Goal: Task Accomplishment & Management: Complete application form

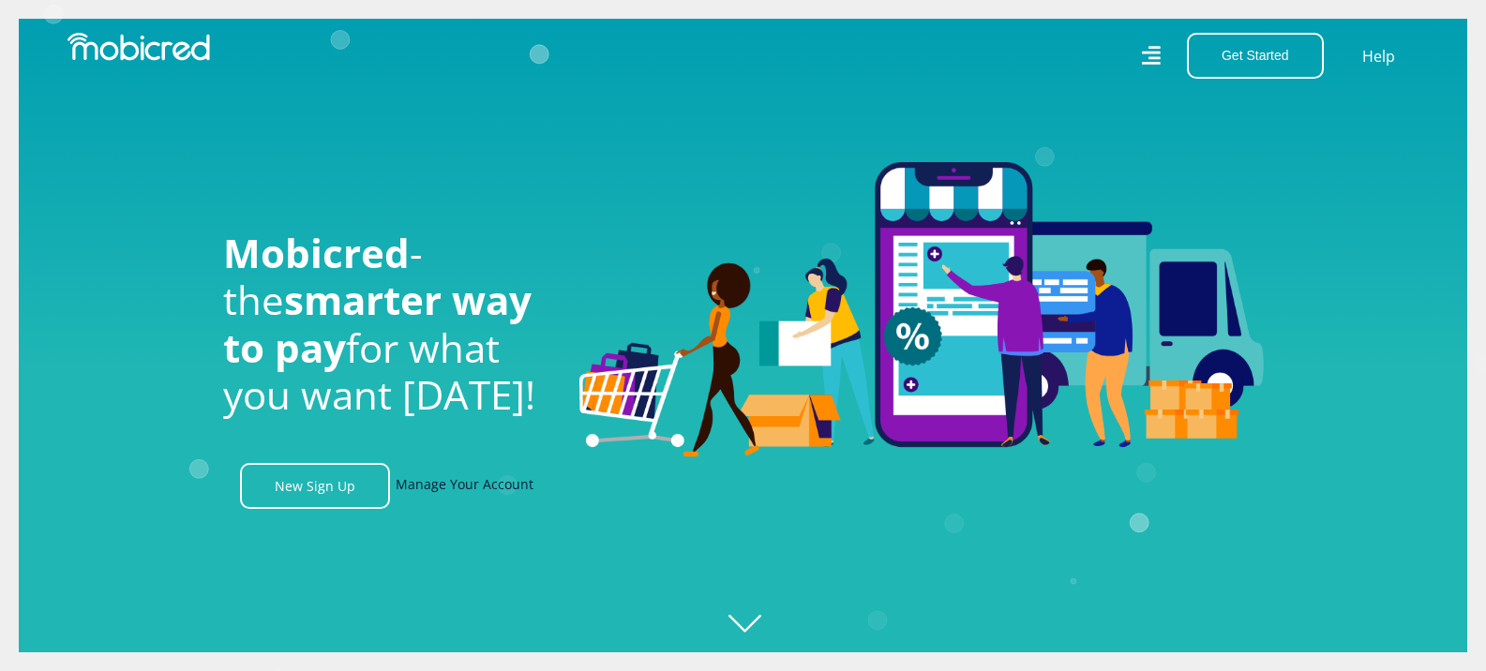
scroll to position [0, 1336]
click at [429, 493] on link "Manage Your Account" at bounding box center [465, 486] width 138 height 46
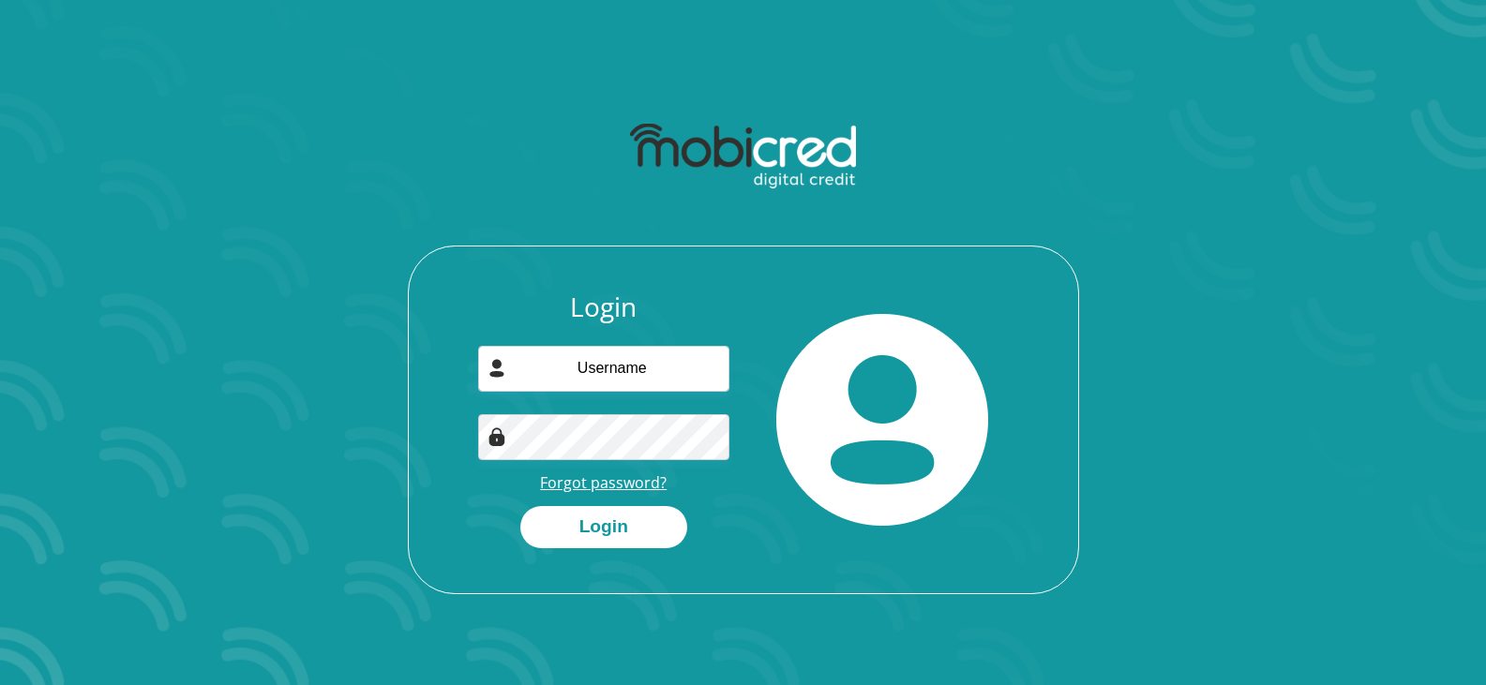
click at [639, 485] on link "Forgot password?" at bounding box center [603, 483] width 127 height 21
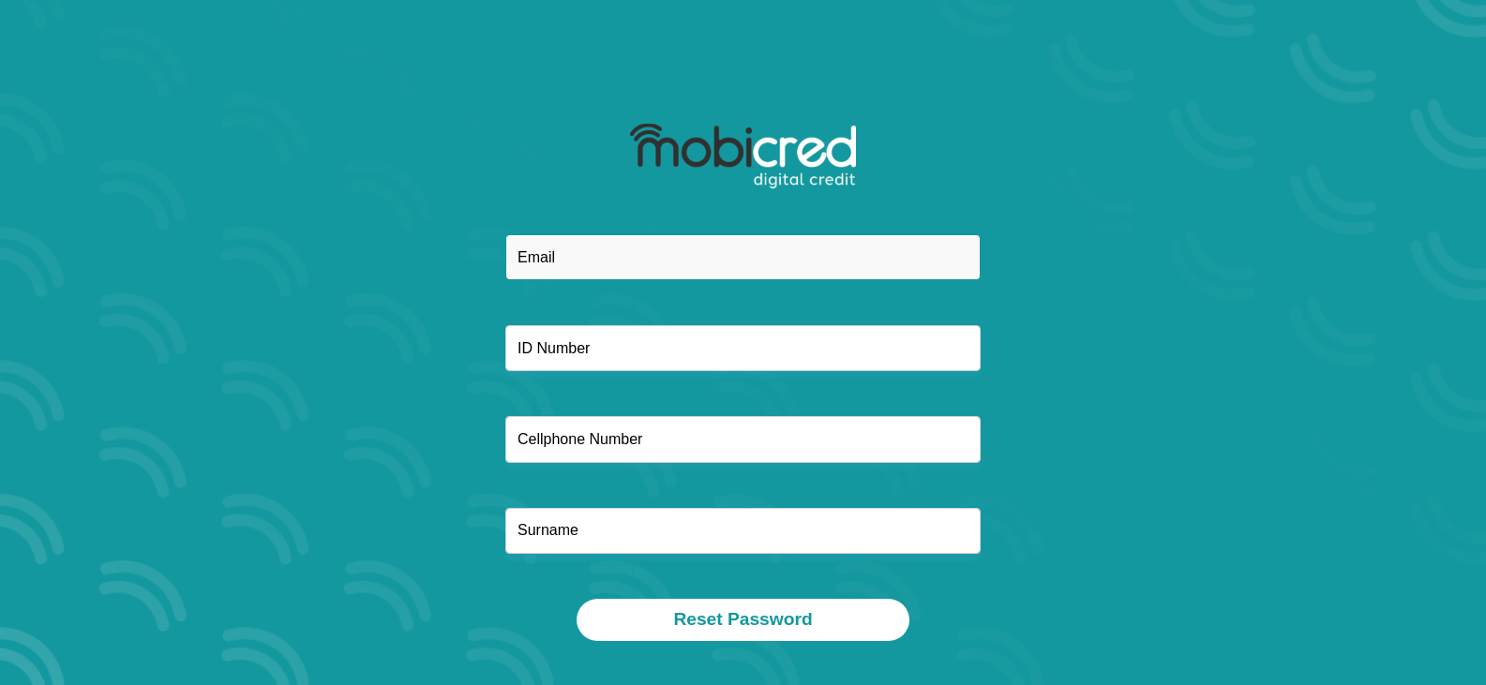
click at [642, 263] on input "email" at bounding box center [742, 257] width 475 height 46
type input "buitekant144@gmail.com"
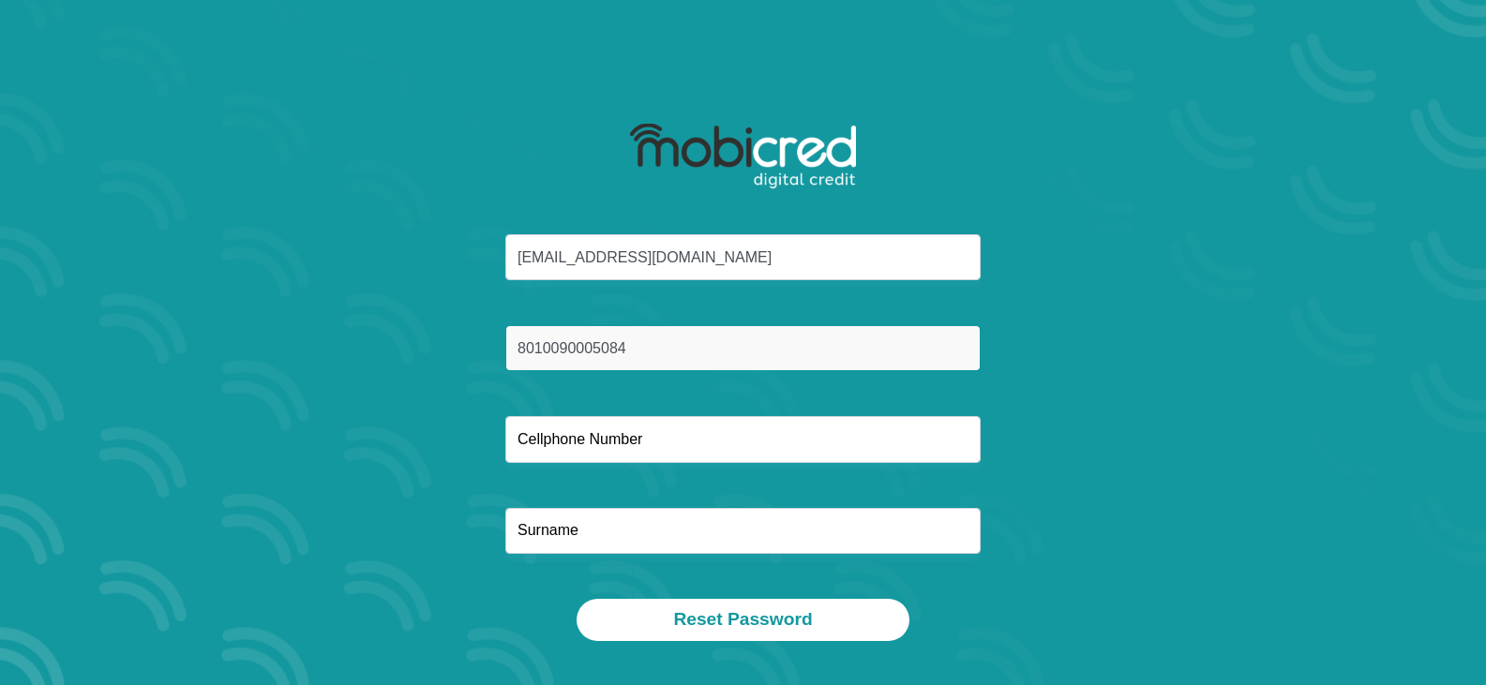
type input "8010090005084"
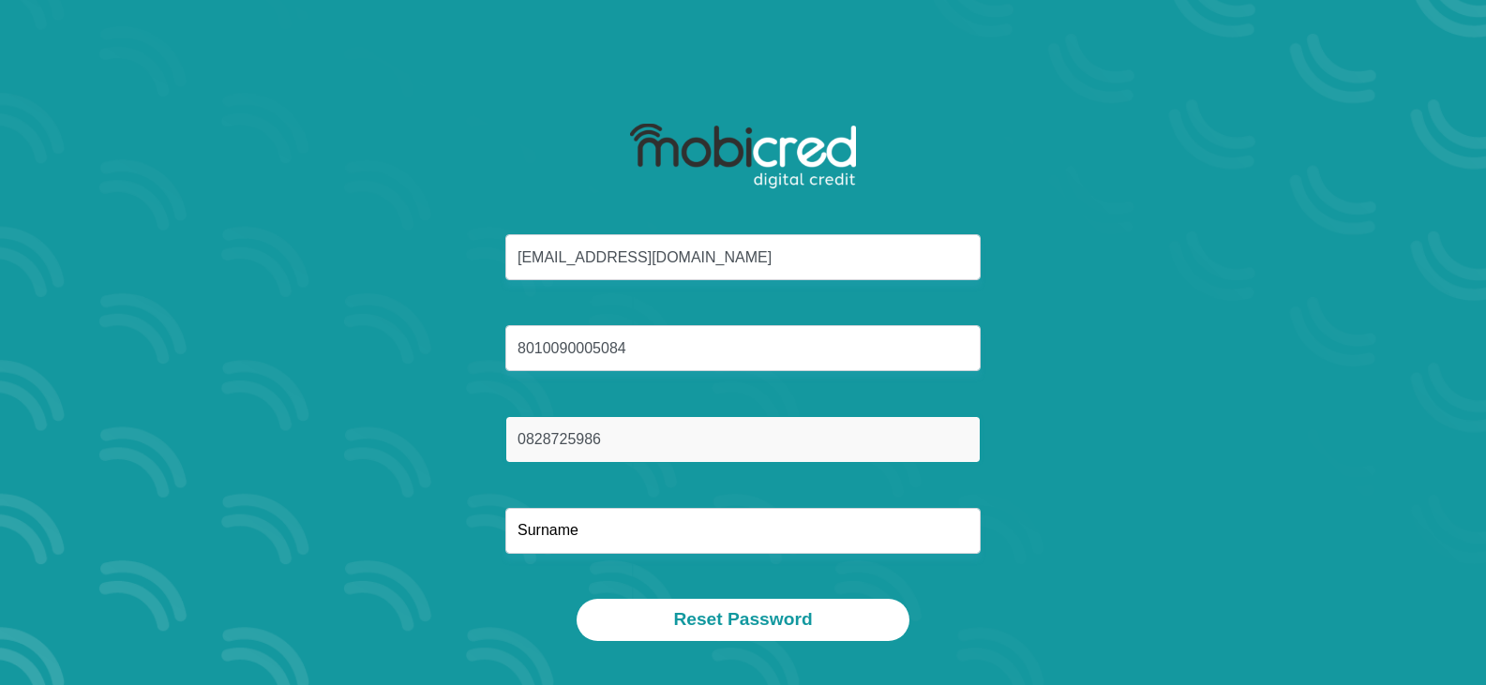
type input "0828725986"
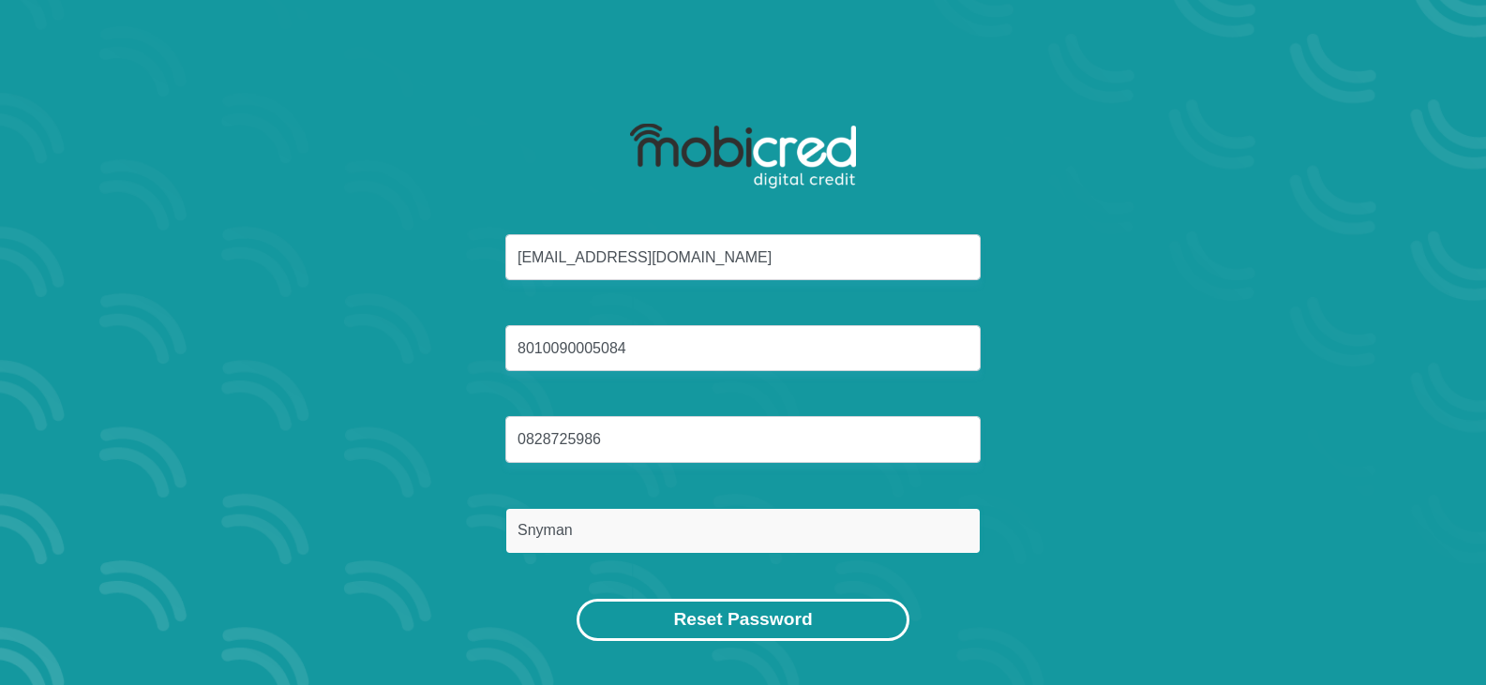
type input "Snyman"
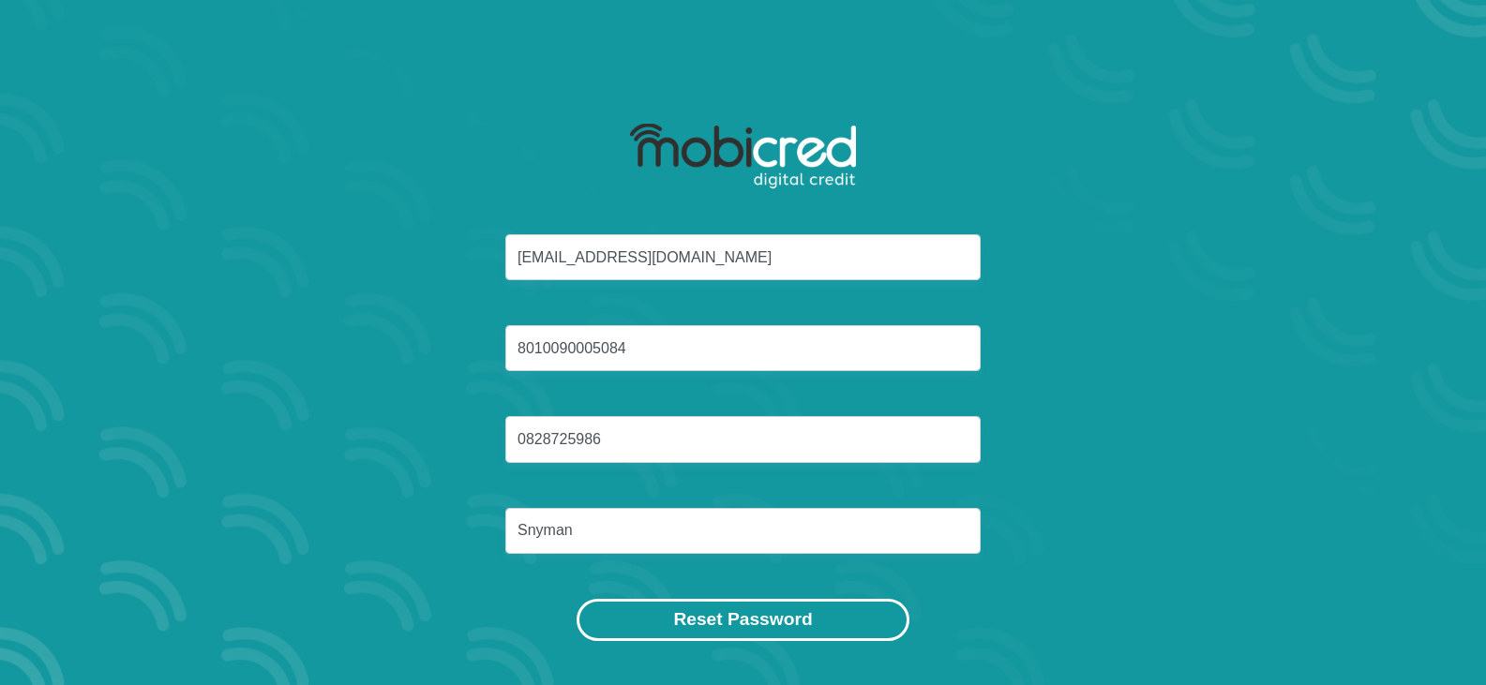
click at [768, 622] on button "Reset Password" at bounding box center [743, 620] width 332 height 42
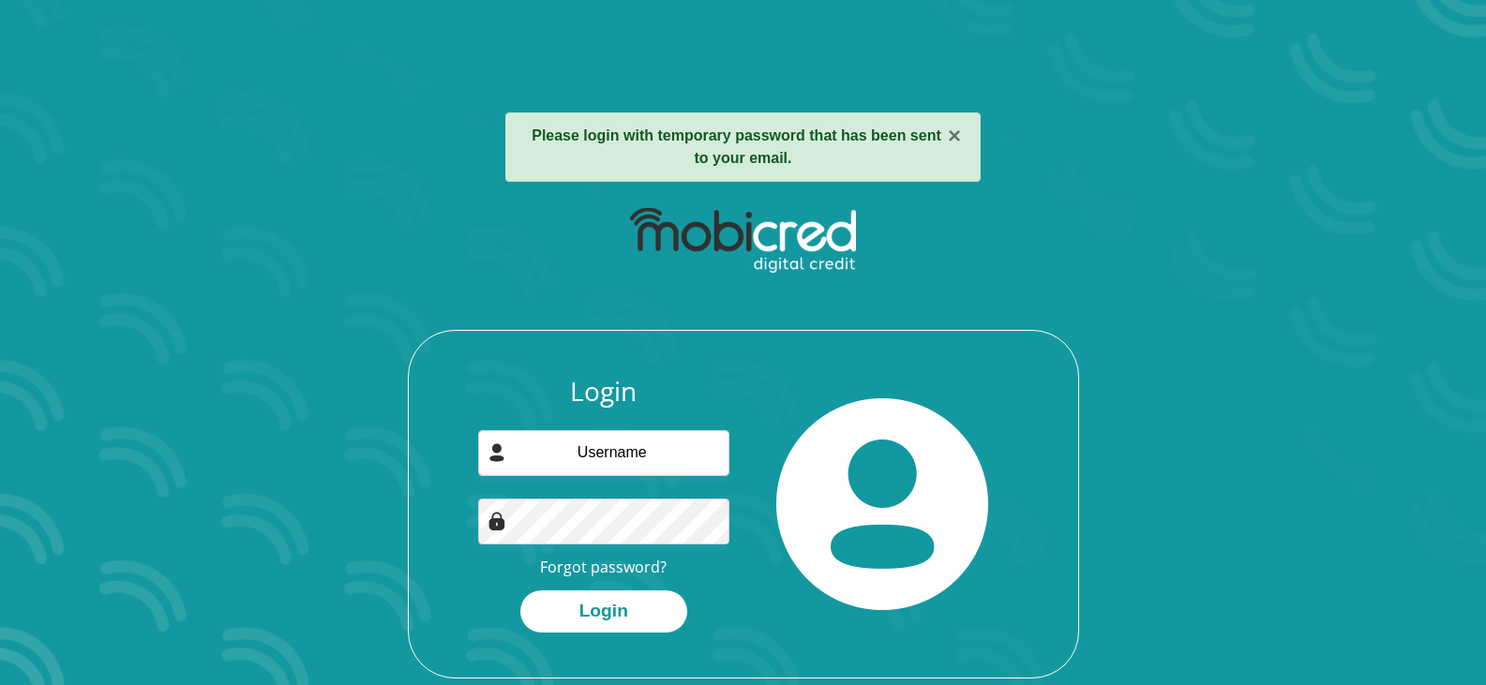
scroll to position [94, 0]
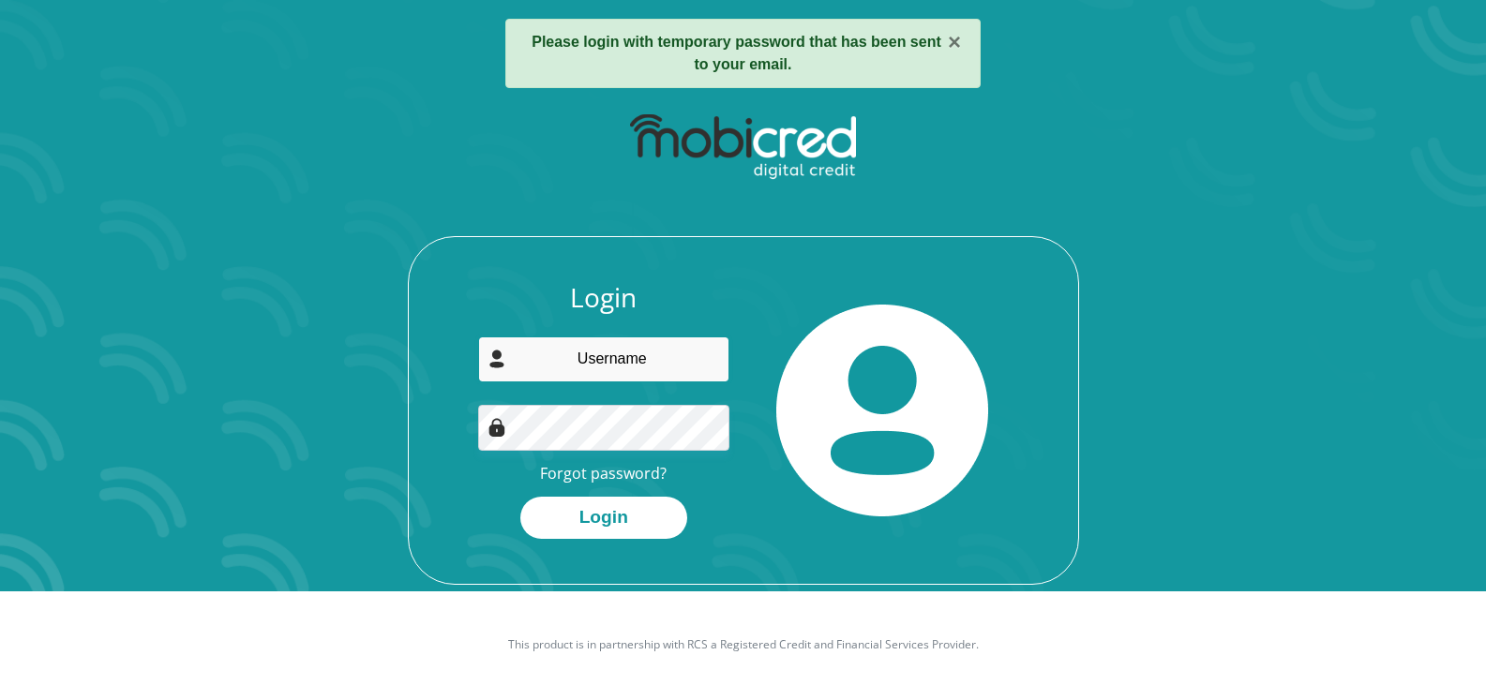
click at [585, 364] on input "email" at bounding box center [603, 360] width 251 height 46
type input "[EMAIL_ADDRESS][DOMAIN_NAME]"
click at [425, 530] on div "Login buitekant144@gmail.com Forgot password? Login" at bounding box center [744, 433] width 670 height 302
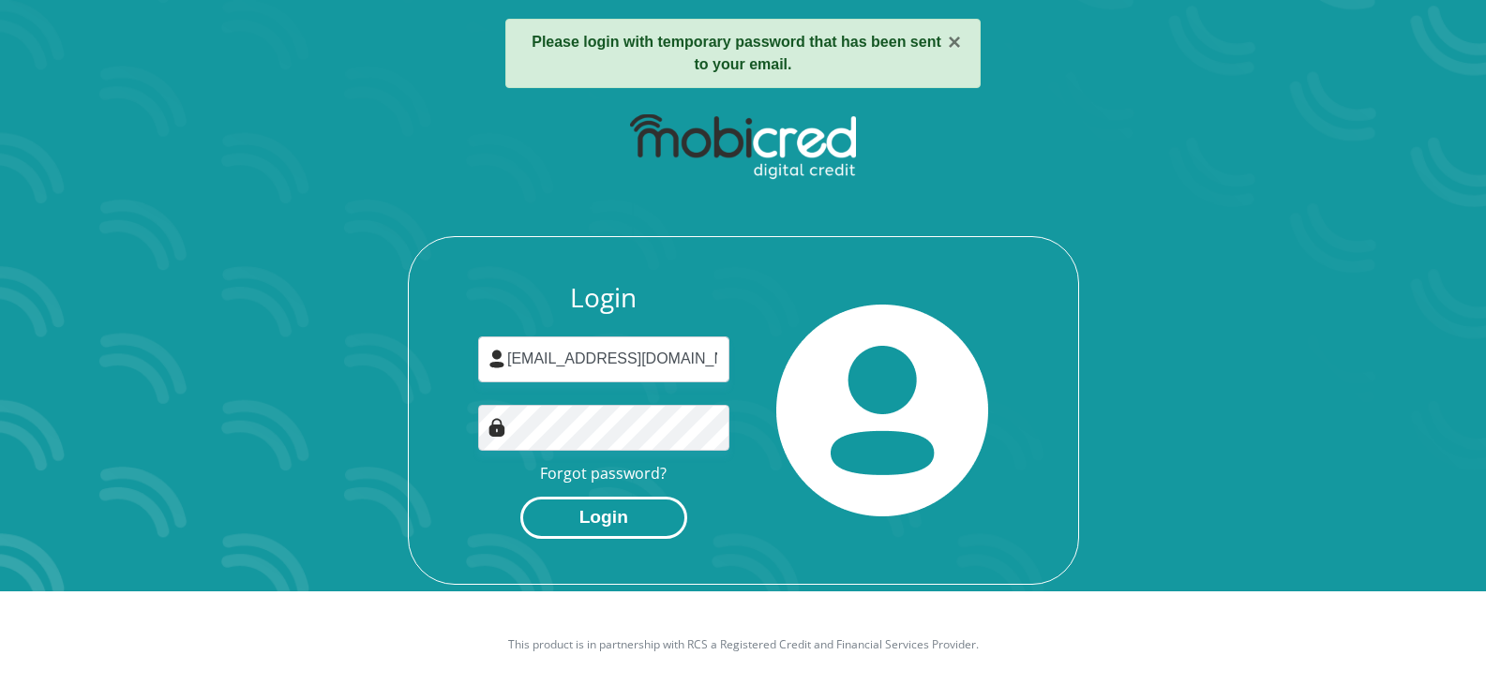
click at [617, 518] on button "Login" at bounding box center [603, 518] width 167 height 42
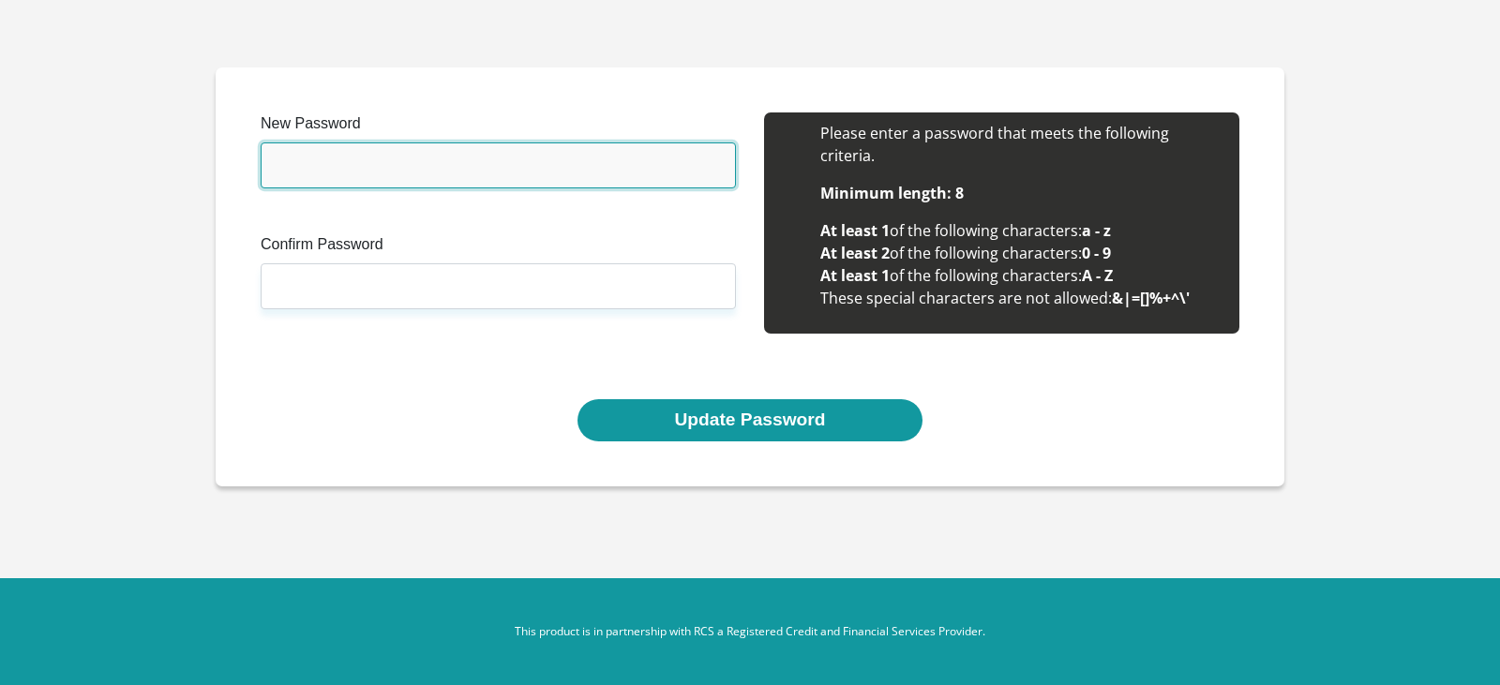
click at [411, 162] on input "New Password" at bounding box center [498, 166] width 475 height 46
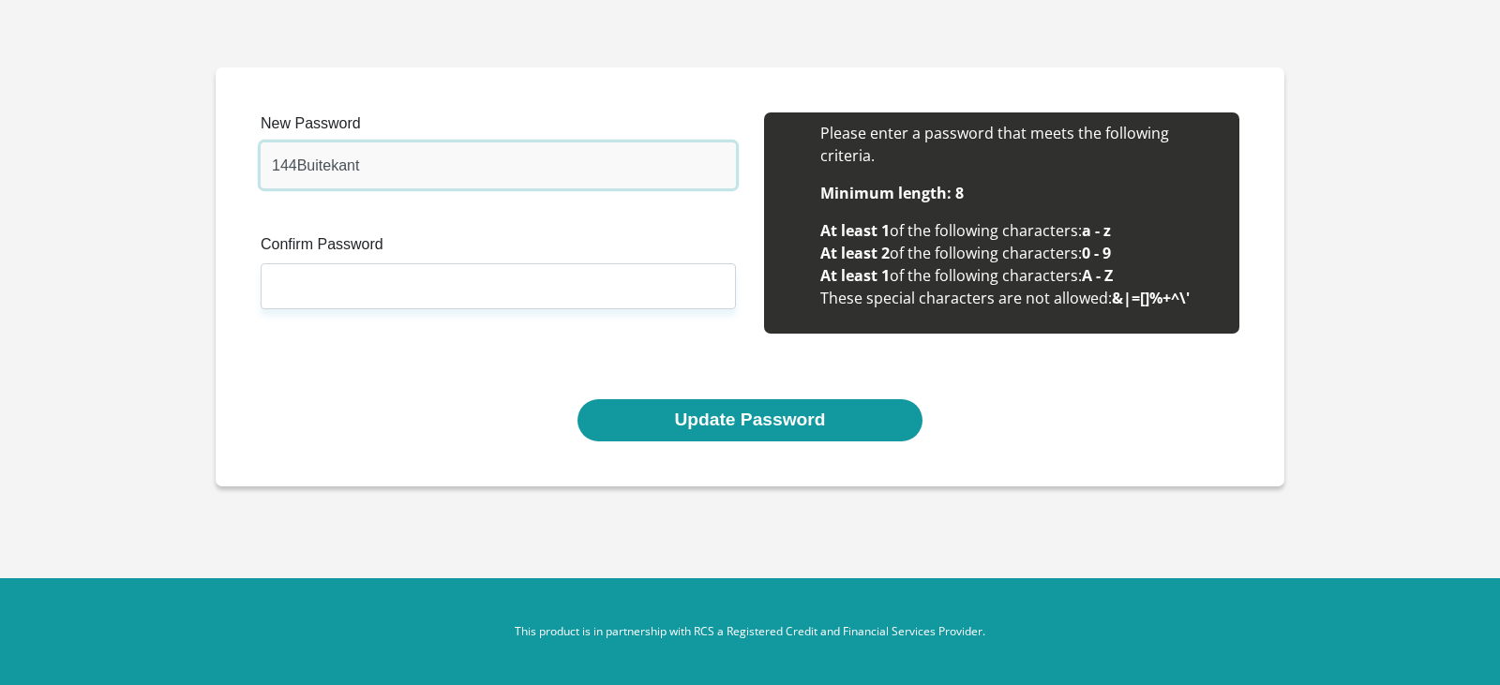
type input "144Buitekant"
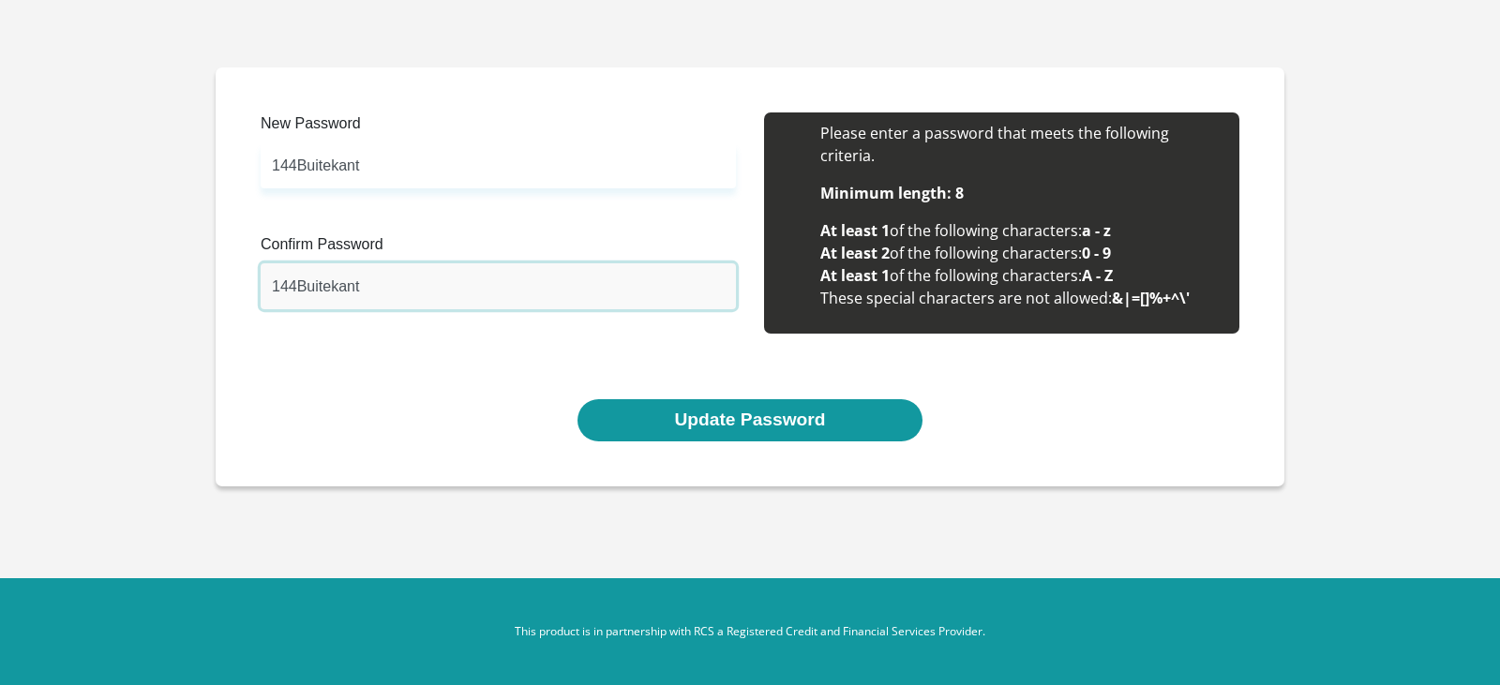
type input "144Buitekant"
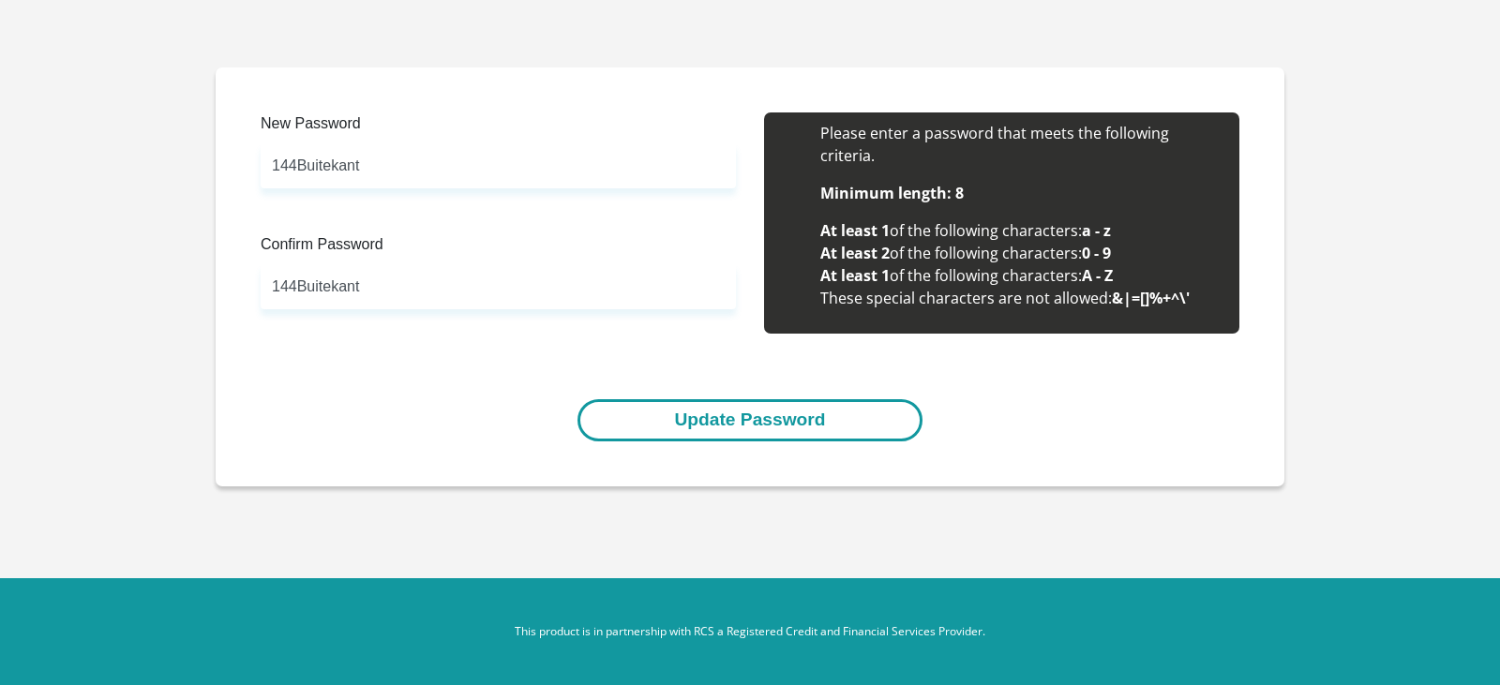
click at [802, 414] on button "Update Password" at bounding box center [750, 420] width 344 height 42
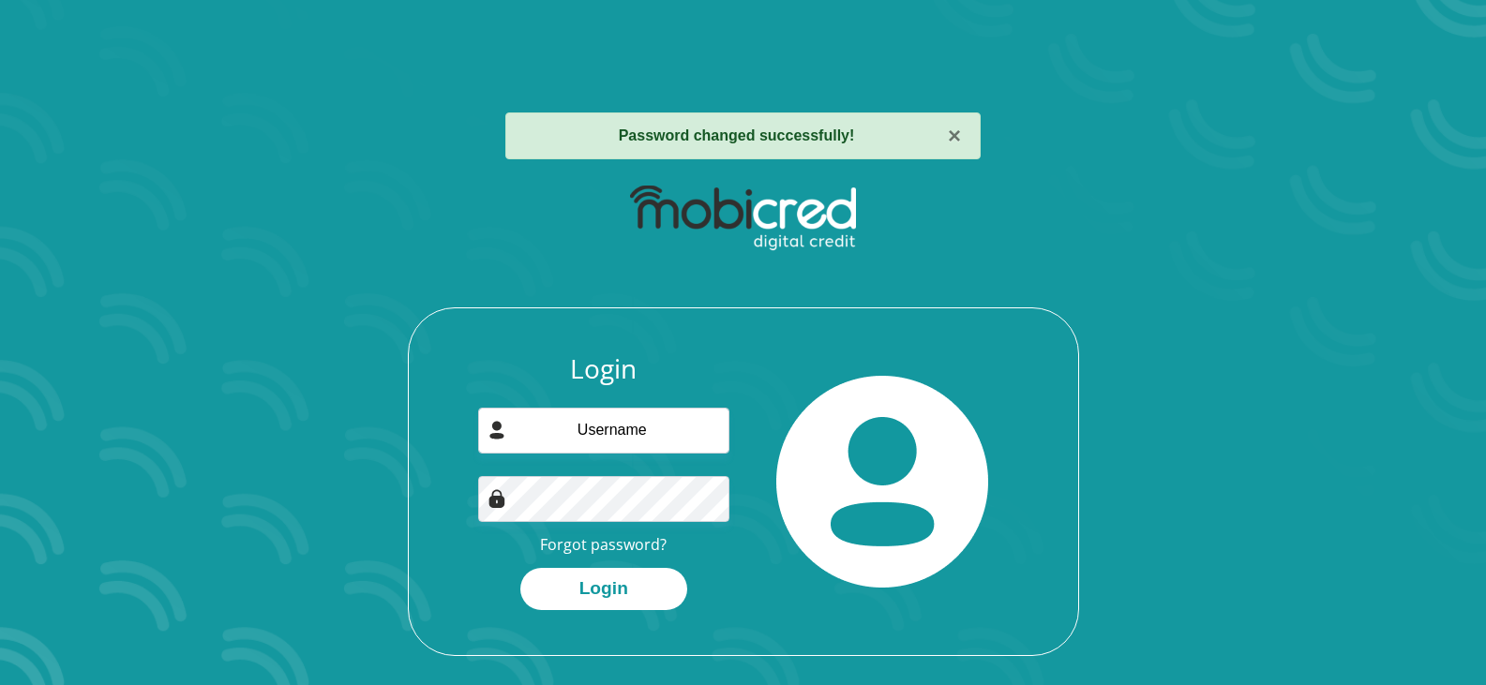
click at [625, 460] on div "Login Forgot password? Login" at bounding box center [603, 482] width 279 height 257
click at [638, 438] on input "email" at bounding box center [603, 431] width 251 height 46
type input "buitekant144@gmail.com"
click at [528, 529] on div "Login buitekant144@gmail.com Forgot password? Login" at bounding box center [603, 482] width 279 height 257
click at [519, 534] on div "Login buitekant144@gmail.com Forgot password? Login" at bounding box center [603, 482] width 279 height 257
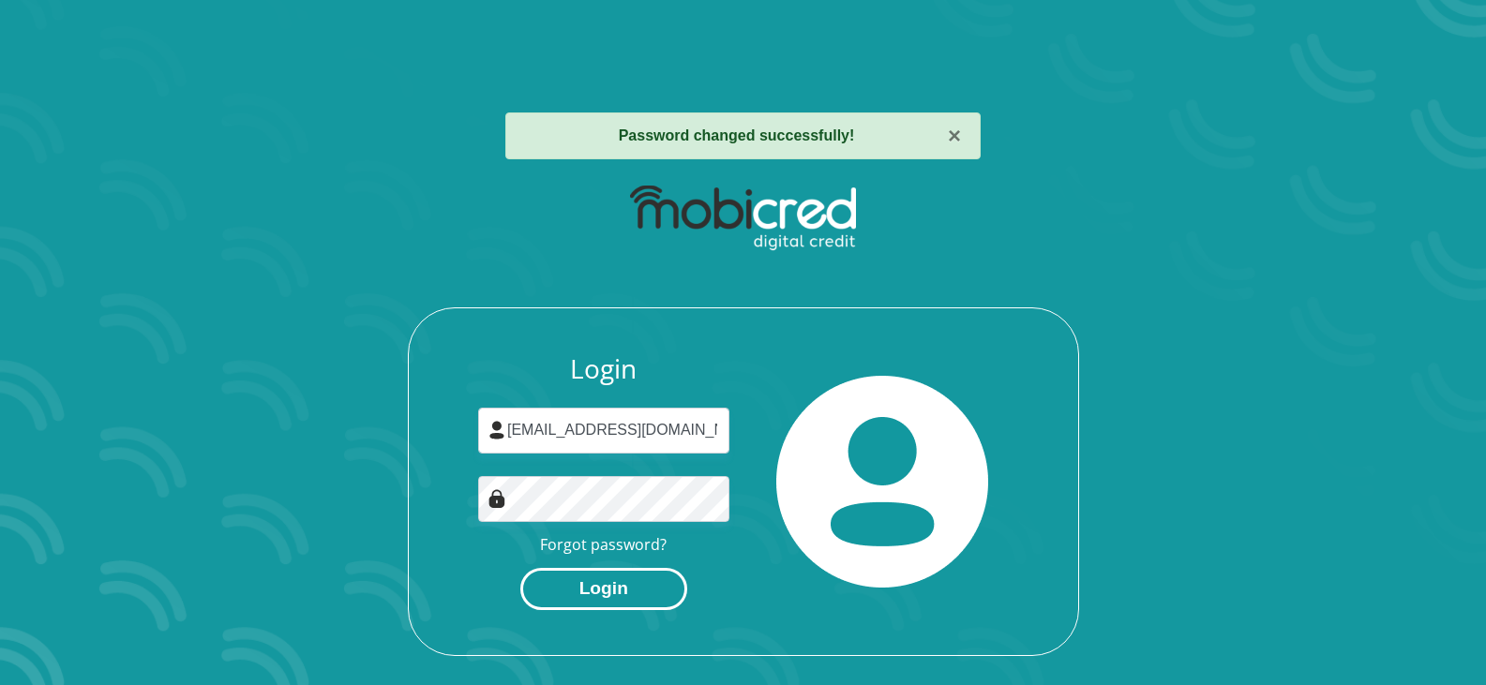
click at [587, 583] on button "Login" at bounding box center [603, 589] width 167 height 42
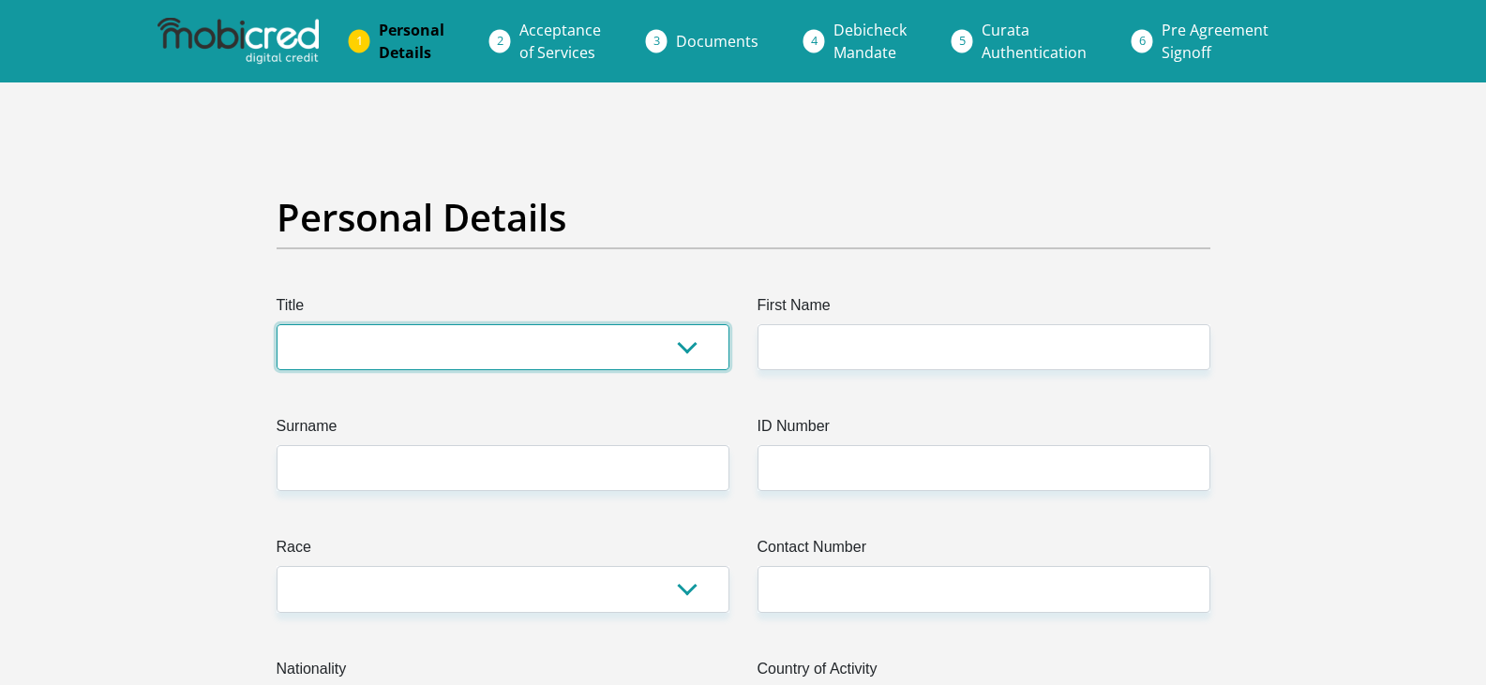
click at [410, 338] on select "Mr Ms Mrs Dr Other" at bounding box center [503, 347] width 453 height 46
click at [457, 347] on select "Mr Ms Mrs Dr Other" at bounding box center [503, 347] width 453 height 46
select select "Mrs"
click at [277, 324] on select "Mr Ms Mrs Dr Other" at bounding box center [503, 347] width 453 height 46
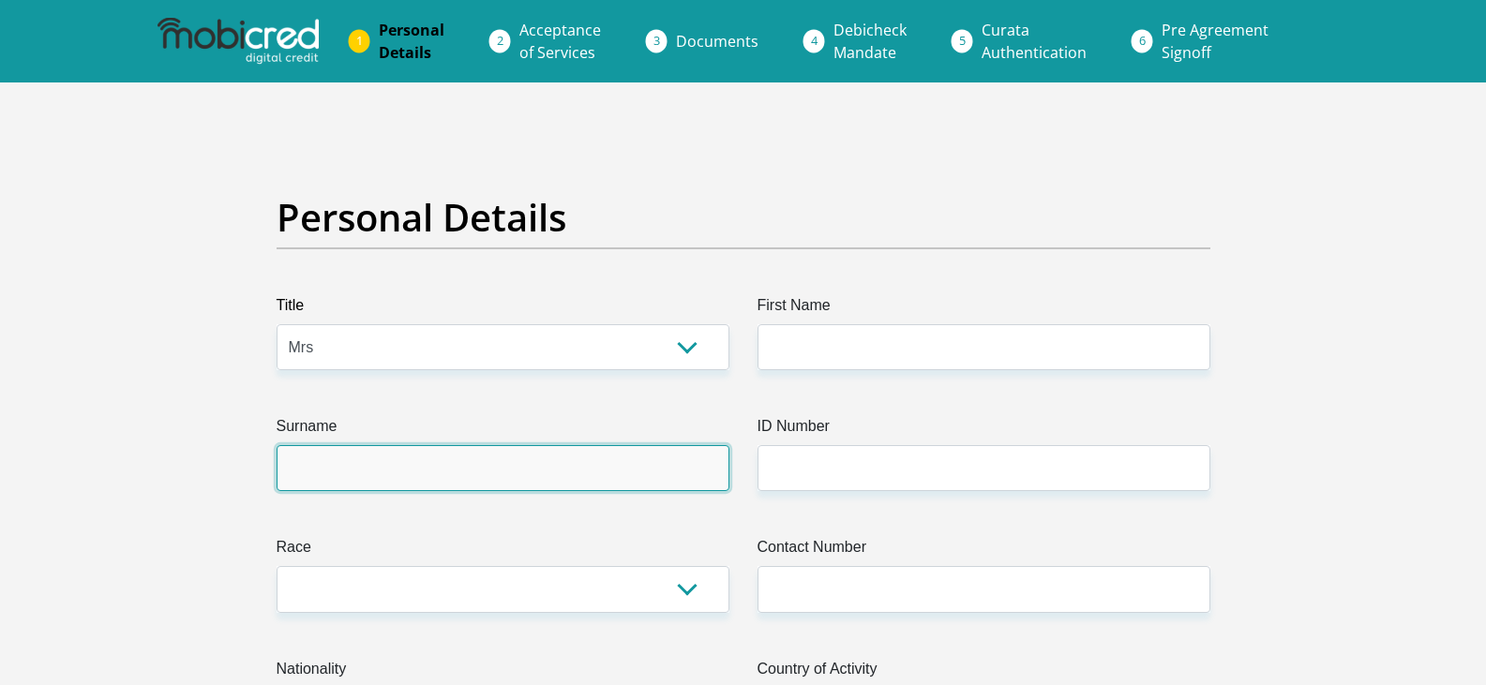
click at [425, 469] on input "Surname" at bounding box center [503, 468] width 453 height 46
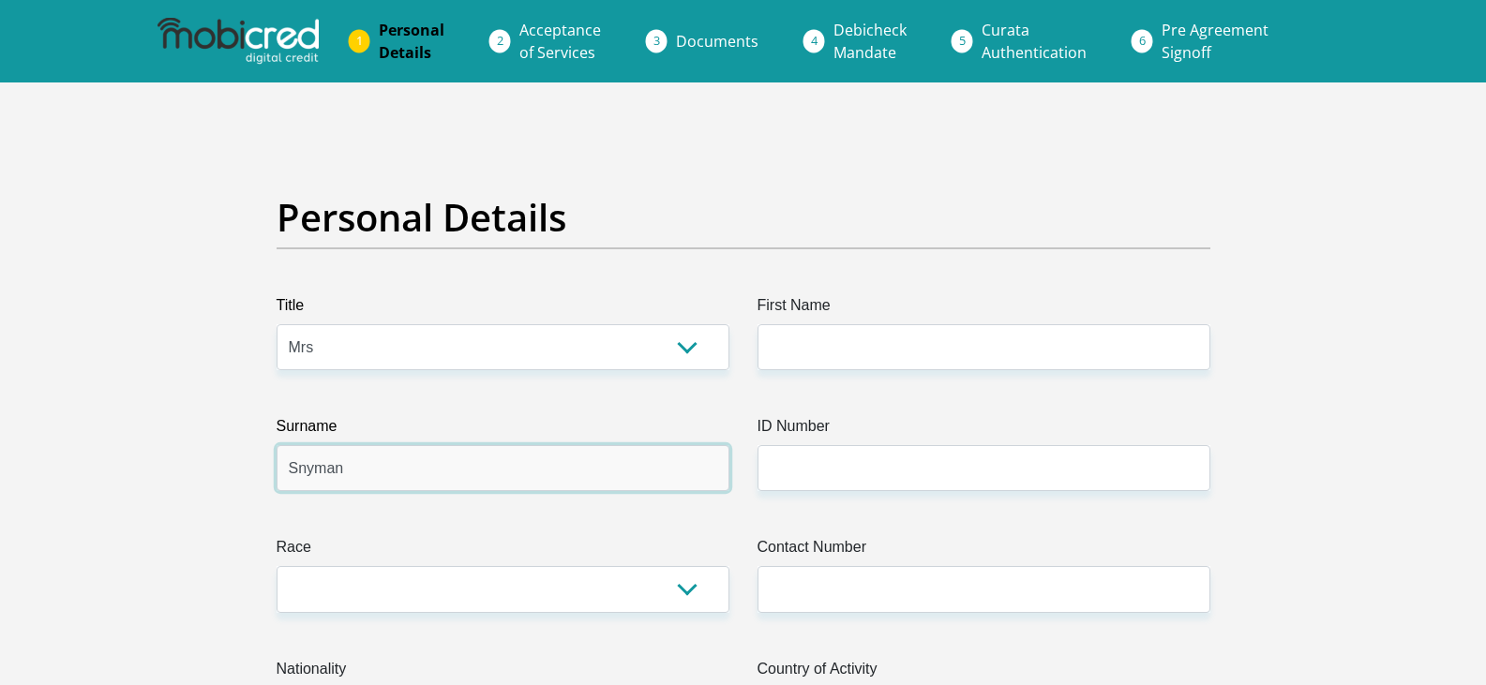
type input "Snyman"
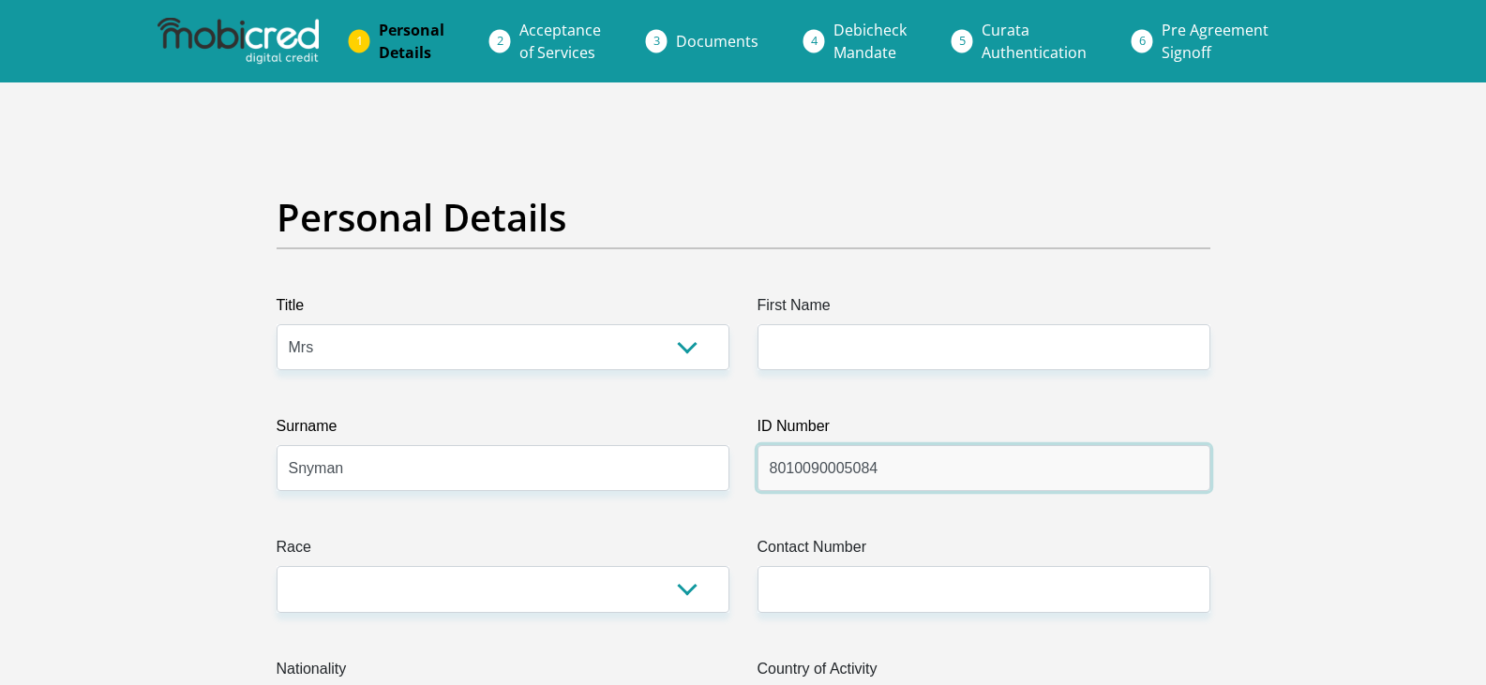
type input "8010090005084"
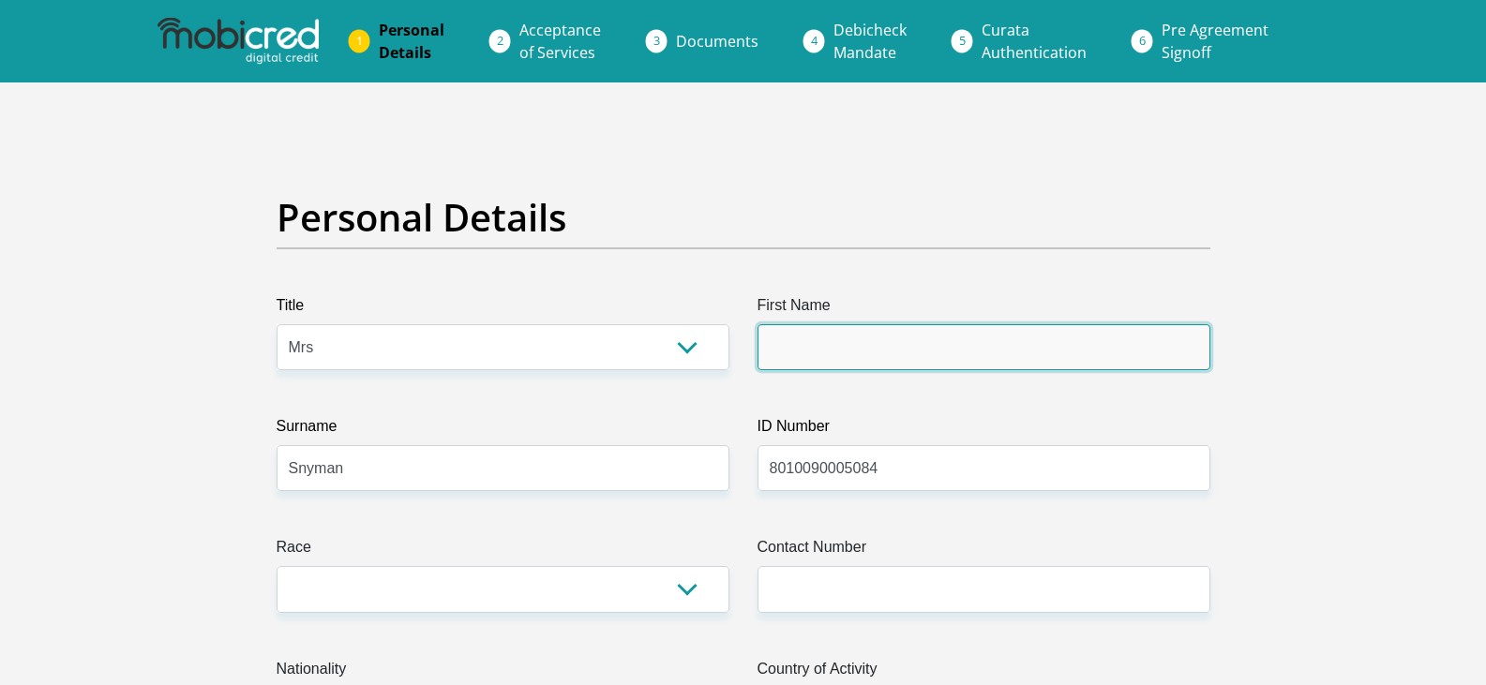
click at [811, 366] on input "First Name" at bounding box center [984, 347] width 453 height 46
type input "Louise"
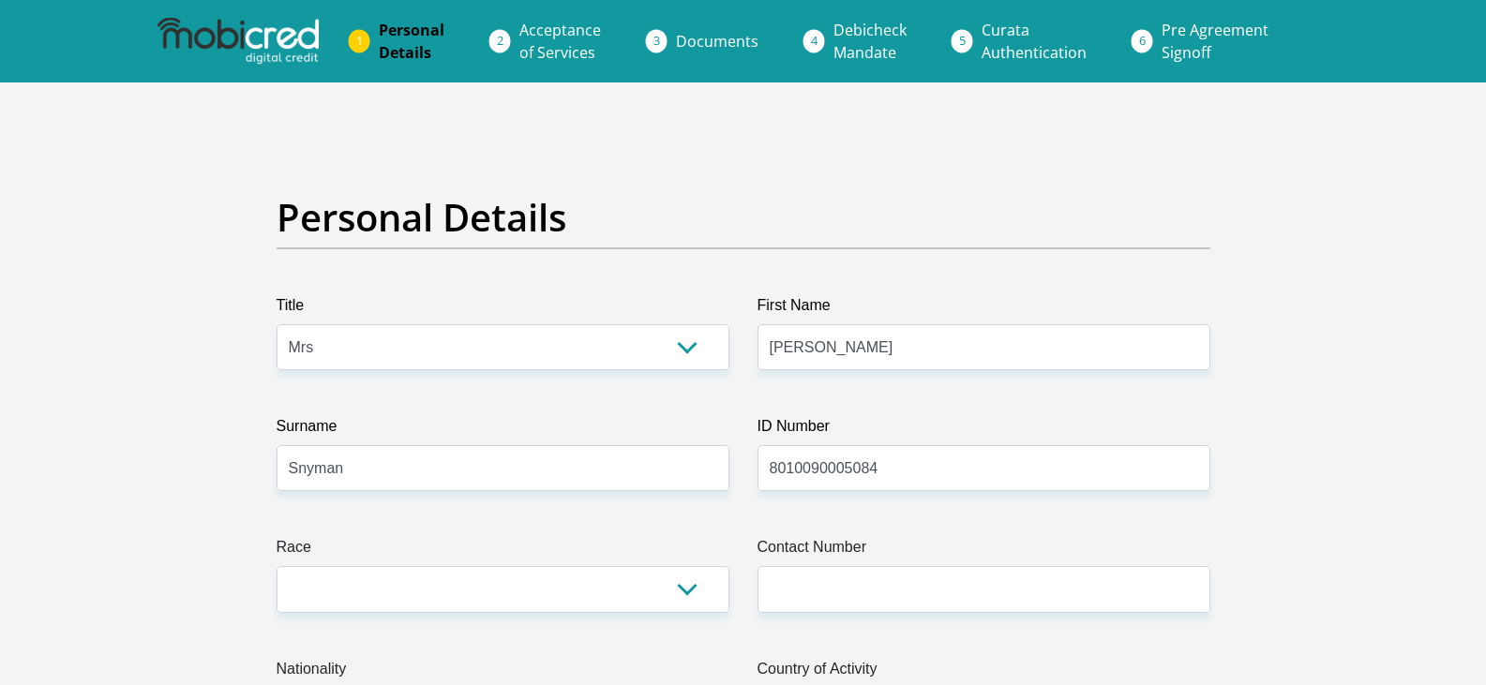
click at [526, 556] on label "Race" at bounding box center [503, 551] width 453 height 30
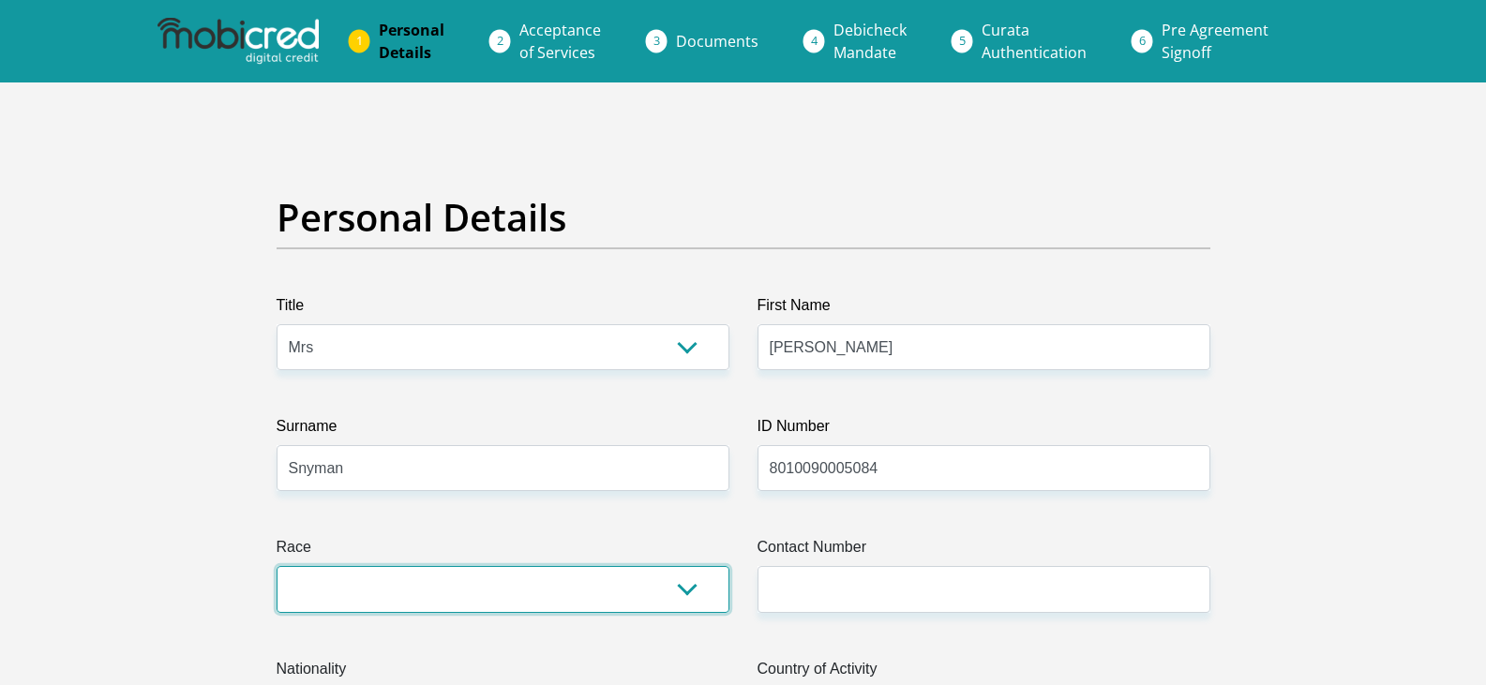
click at [526, 566] on select "Black Coloured Indian White Other" at bounding box center [503, 589] width 453 height 46
click at [474, 589] on select "Black Coloured Indian White Other" at bounding box center [503, 589] width 453 height 46
select select "4"
click at [277, 566] on select "Black Coloured Indian White Other" at bounding box center [503, 589] width 453 height 46
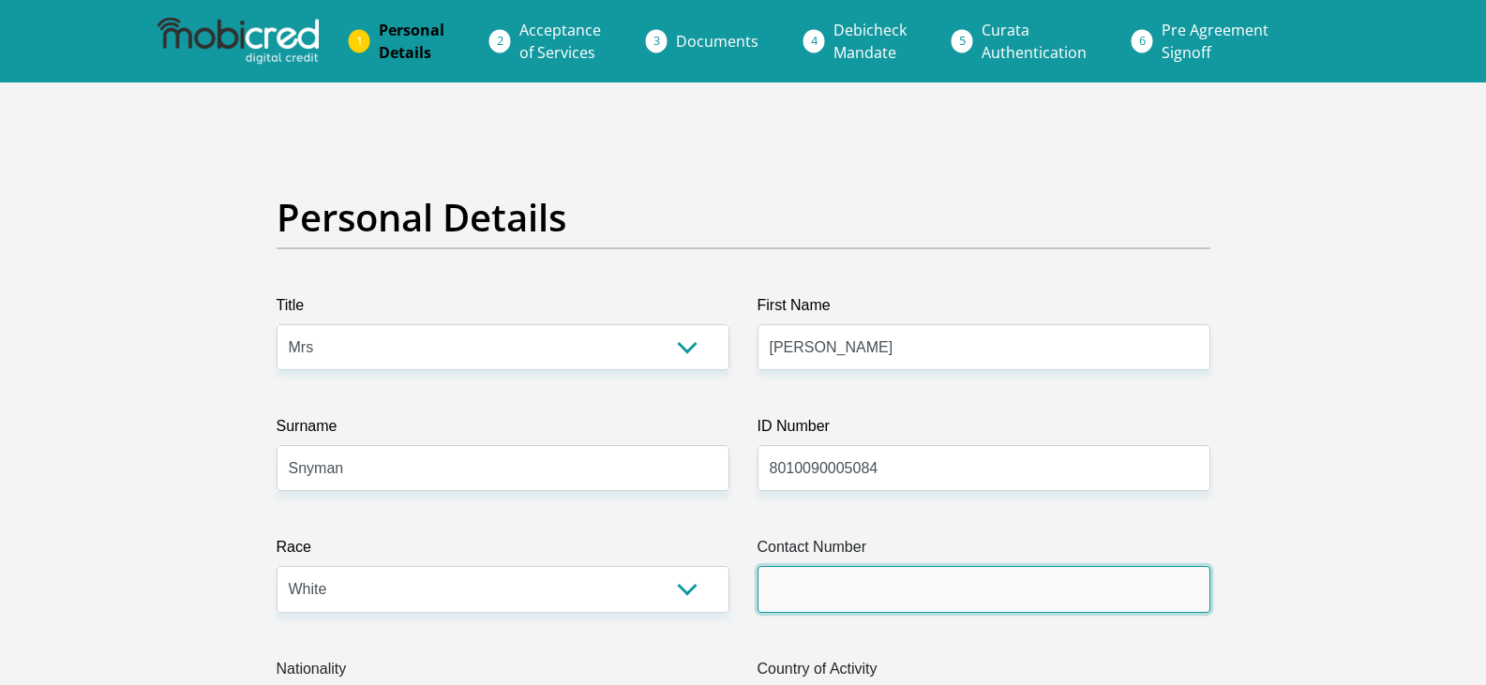
click at [804, 592] on input "Contact Number" at bounding box center [984, 589] width 453 height 46
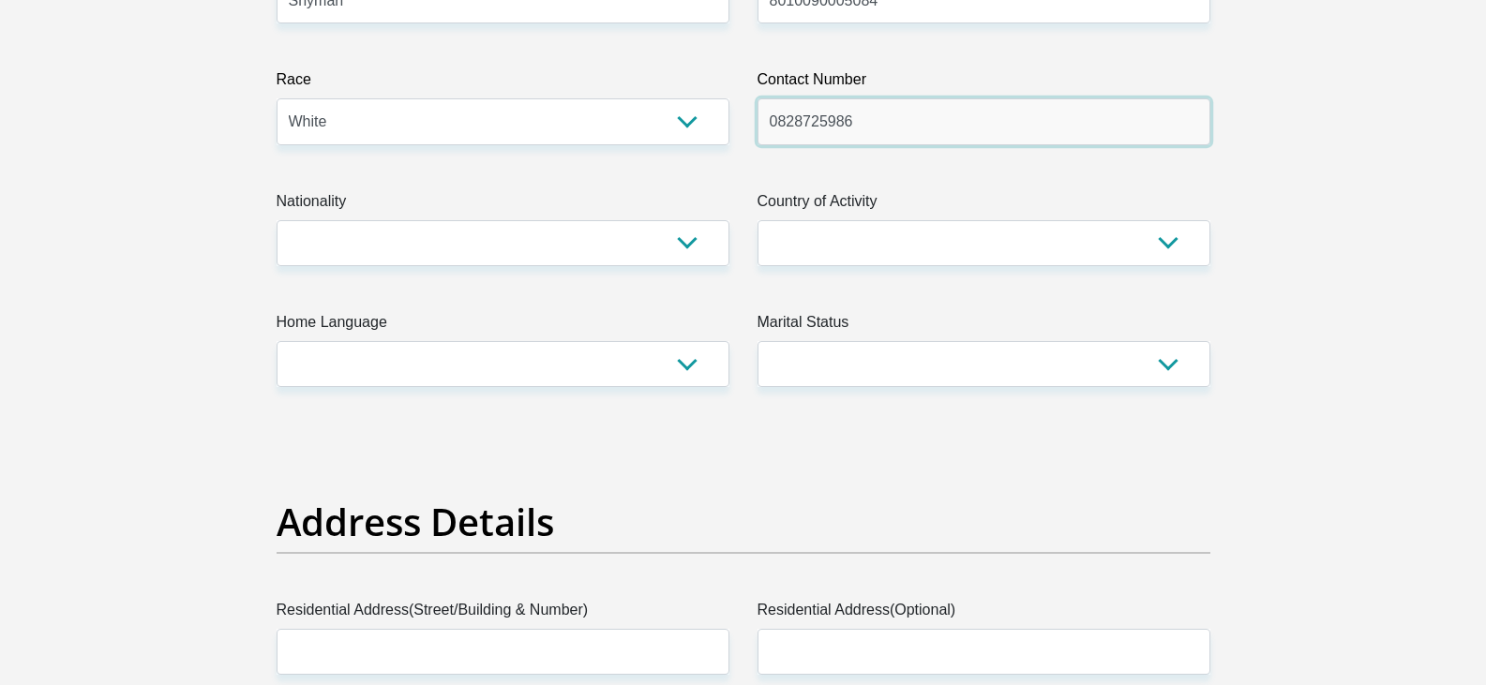
scroll to position [469, 0]
type input "0828725986"
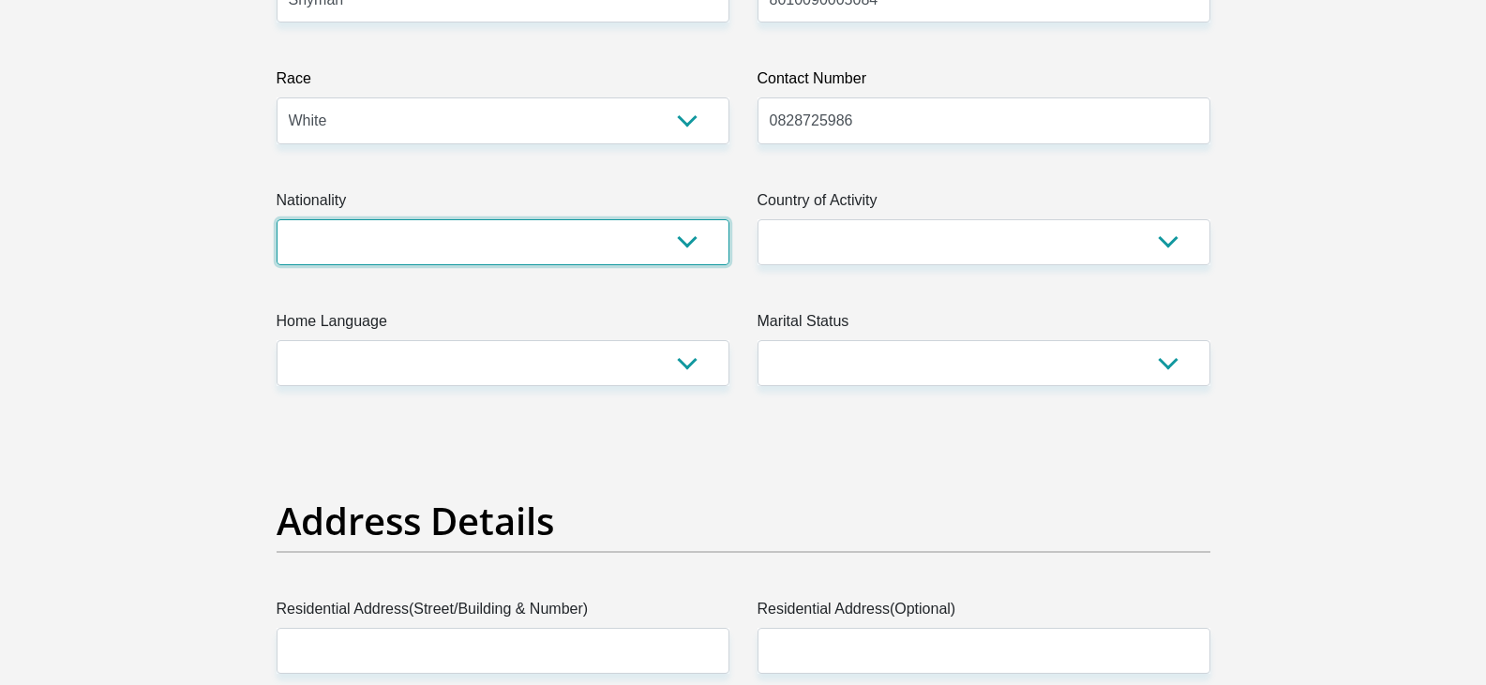
click at [596, 248] on select "South Africa Afghanistan Aland Islands Albania Algeria America Samoa American V…" at bounding box center [503, 242] width 453 height 46
select select "ZAF"
click at [277, 219] on select "South Africa Afghanistan Aland Islands Albania Algeria America Samoa American V…" at bounding box center [503, 242] width 453 height 46
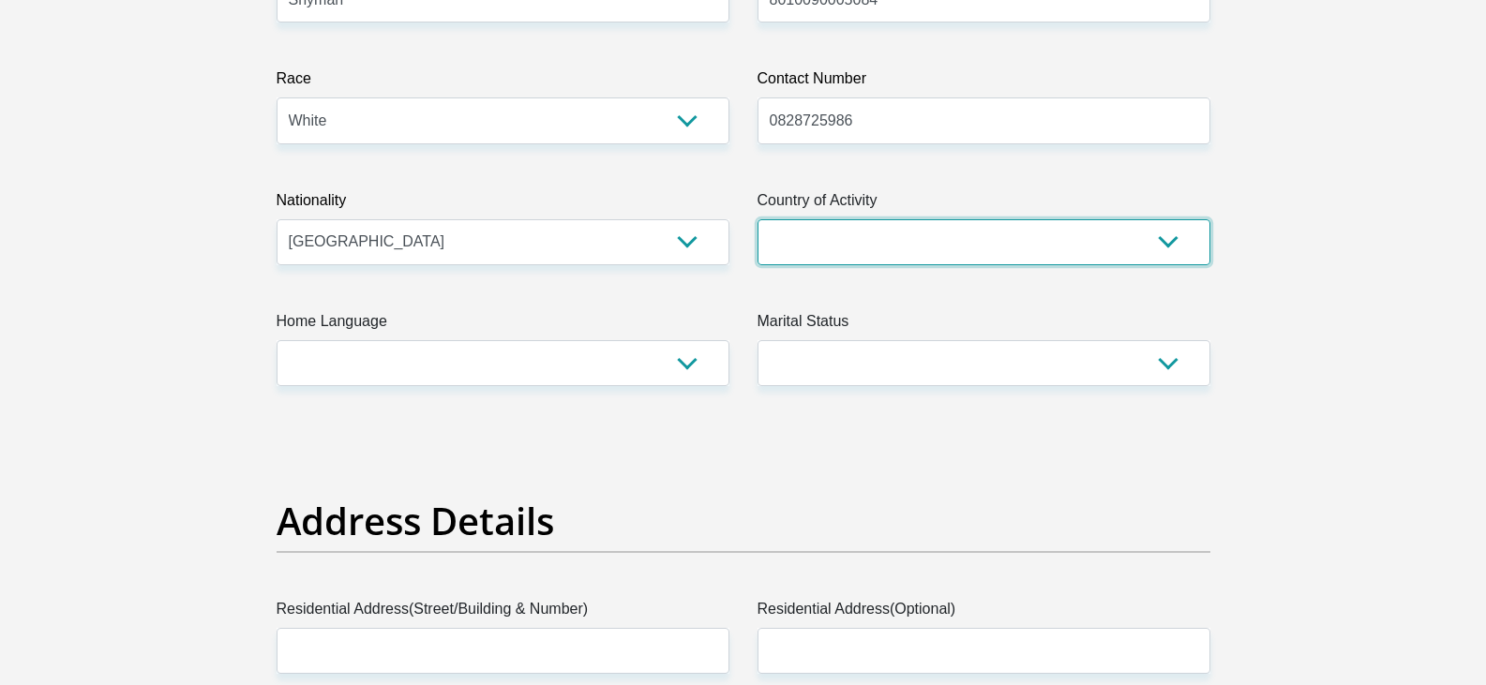
click at [856, 239] on select "South Africa Afghanistan Aland Islands Albania Algeria America Samoa American V…" at bounding box center [984, 242] width 453 height 46
click at [758, 219] on select "South Africa Afghanistan Aland Islands Albania Algeria America Samoa American V…" at bounding box center [984, 242] width 453 height 46
click at [859, 251] on select "South Africa Afghanistan Aland Islands Albania Algeria America Samoa American V…" at bounding box center [984, 242] width 453 height 46
select select "ZAF"
click at [758, 219] on select "South Africa Afghanistan Aland Islands Albania Algeria America Samoa American V…" at bounding box center [984, 242] width 453 height 46
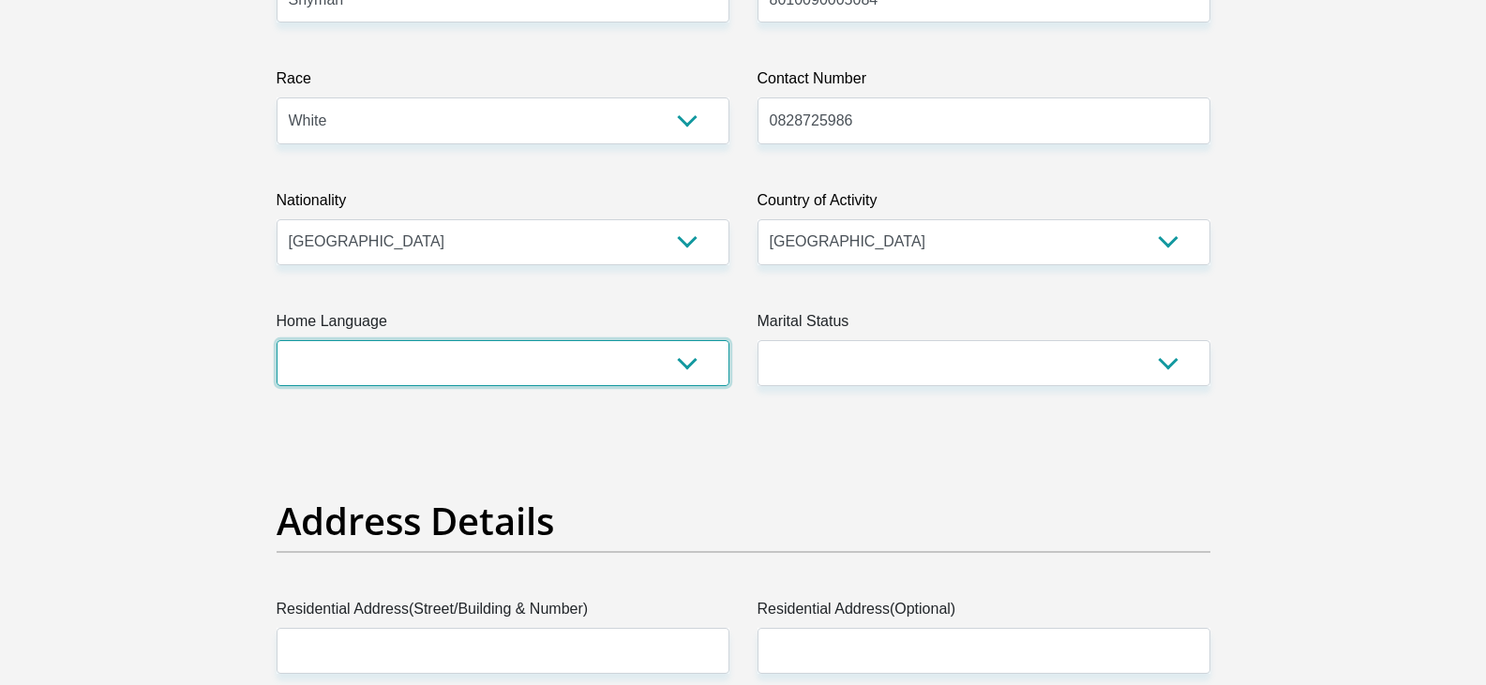
click at [441, 359] on select "Afrikaans English Sepedi South Ndebele Southern Sotho Swati Tsonga Tswana Venda…" at bounding box center [503, 363] width 453 height 46
select select "afr"
click at [277, 340] on select "Afrikaans English Sepedi South Ndebele Southern Sotho Swati Tsonga Tswana Venda…" at bounding box center [503, 363] width 453 height 46
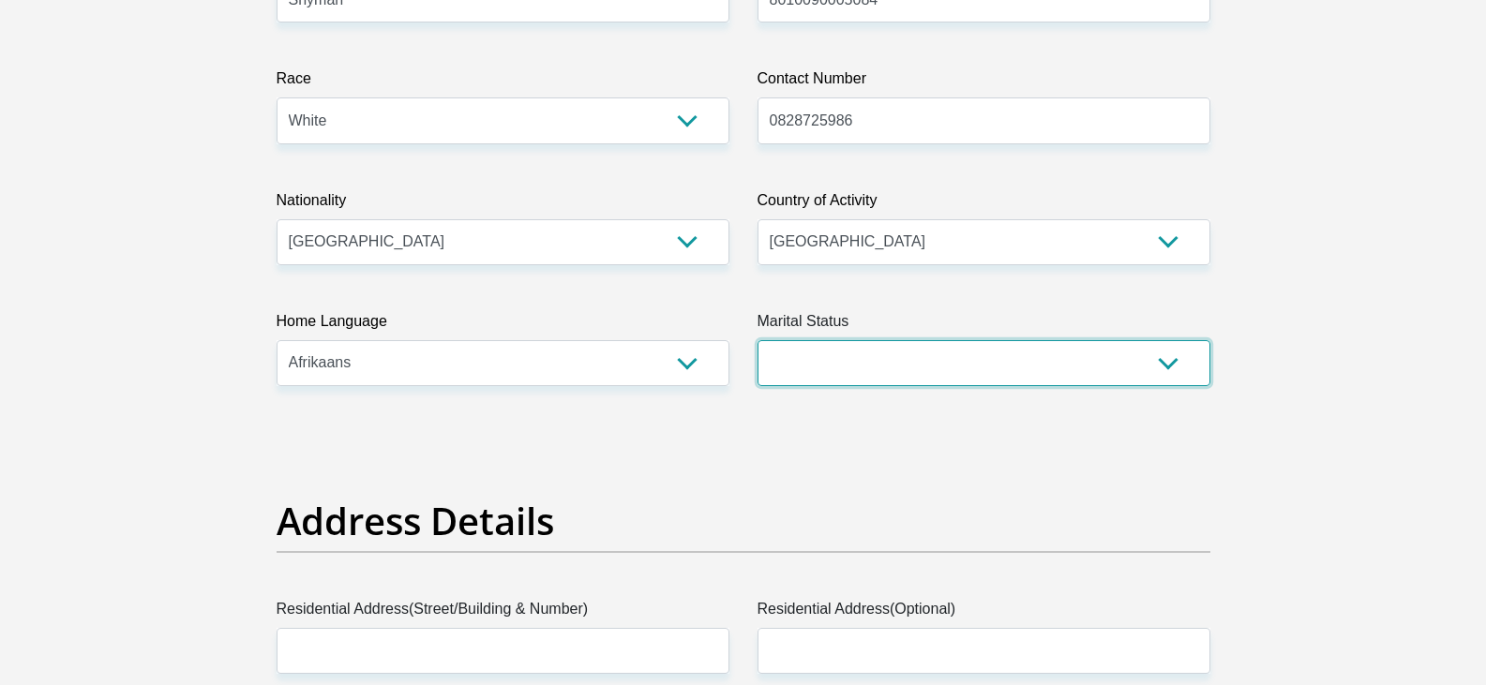
click at [886, 371] on select "Married ANC Single Divorced Widowed Married COP or Customary Law" at bounding box center [984, 363] width 453 height 46
select select "1"
click at [758, 340] on select "Married ANC Single Divorced Widowed Married COP or Customary Law" at bounding box center [984, 363] width 453 height 46
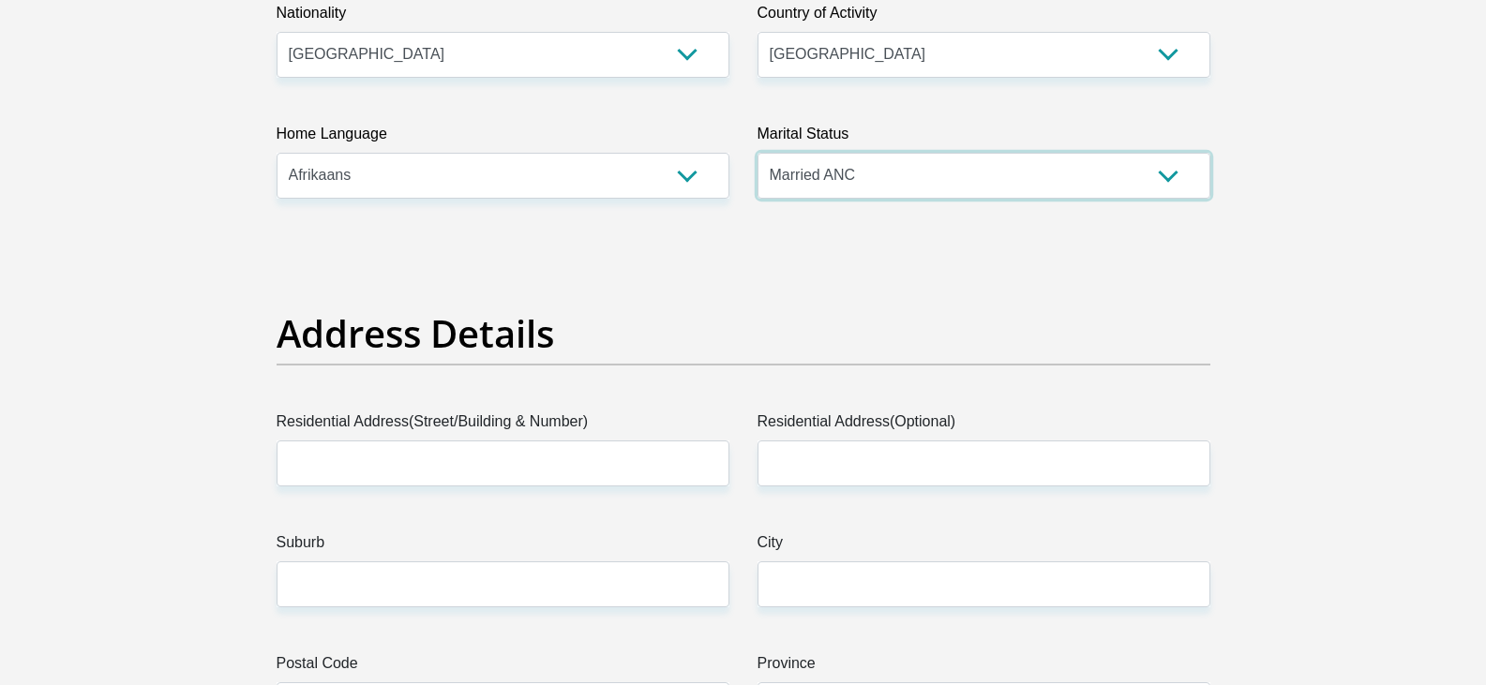
scroll to position [750, 0]
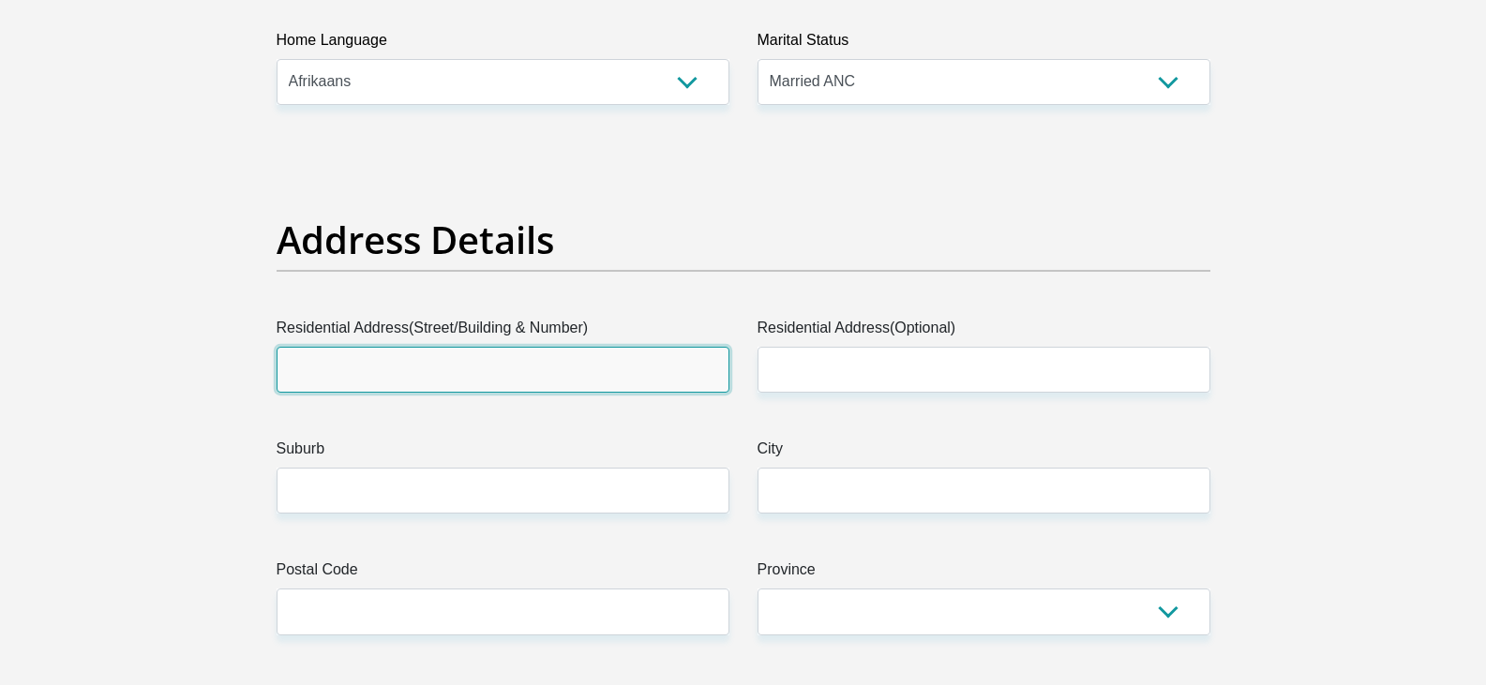
click at [493, 377] on input "Residential Address(Street/Building & Number)" at bounding box center [503, 370] width 453 height 46
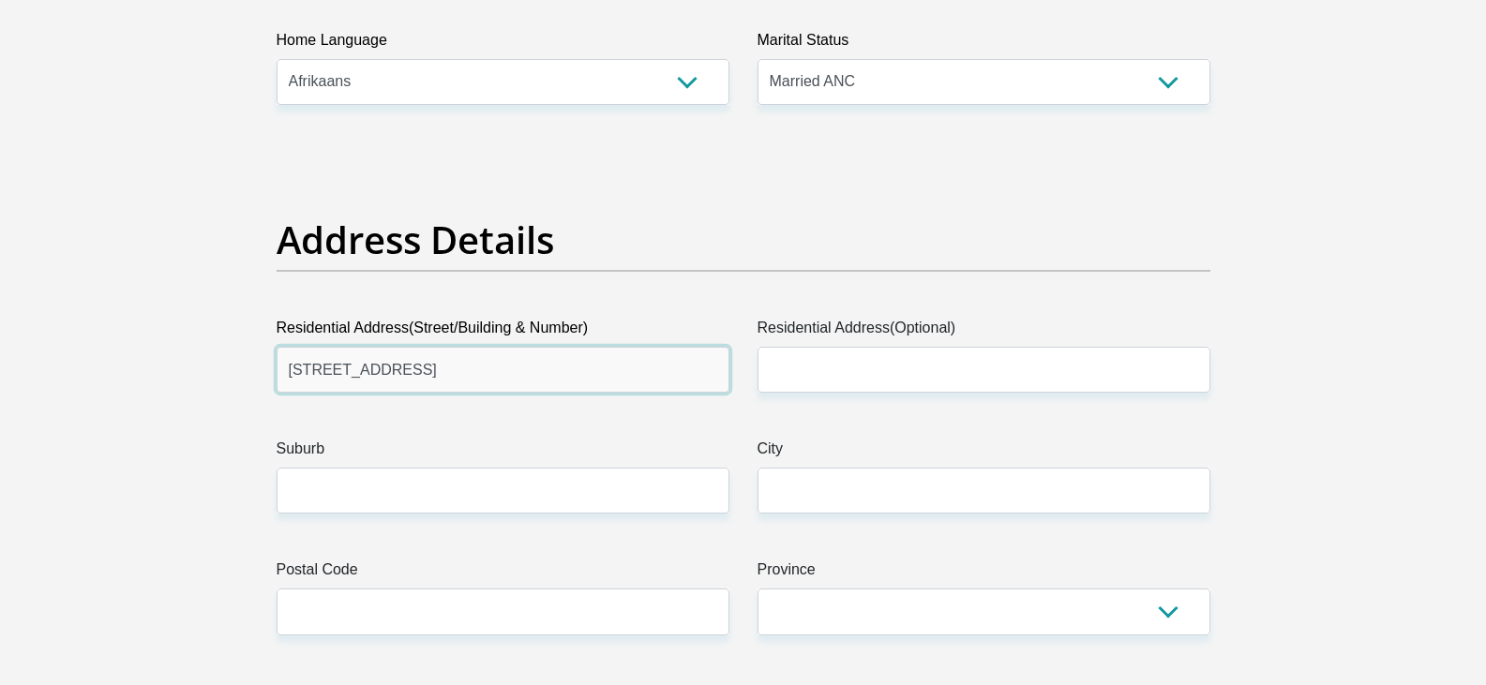
type input "3 Carinus street"
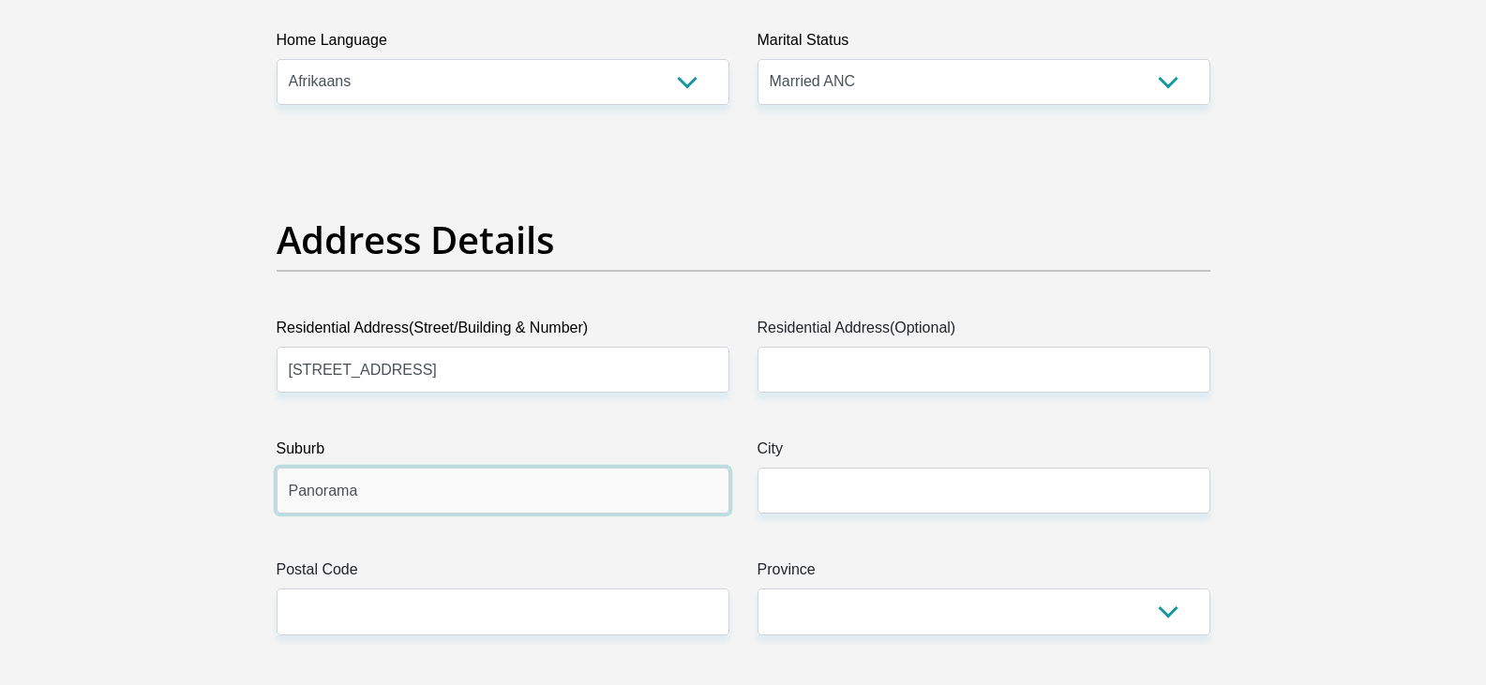
type input "Panorama"
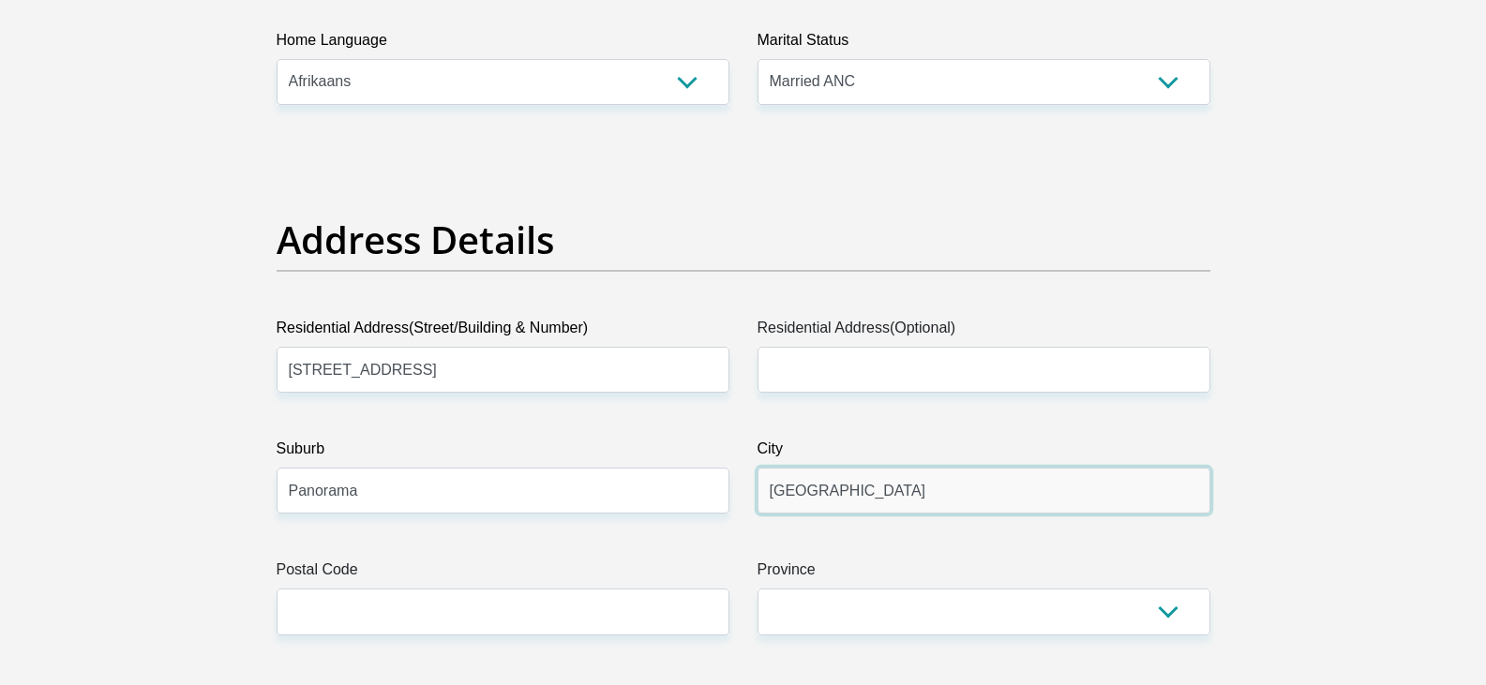
type input "Worcester"
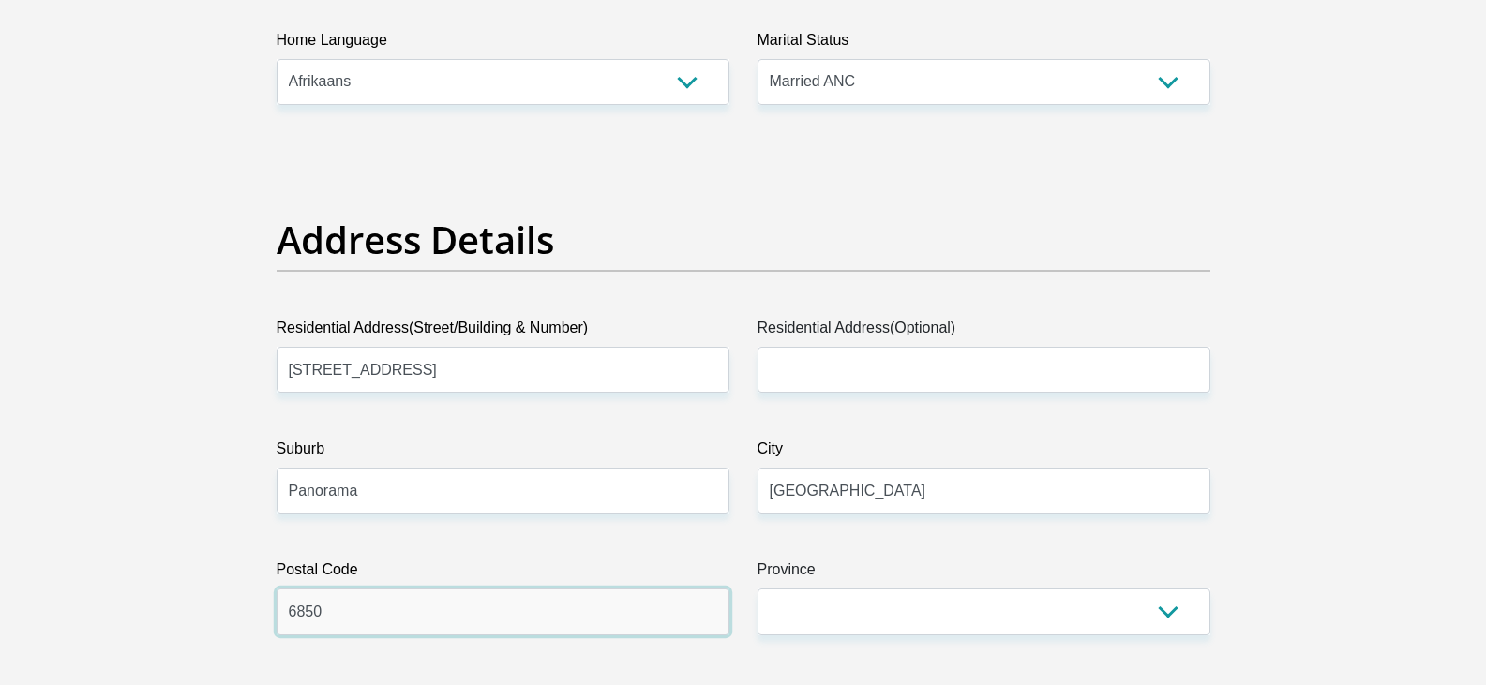
type input "6850"
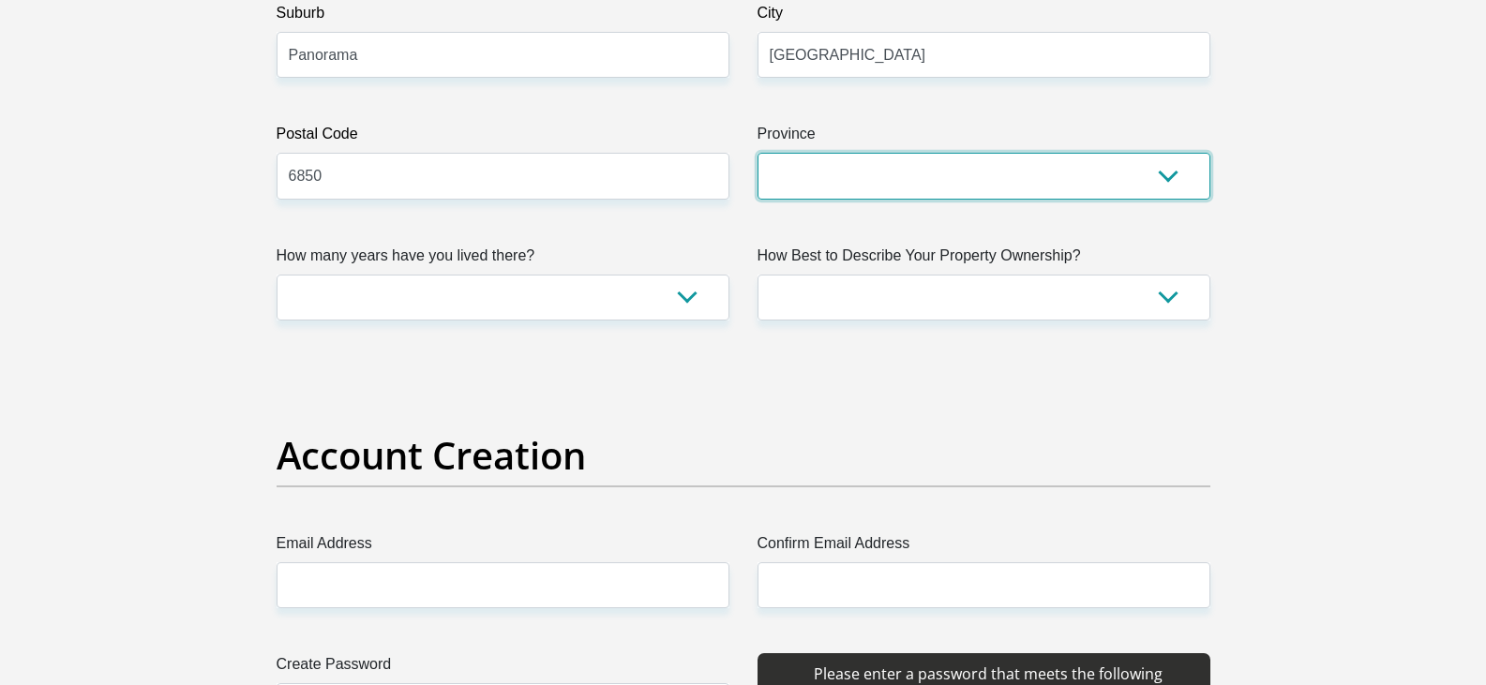
scroll to position [1219, 0]
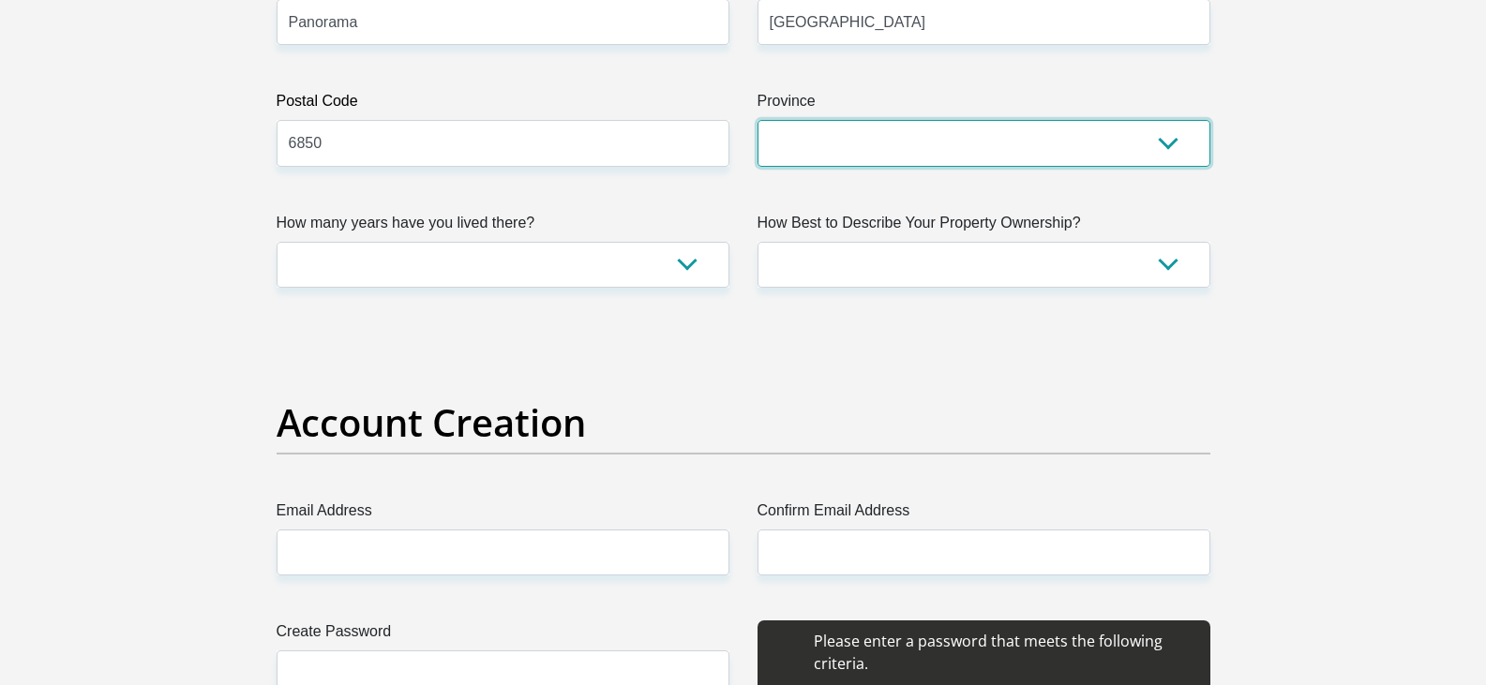
click at [1167, 151] on select "Eastern Cape Free State Gauteng KwaZulu-Natal Limpopo Mpumalanga Northern Cape …" at bounding box center [984, 143] width 453 height 46
select select "Western Cape"
click at [758, 120] on select "Eastern Cape Free State Gauteng KwaZulu-Natal Limpopo Mpumalanga Northern Cape …" at bounding box center [984, 143] width 453 height 46
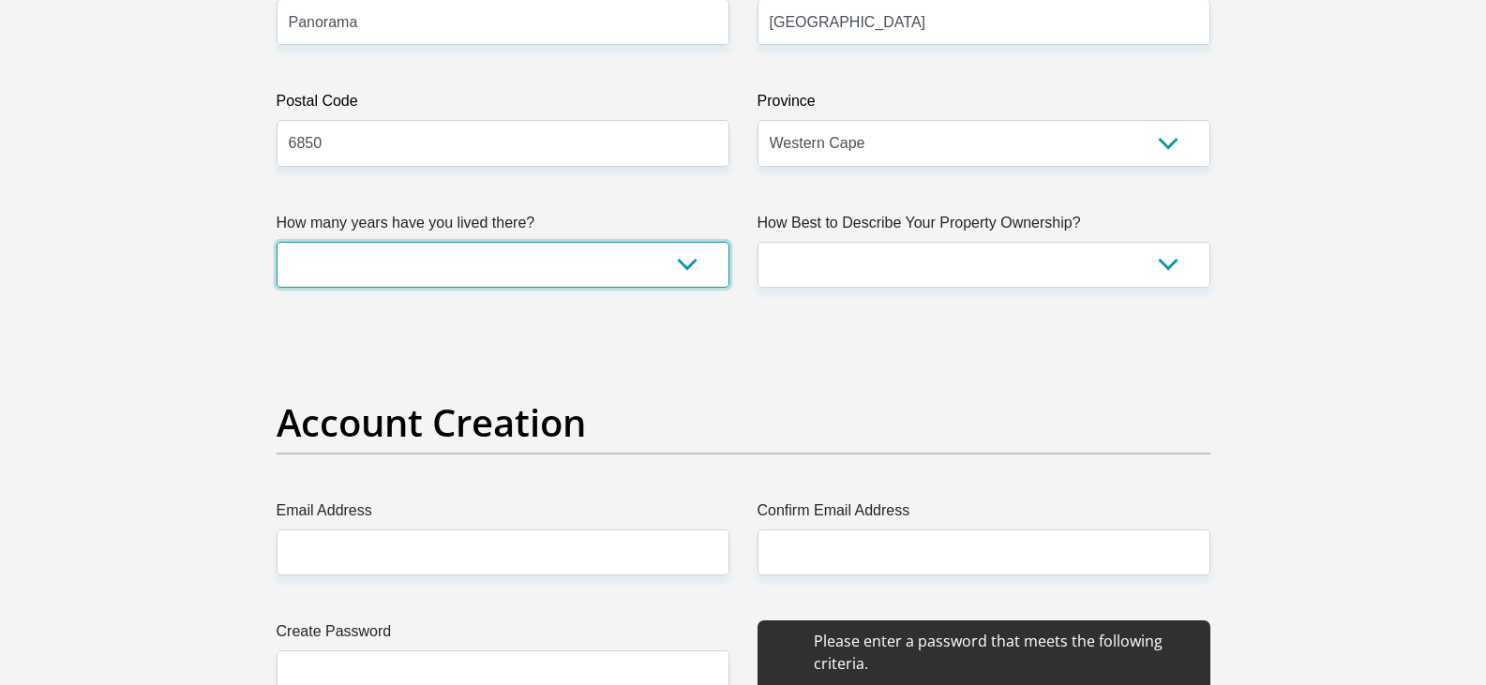
click at [549, 263] on select "less than 1 year 1-3 years 3-5 years 5+ years" at bounding box center [503, 265] width 453 height 46
select select "5"
click at [277, 242] on select "less than 1 year 1-3 years 3-5 years 5+ years" at bounding box center [503, 265] width 453 height 46
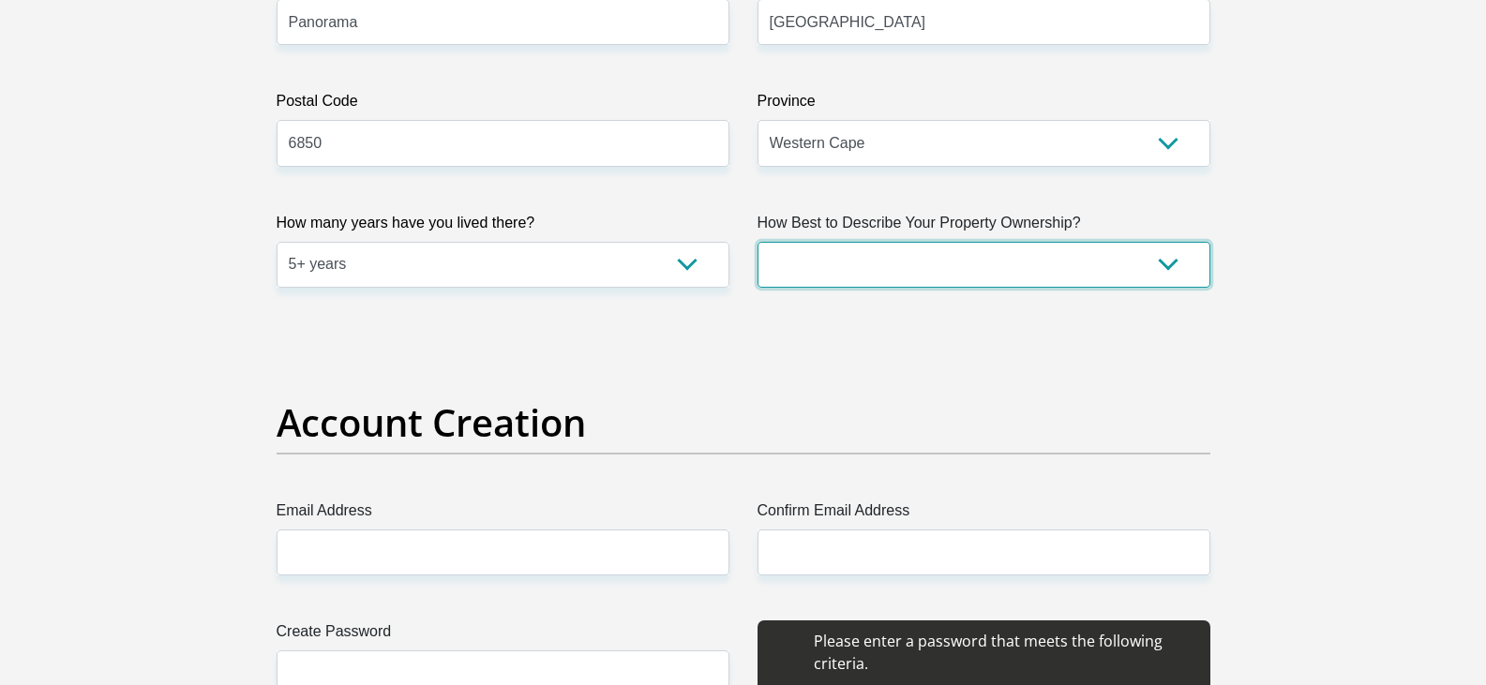
click at [847, 265] on select "Owned Rented Family Owned Company Dwelling" at bounding box center [984, 265] width 453 height 46
select select "parents"
click at [758, 242] on select "Owned Rented Family Owned Company Dwelling" at bounding box center [984, 265] width 453 height 46
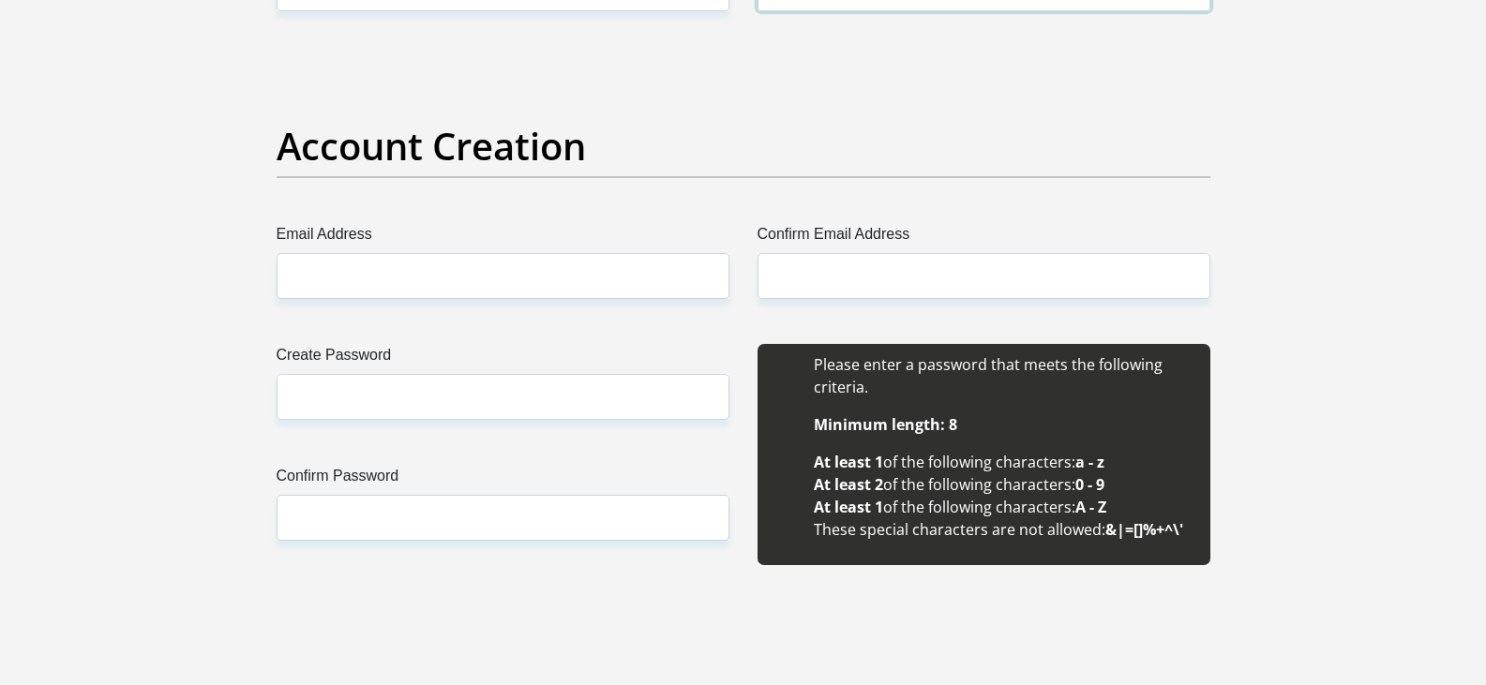
scroll to position [1500, 0]
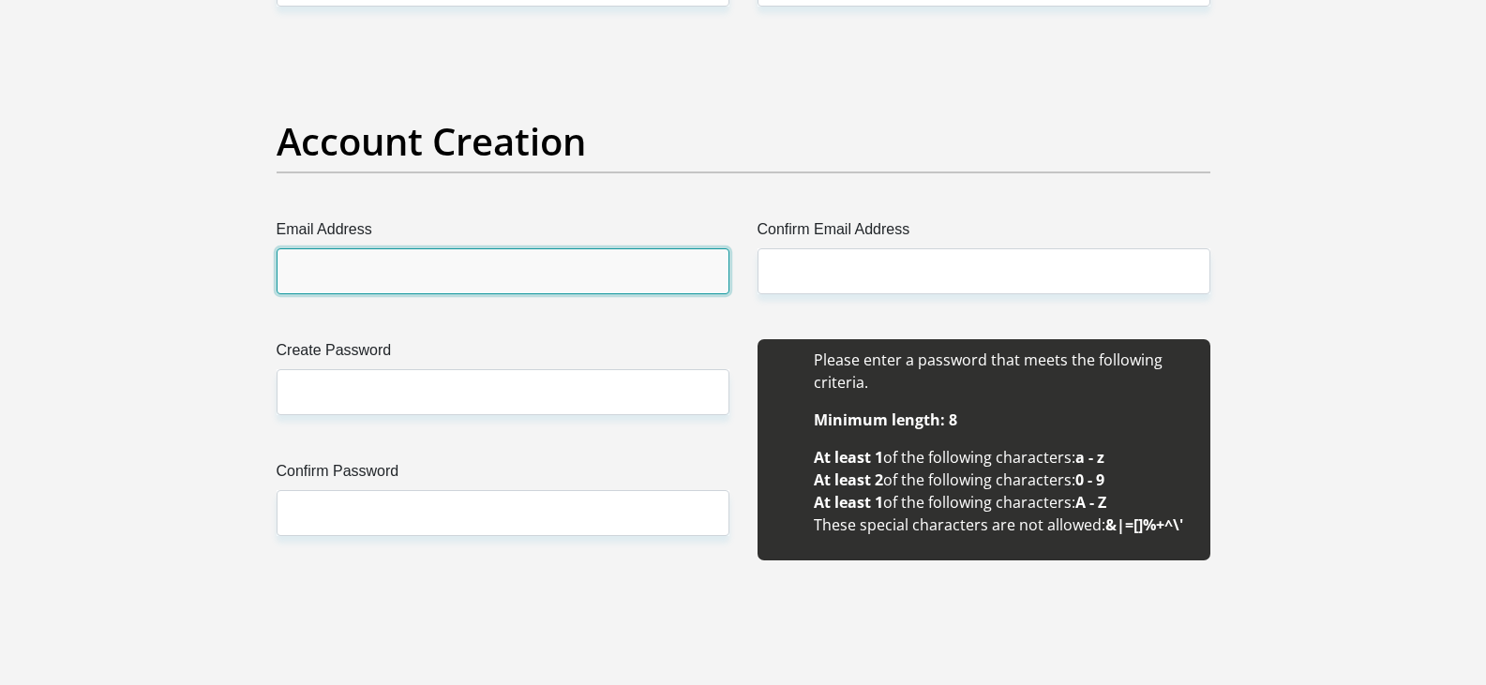
click at [594, 276] on input "Email Address" at bounding box center [503, 271] width 453 height 46
type input "buitekant144@gmail.com"
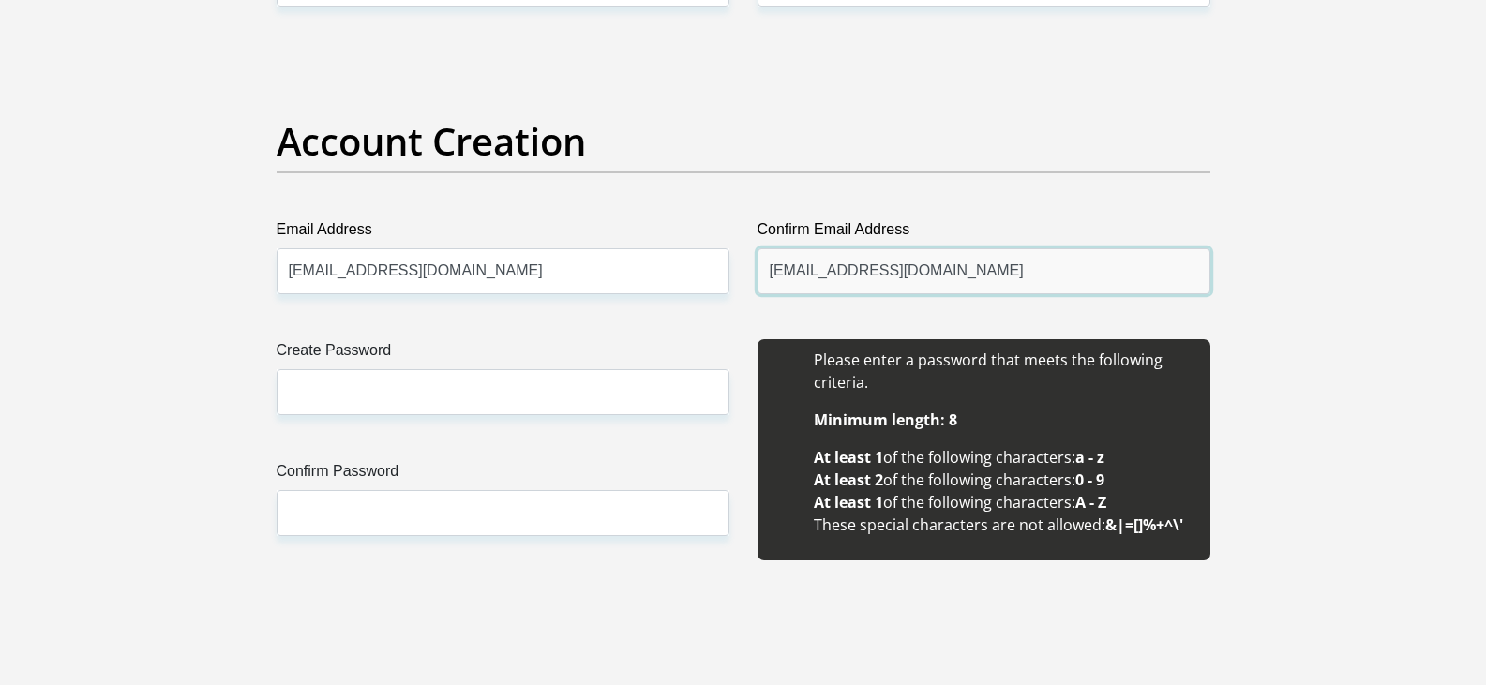
type input "buitekant144@gmail.com"
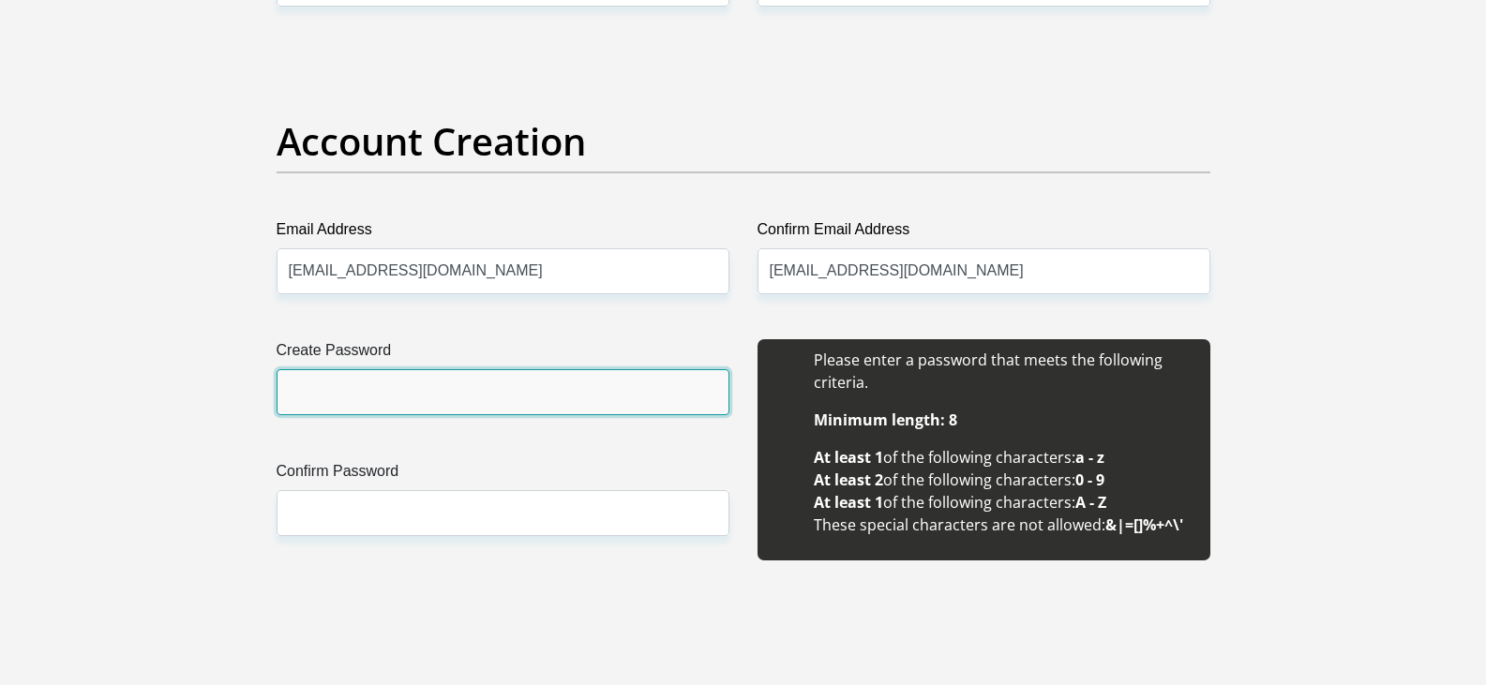
click at [549, 391] on input "Create Password" at bounding box center [503, 392] width 453 height 46
type input "144Buitekant"
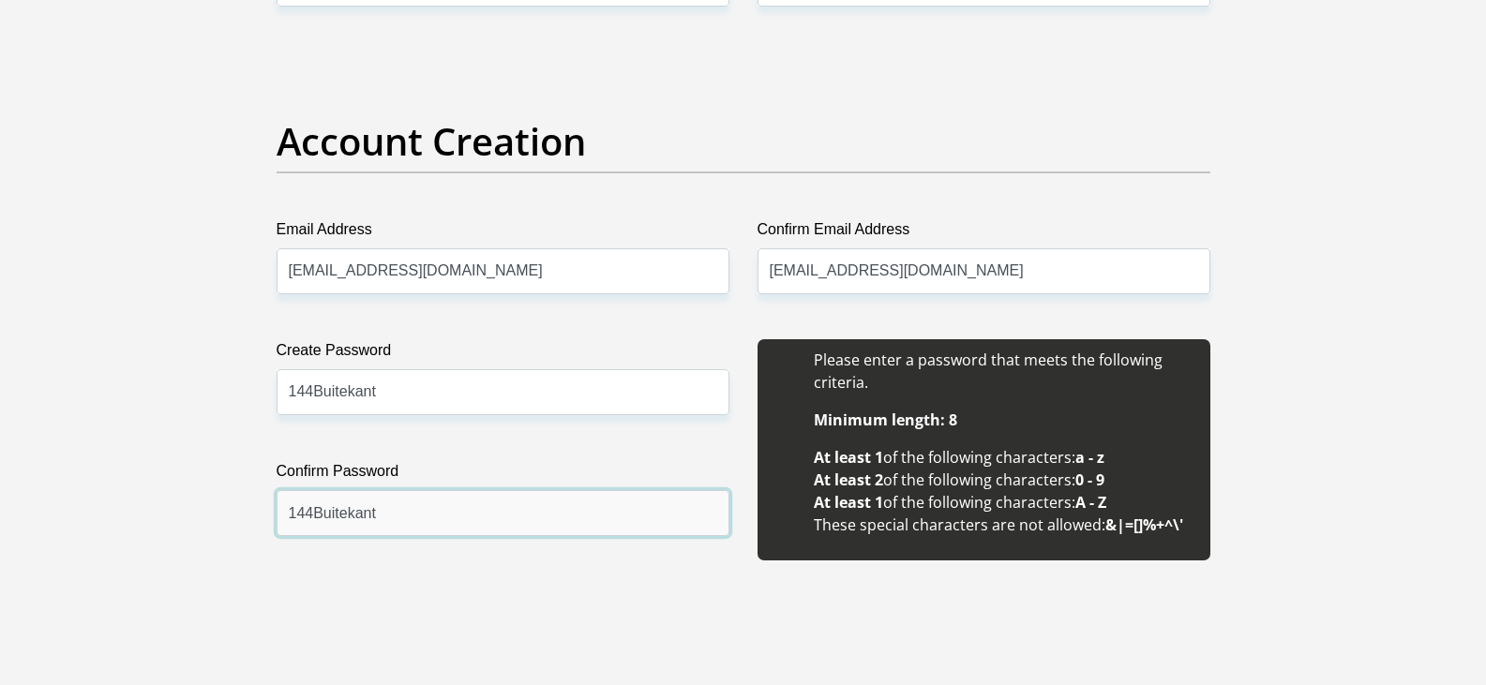
type input "144Buitekant"
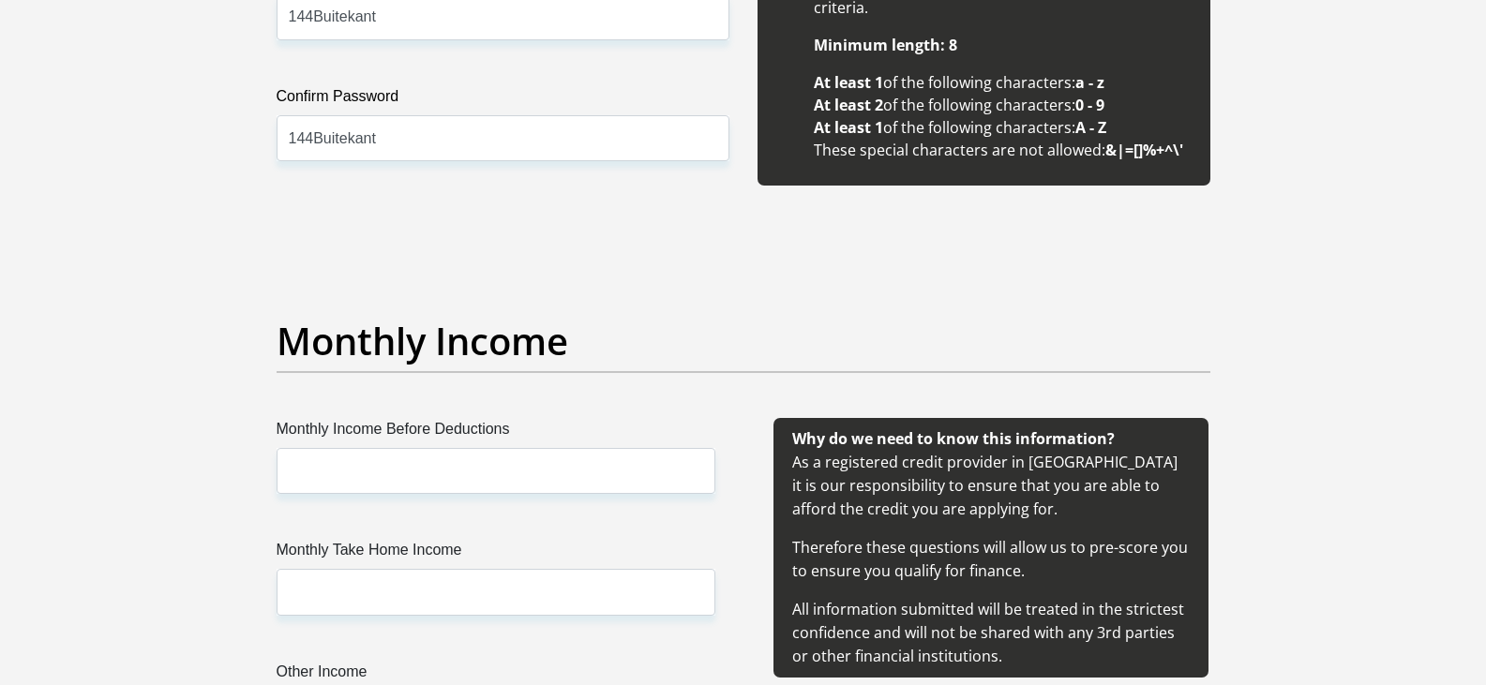
scroll to position [1969, 0]
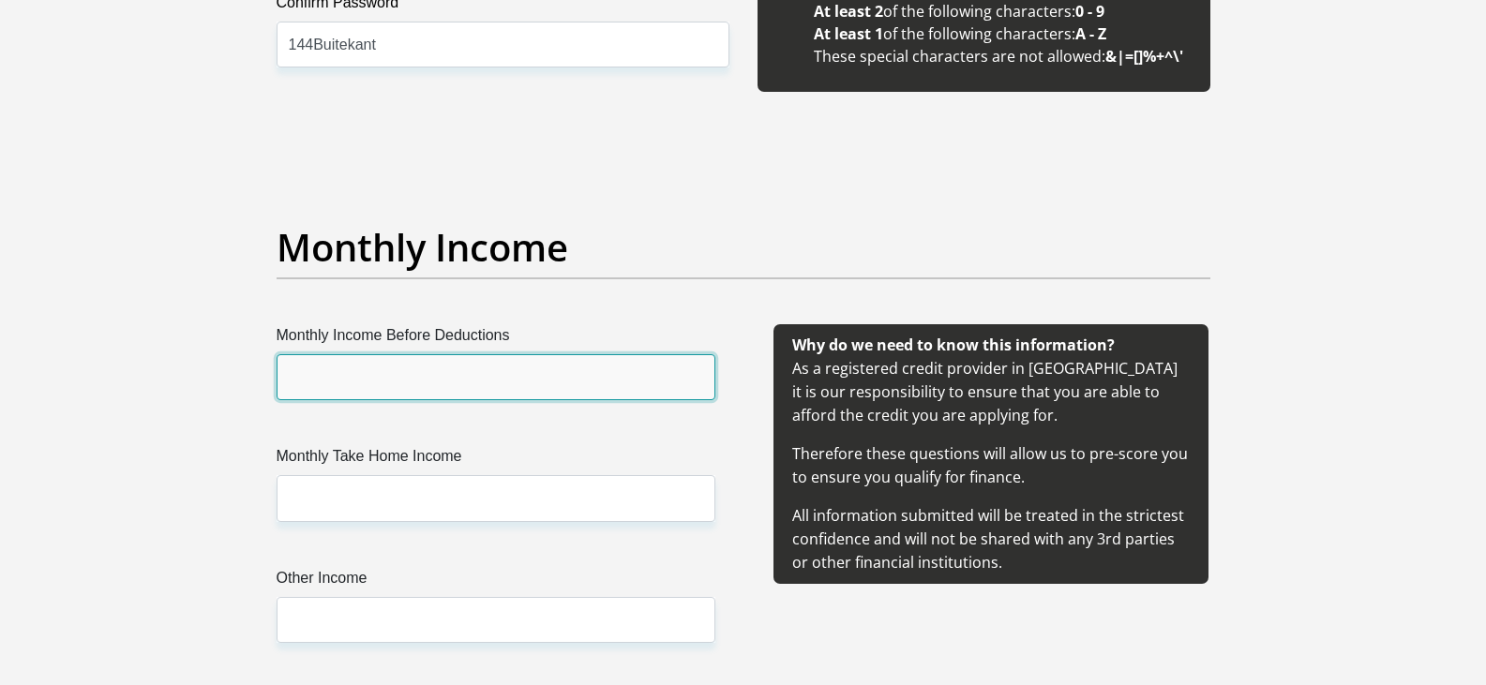
click at [594, 380] on input "Monthly Income Before Deductions" at bounding box center [496, 377] width 439 height 46
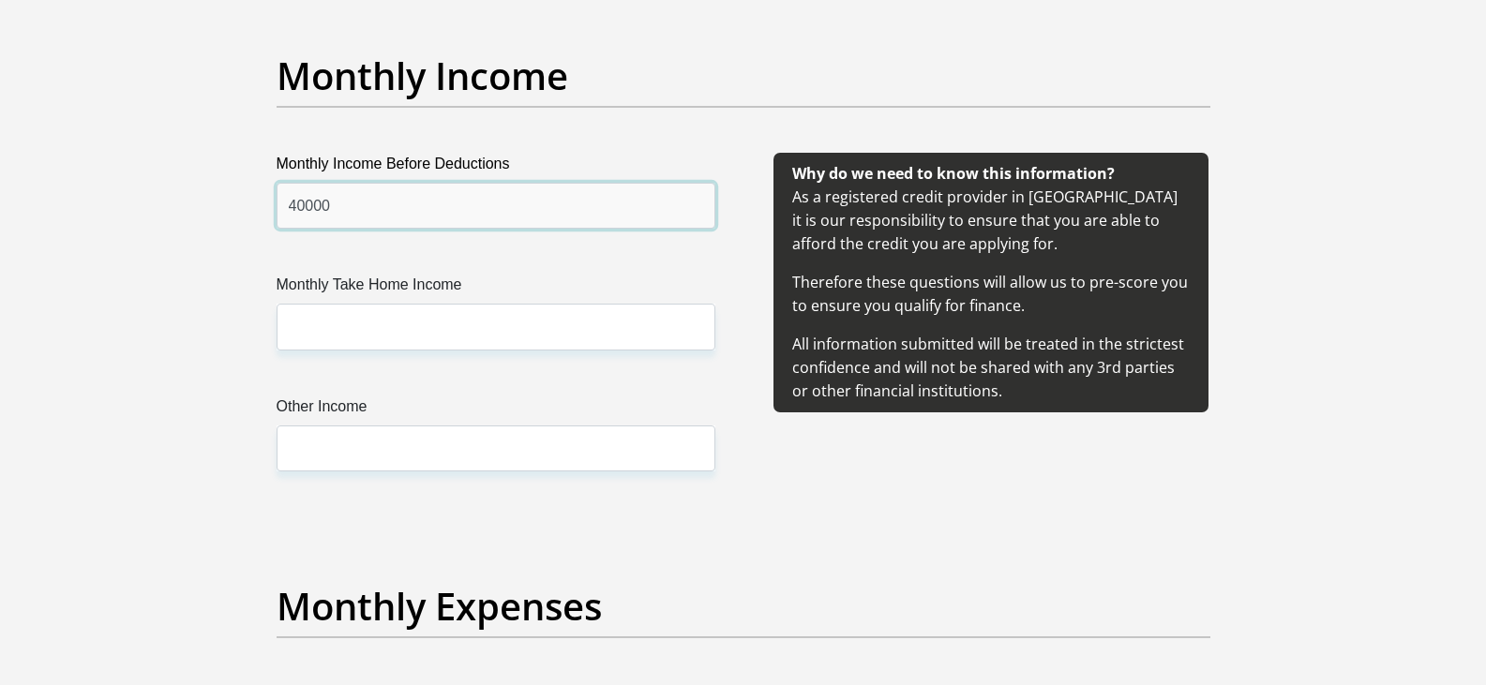
scroll to position [2157, 0]
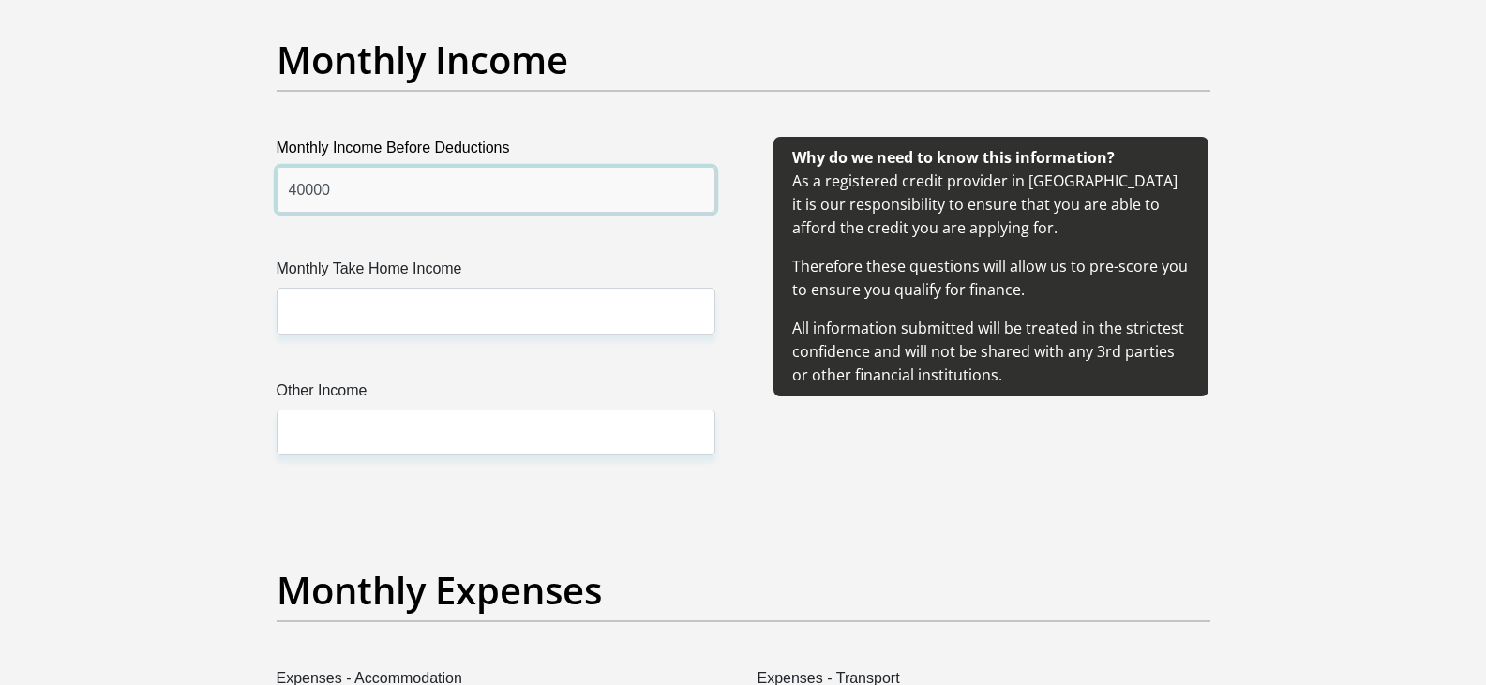
type input "40000"
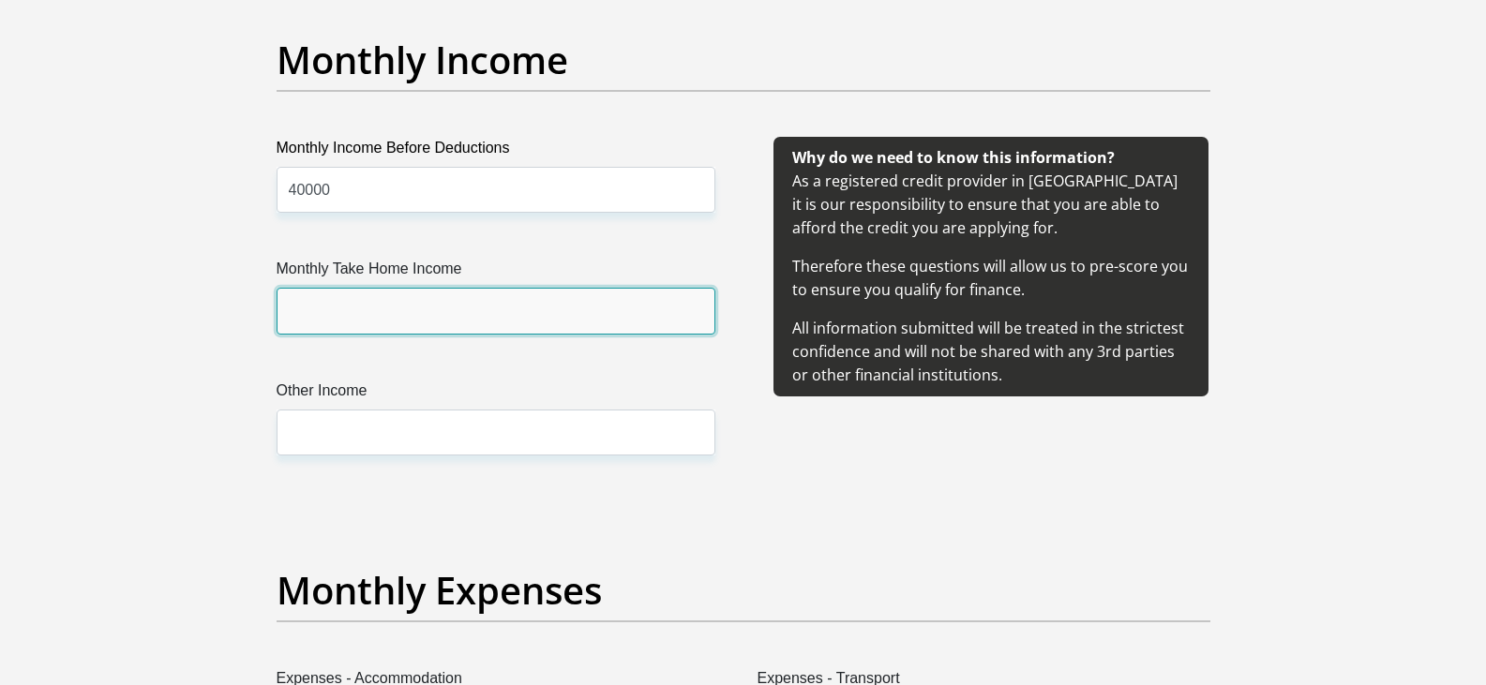
click at [529, 304] on input "Monthly Take Home Income" at bounding box center [496, 311] width 439 height 46
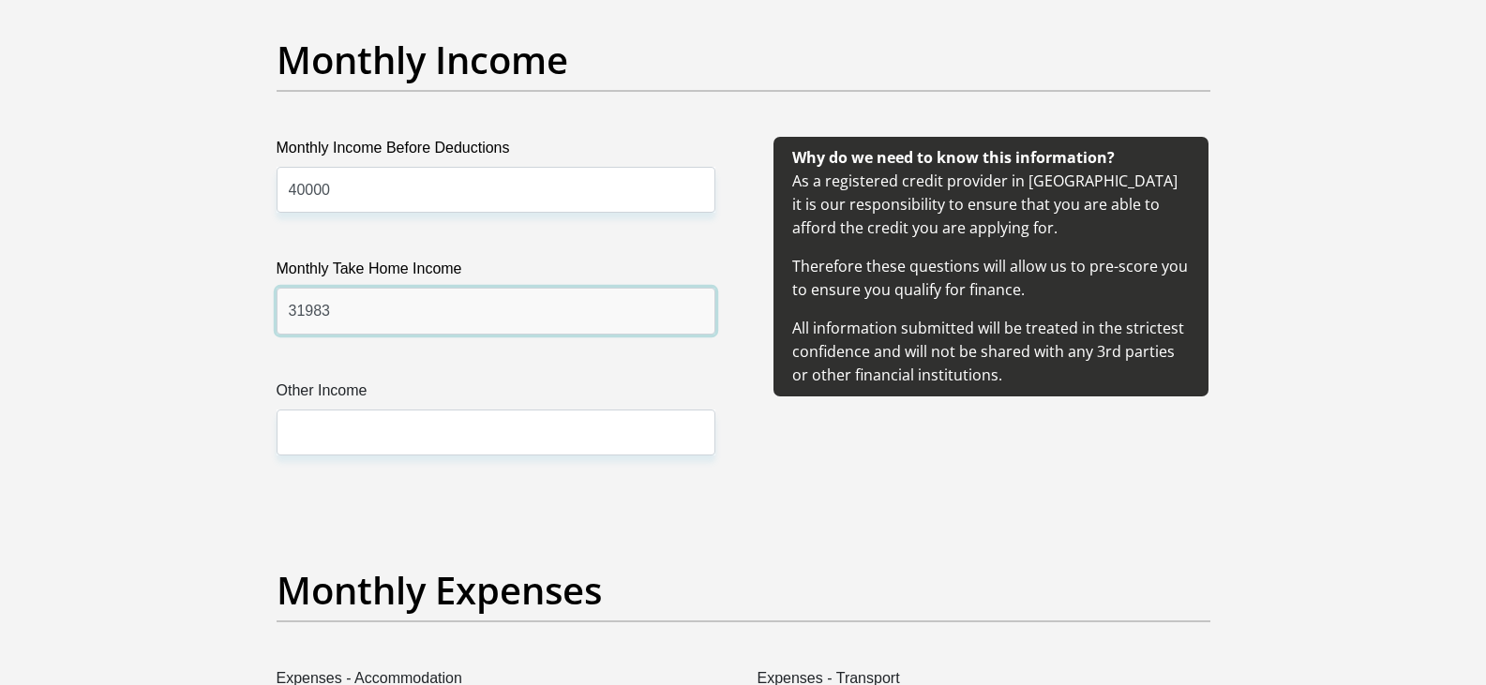
type input "31983"
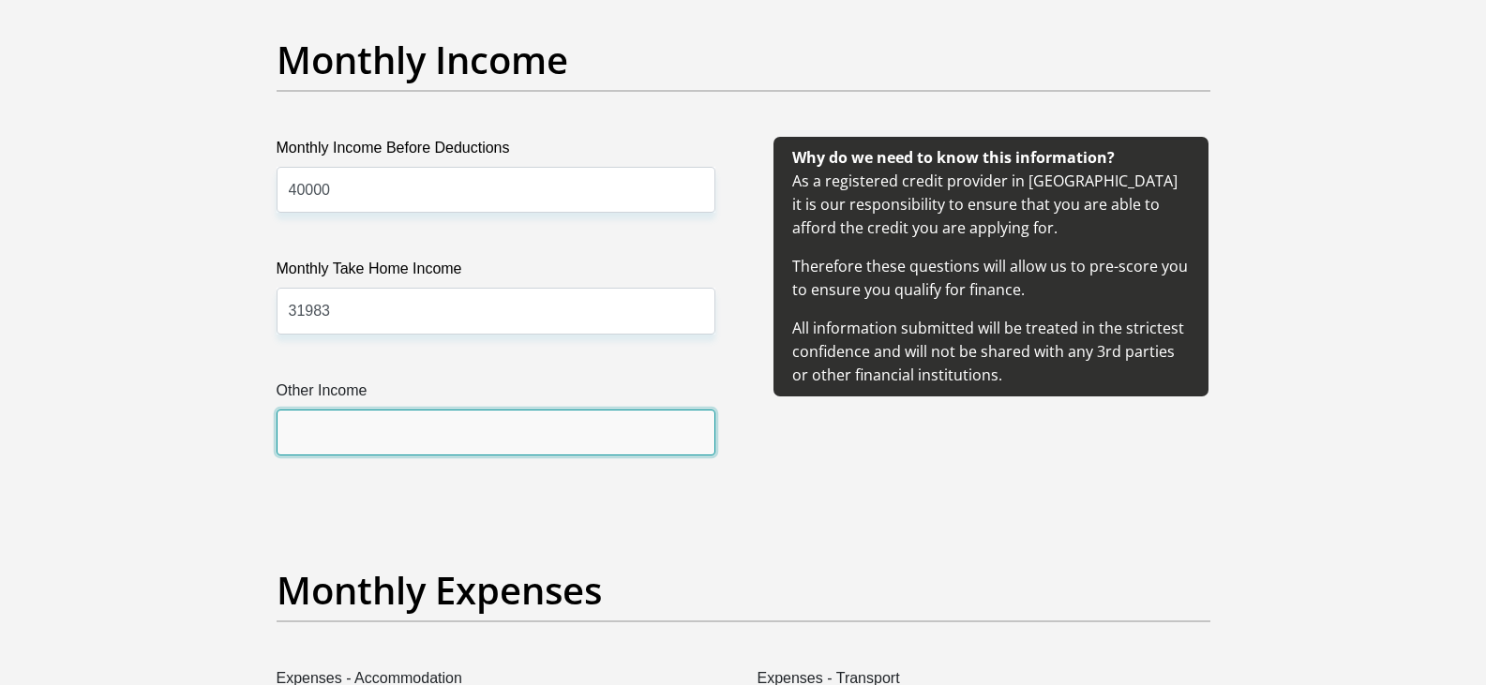
click at [383, 432] on input "Other Income" at bounding box center [496, 433] width 439 height 46
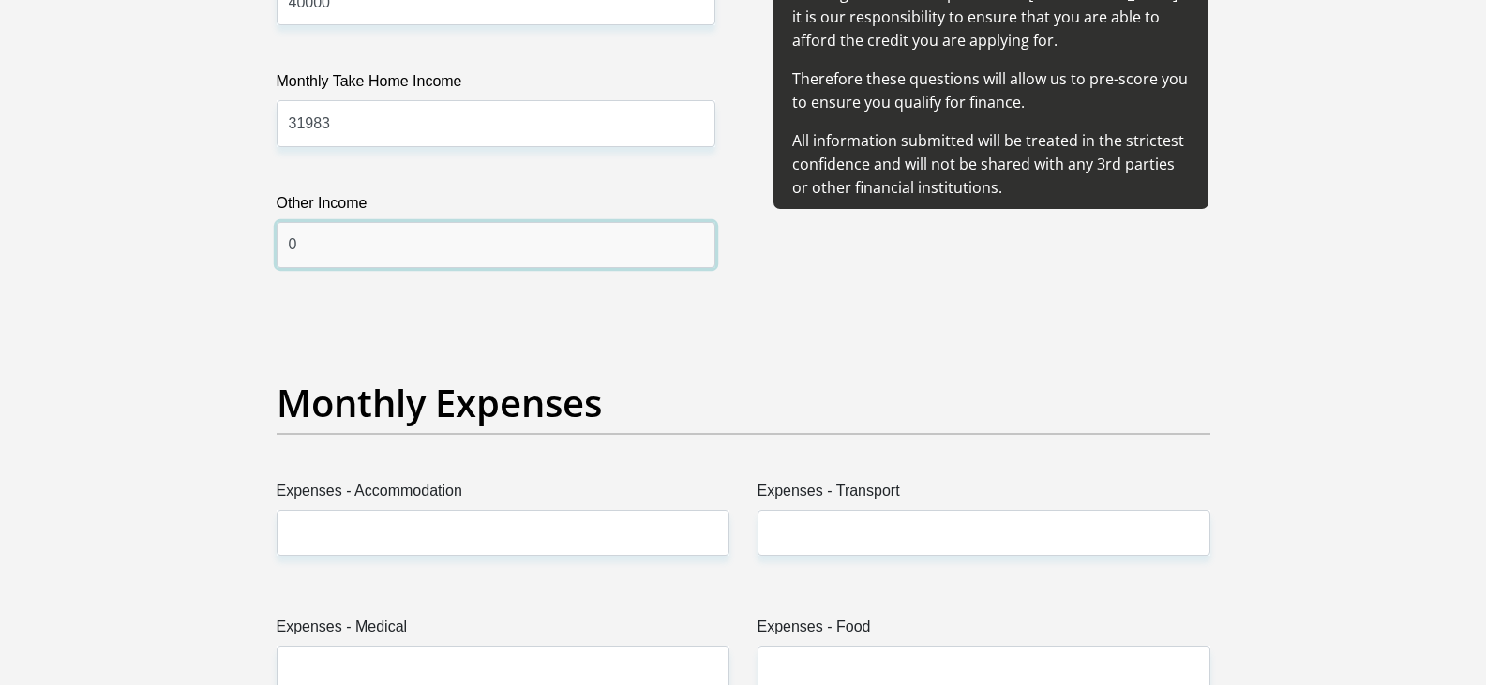
scroll to position [2438, 0]
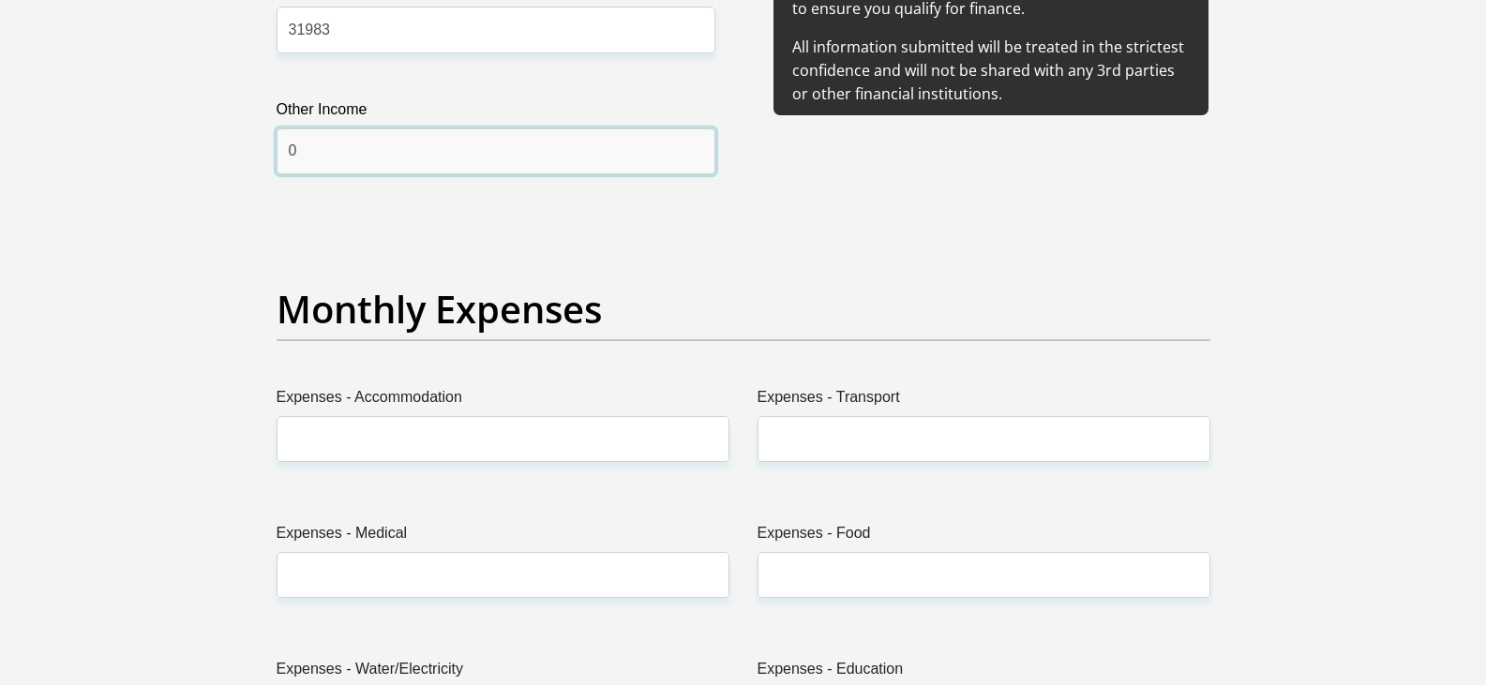
type input "0"
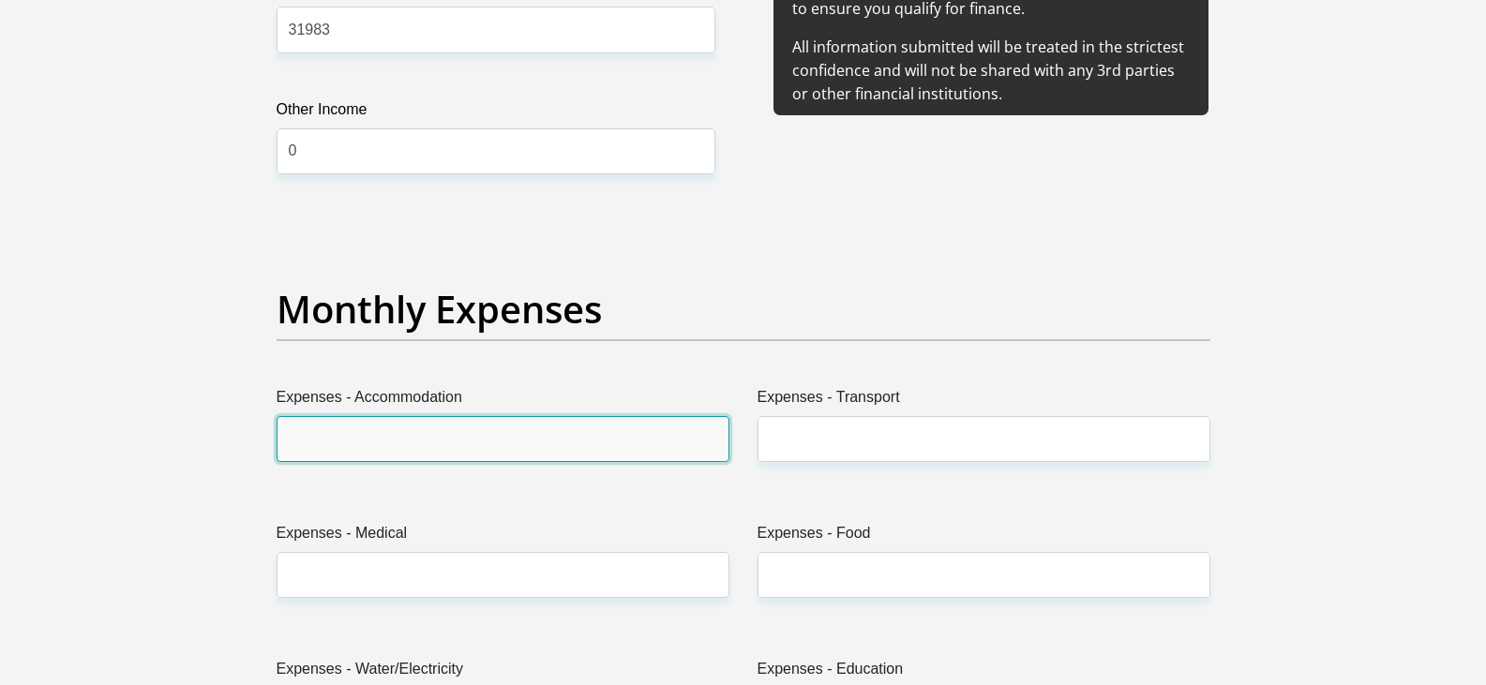
click at [379, 435] on input "Expenses - Accommodation" at bounding box center [503, 439] width 453 height 46
type input "0"
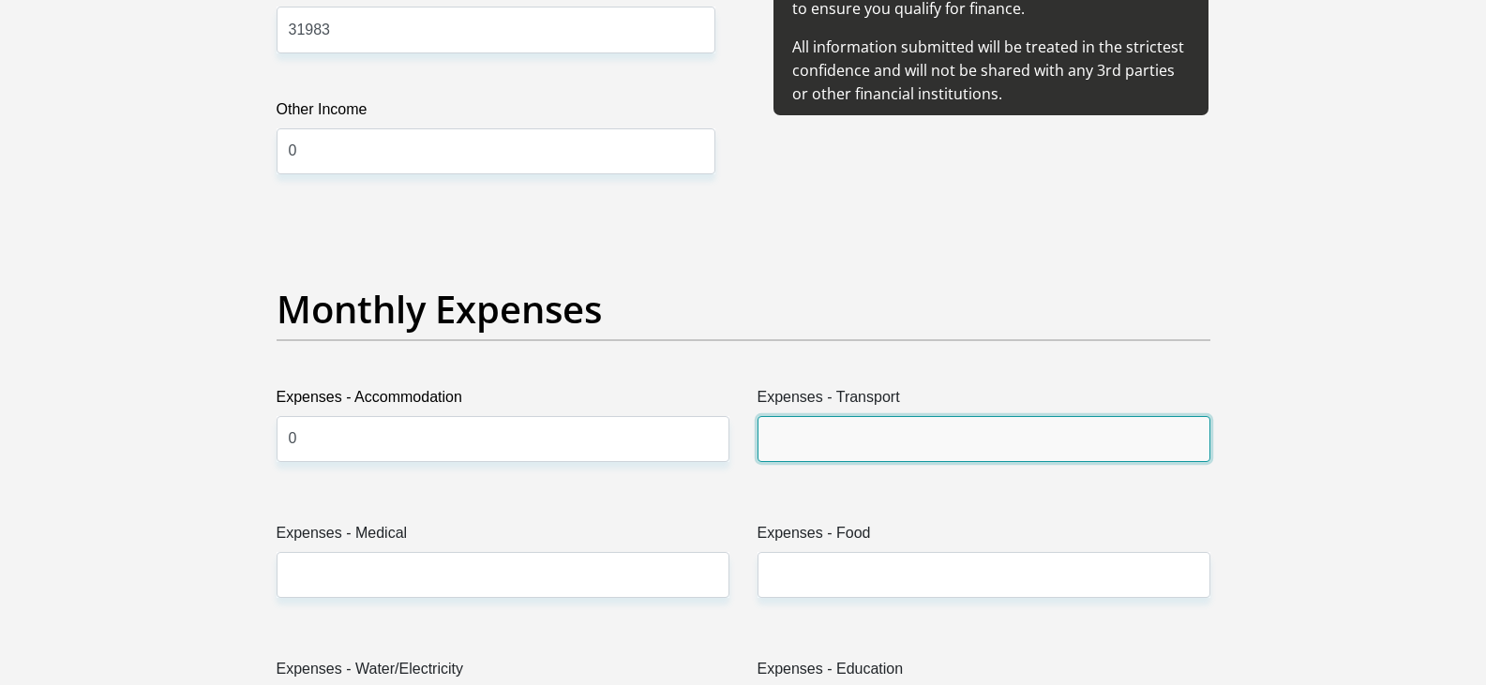
click at [823, 437] on input "Expenses - Transport" at bounding box center [984, 439] width 453 height 46
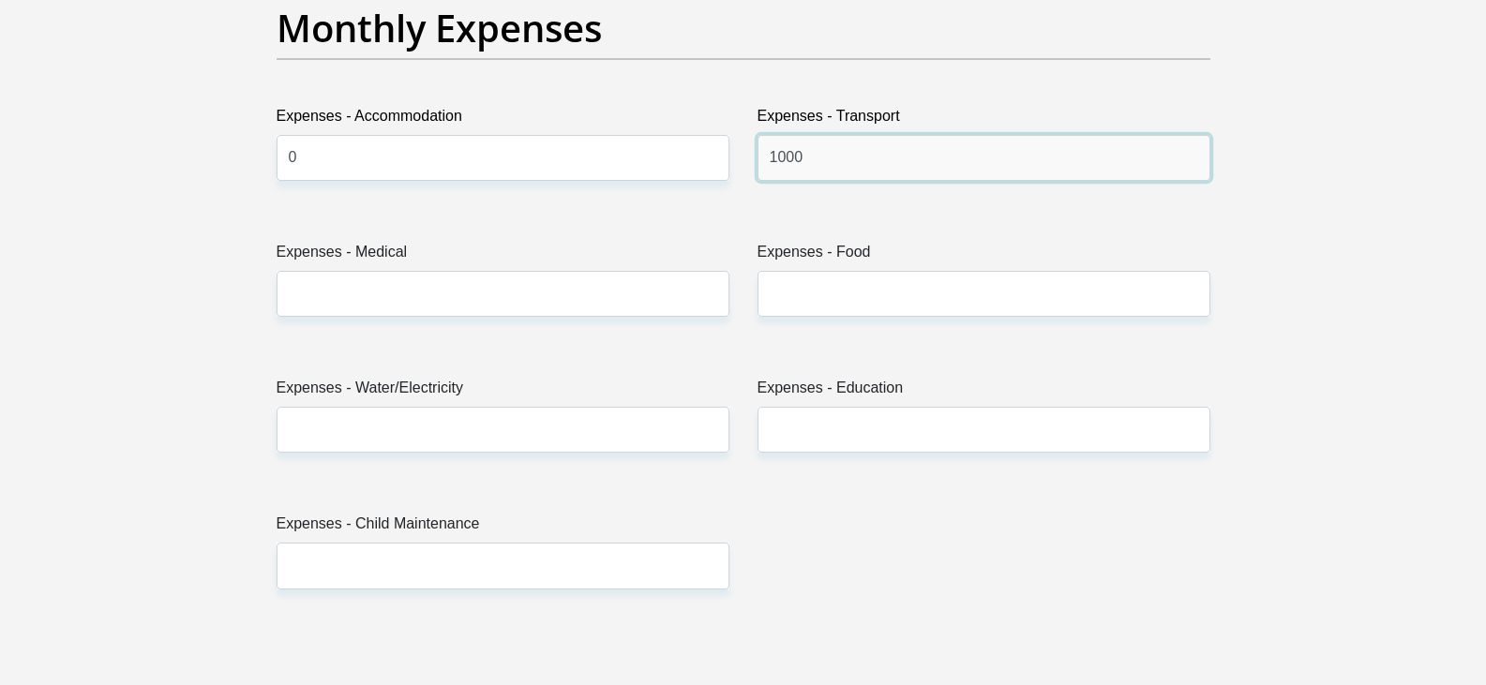
type input "1000"
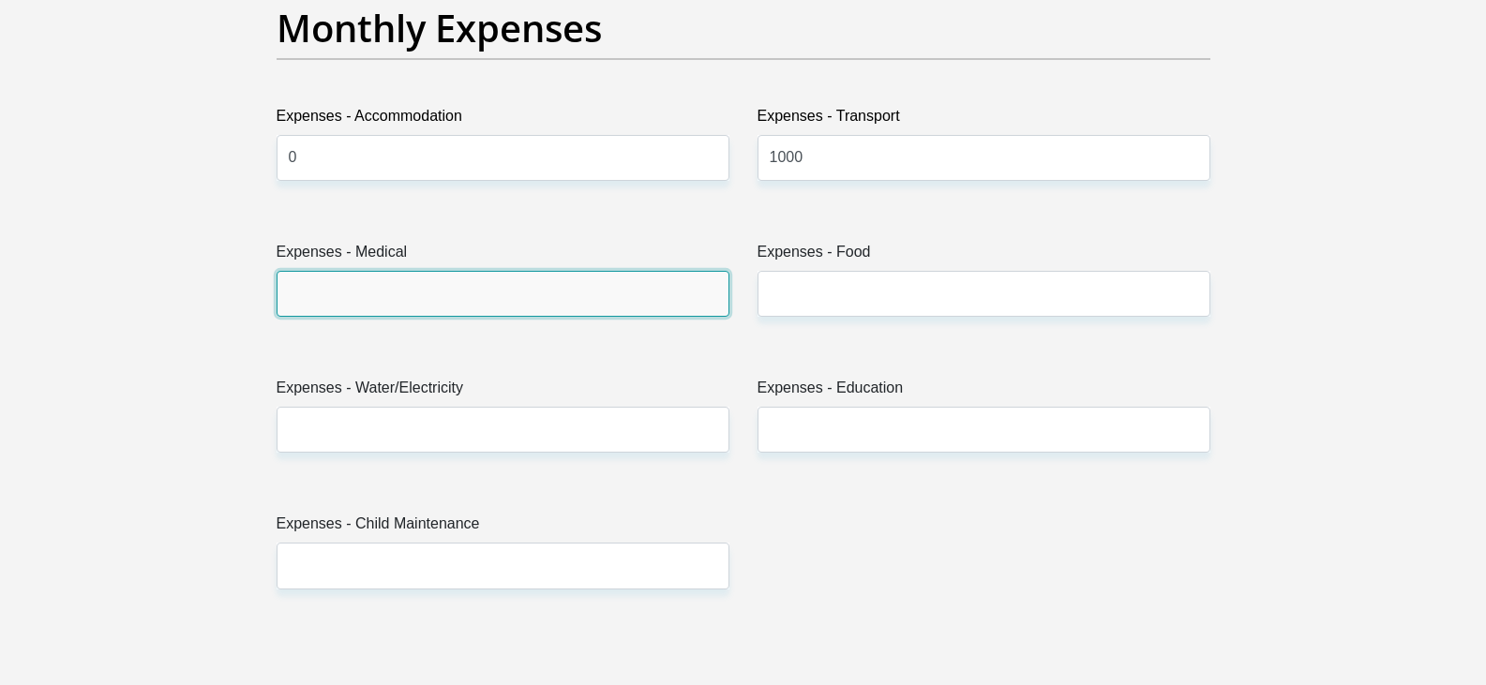
click at [511, 295] on input "Expenses - Medical" at bounding box center [503, 294] width 453 height 46
type input "0"
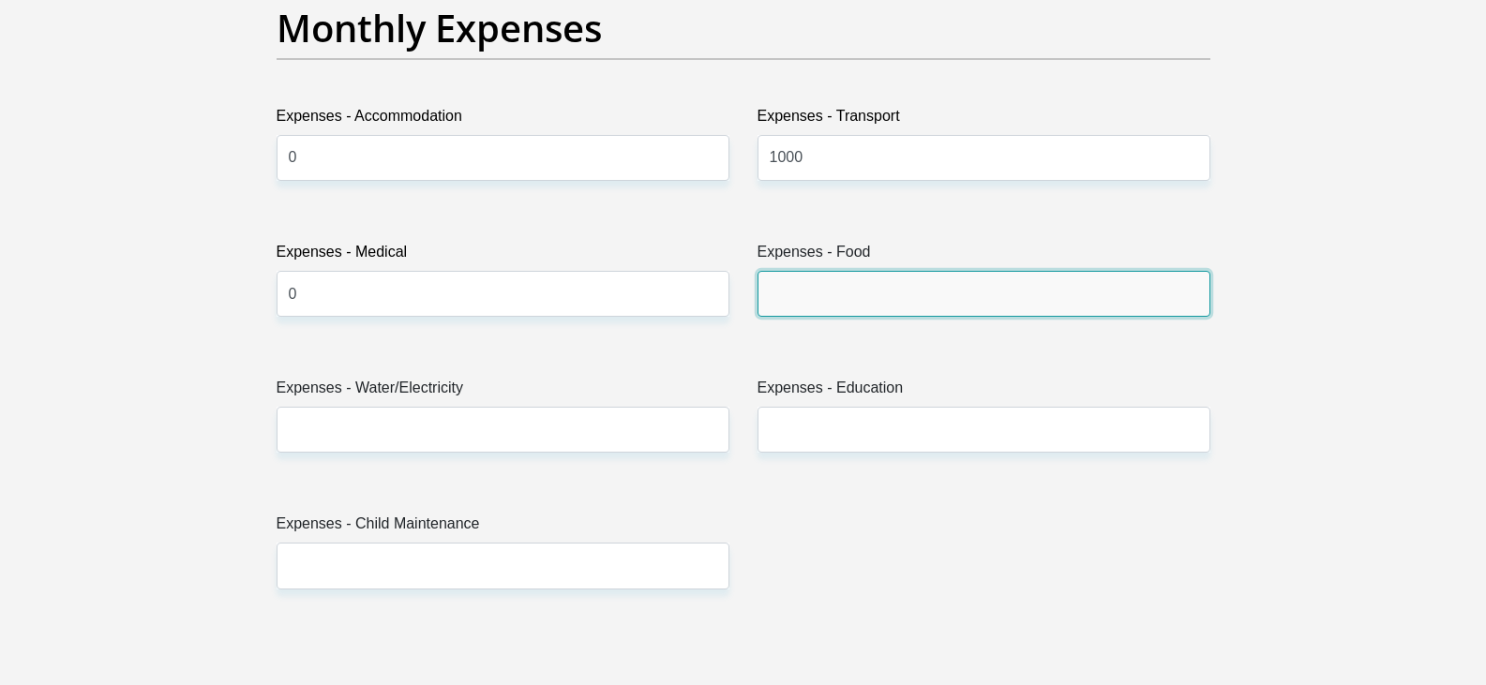
click at [841, 279] on input "Expenses - Food" at bounding box center [984, 294] width 453 height 46
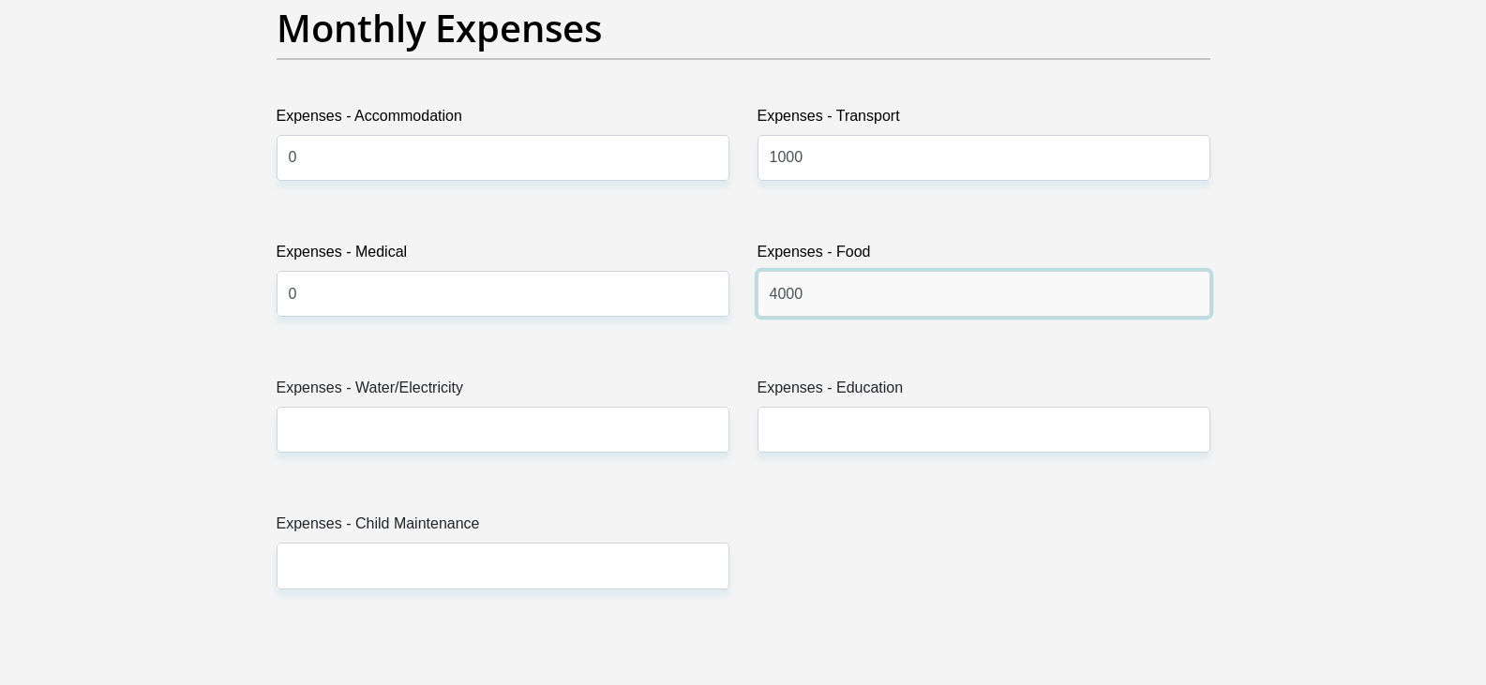
type input "4000"
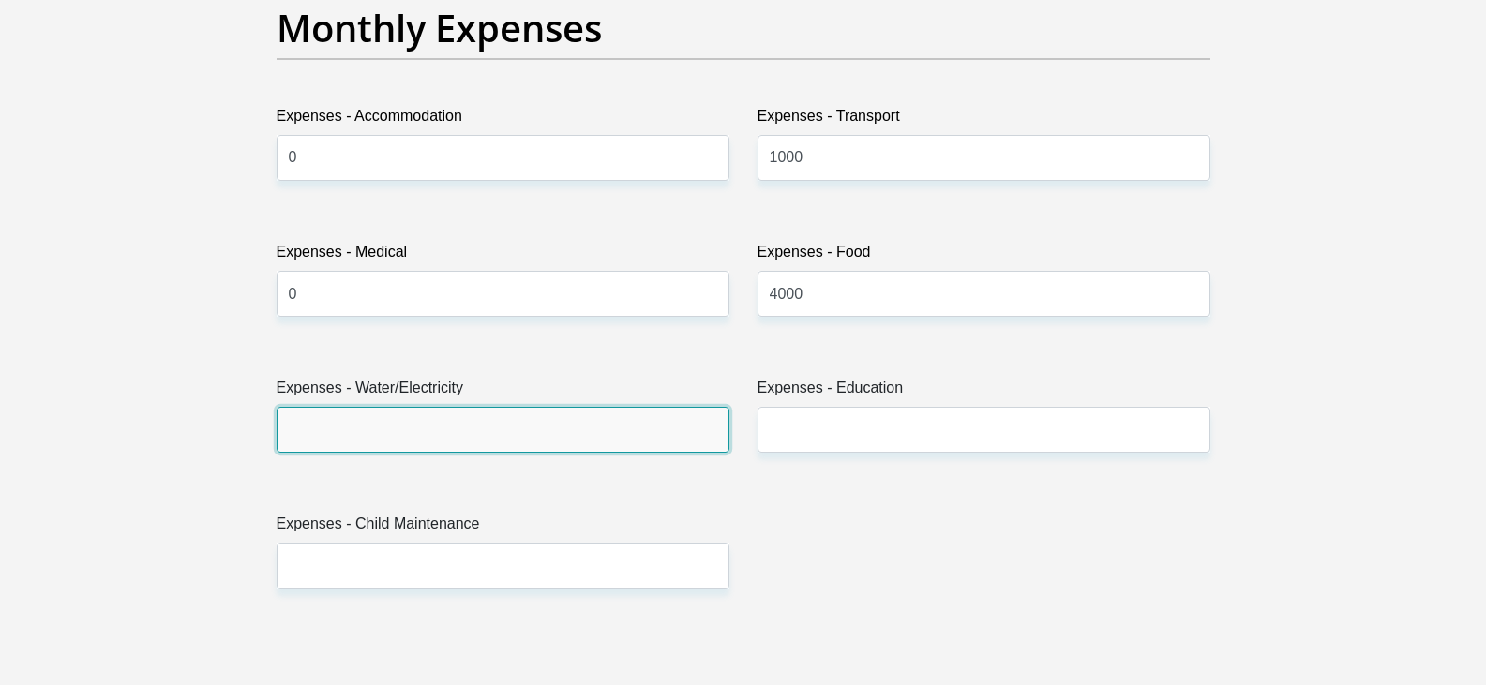
click at [375, 429] on input "Expenses - Water/Electricity" at bounding box center [503, 430] width 453 height 46
type input "3000"
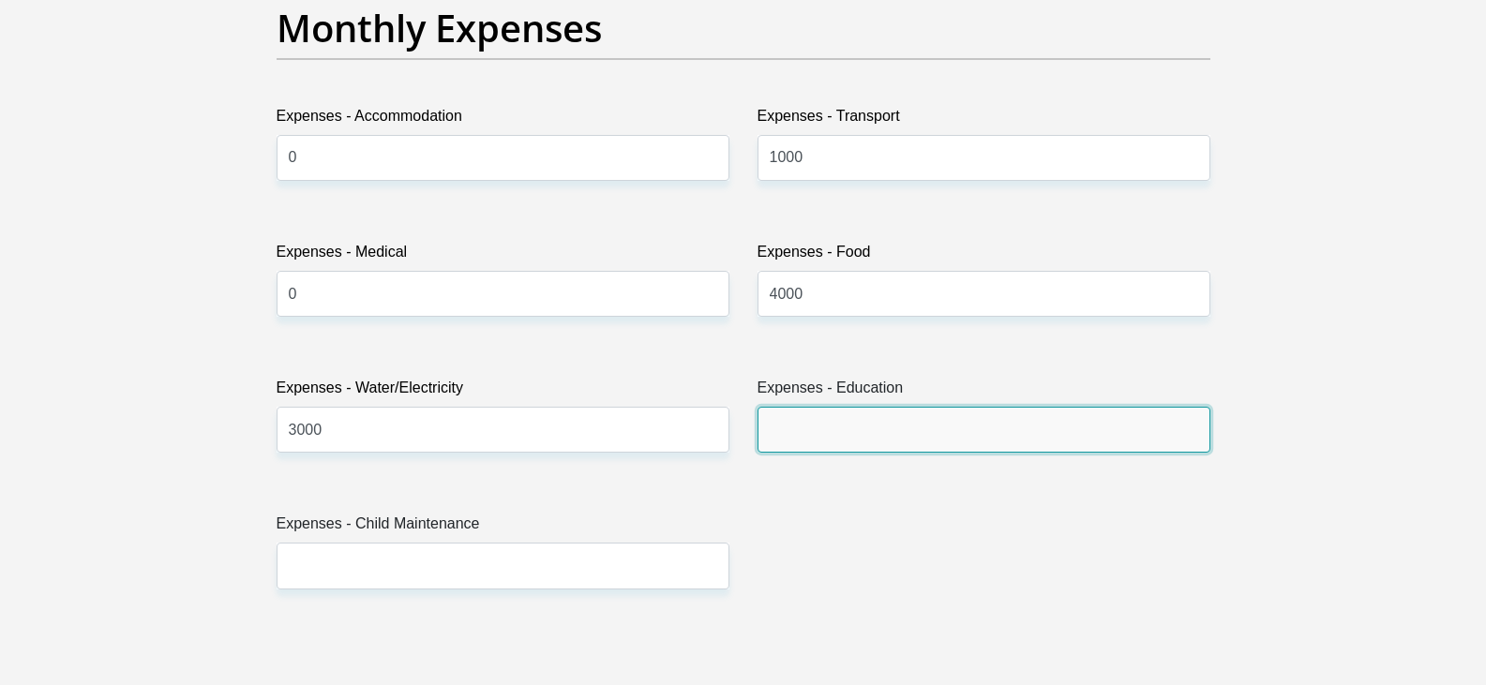
click at [877, 421] on input "Expenses - Education" at bounding box center [984, 430] width 453 height 46
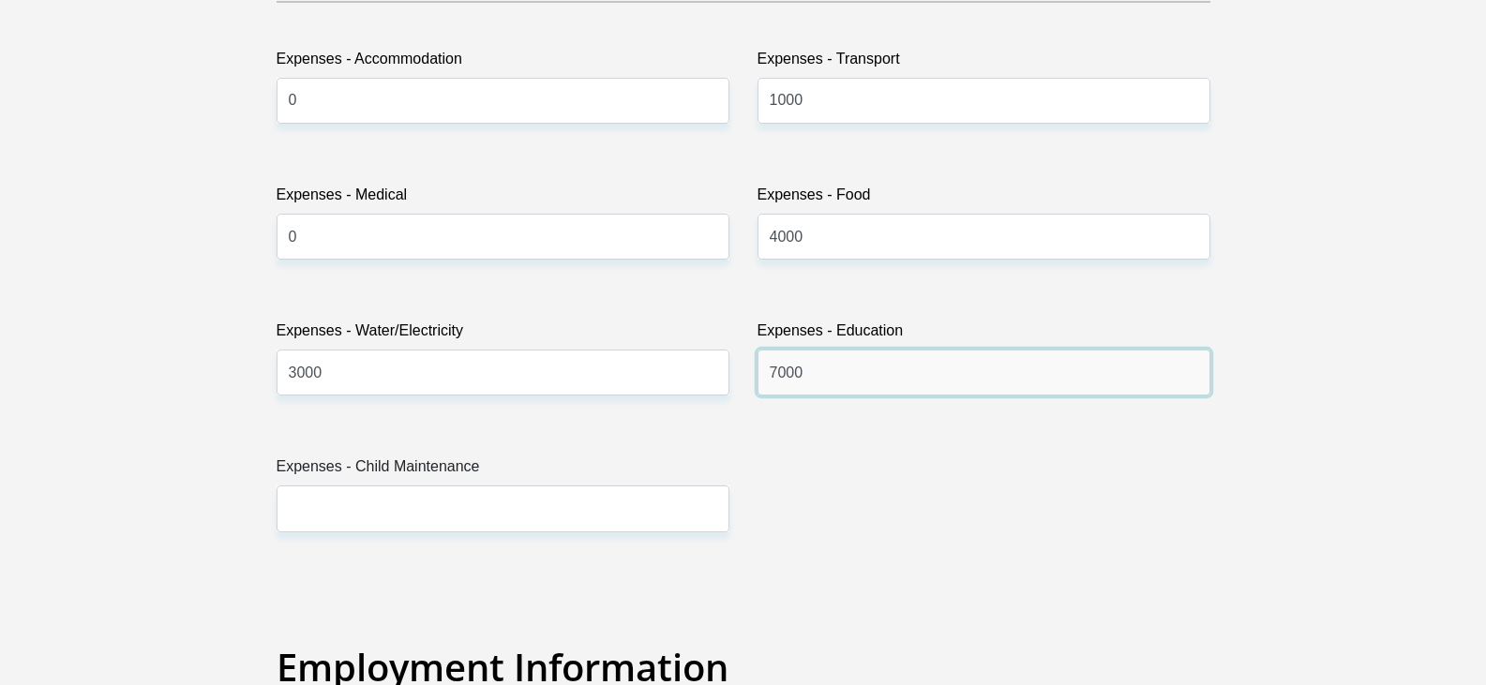
scroll to position [2907, 0]
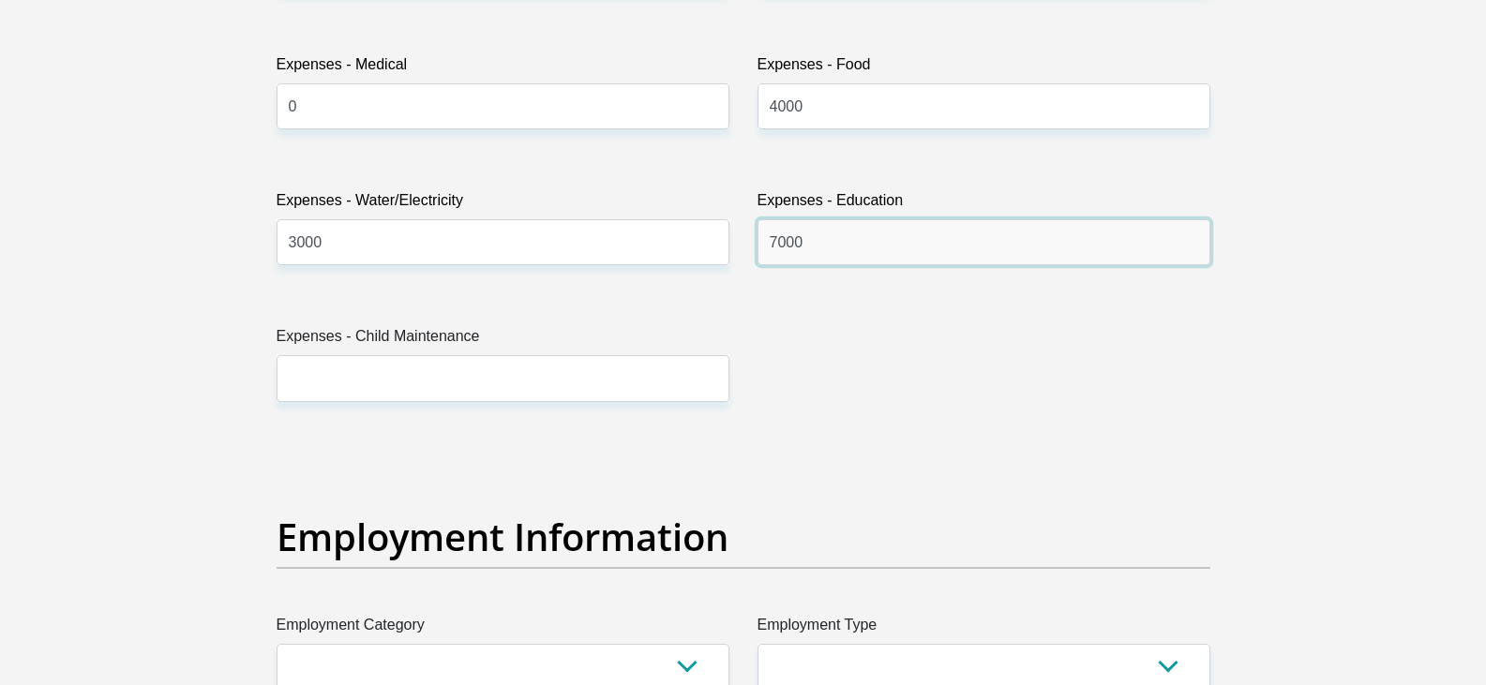
type input "7000"
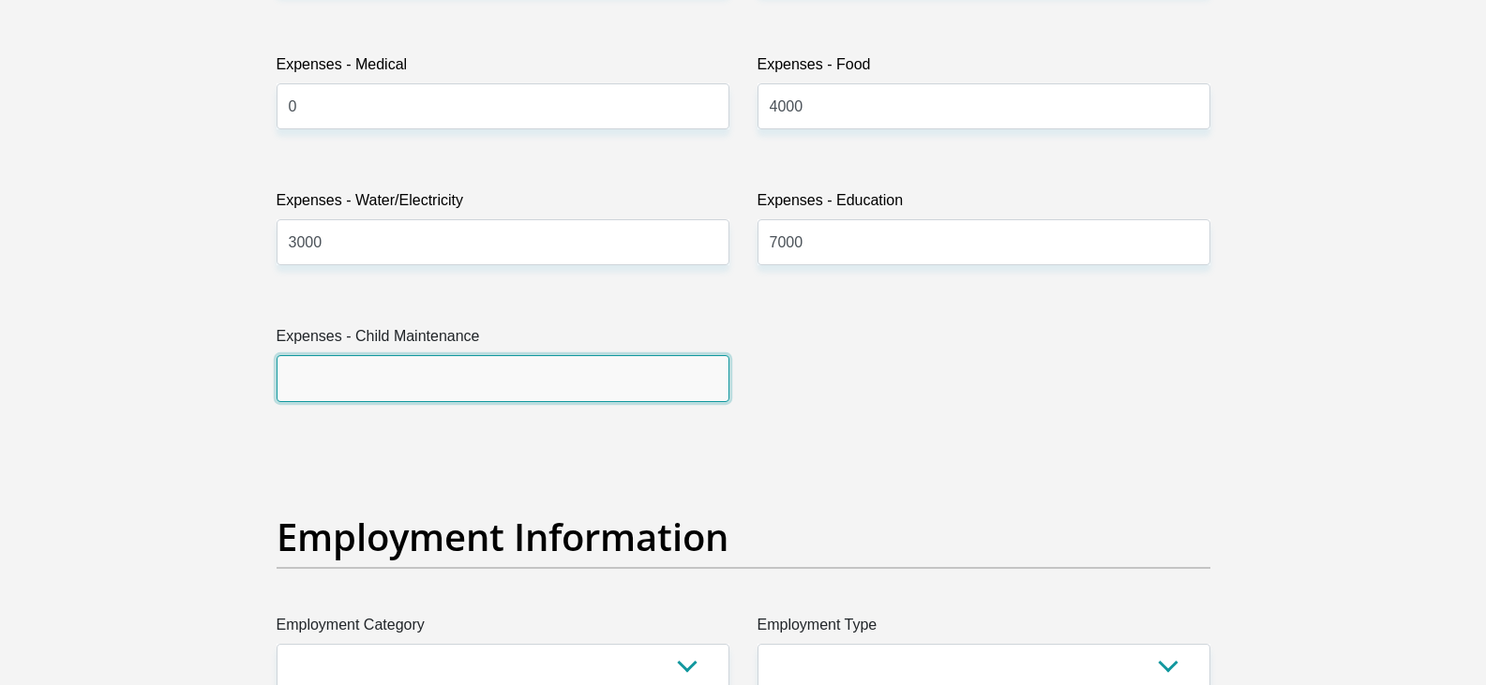
click at [459, 381] on input "Expenses - Child Maintenance" at bounding box center [503, 378] width 453 height 46
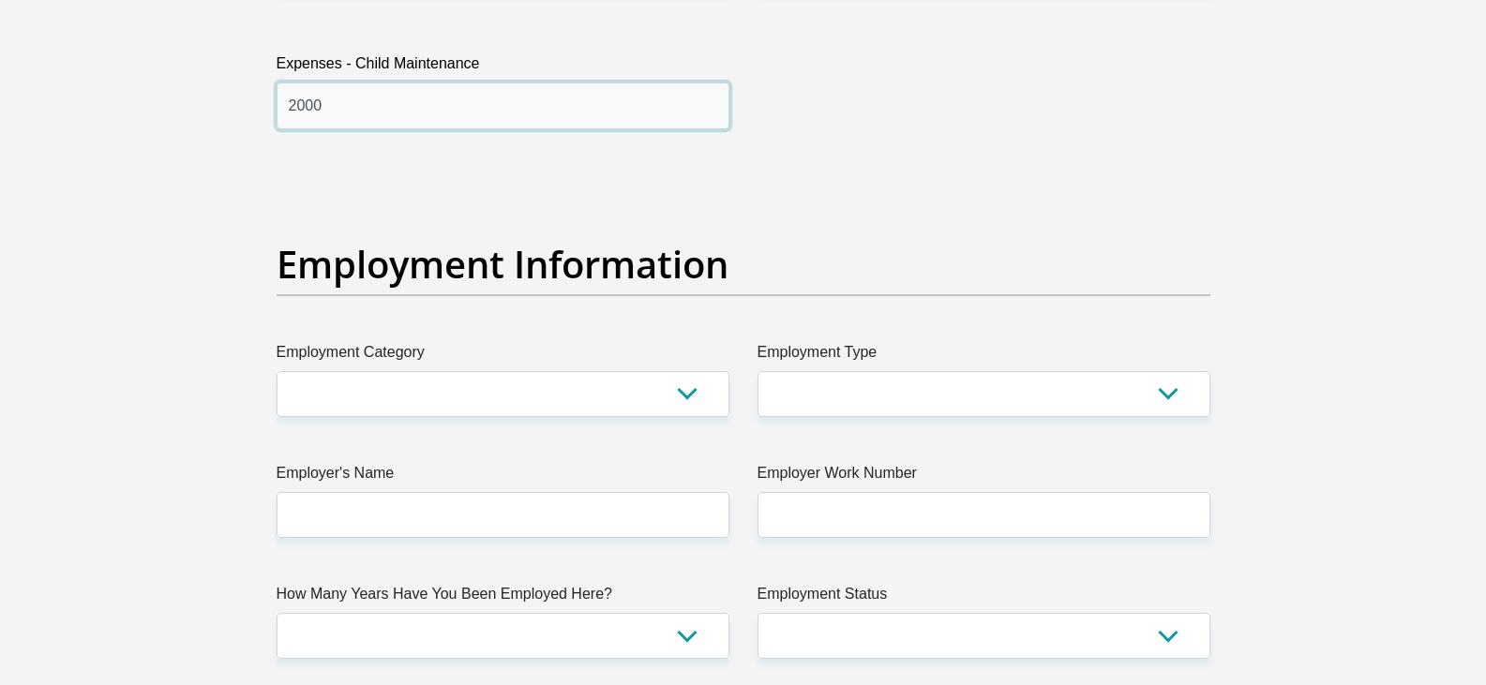
scroll to position [3188, 0]
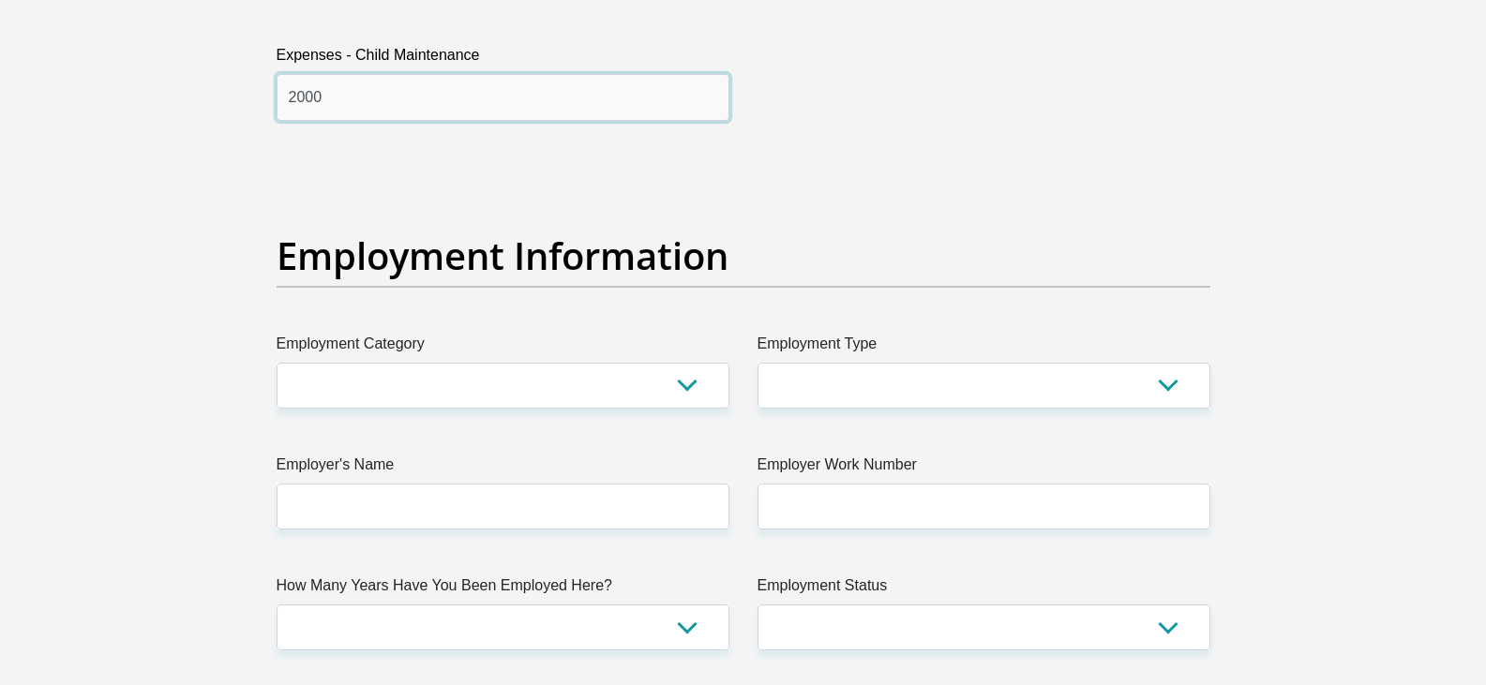
type input "2000"
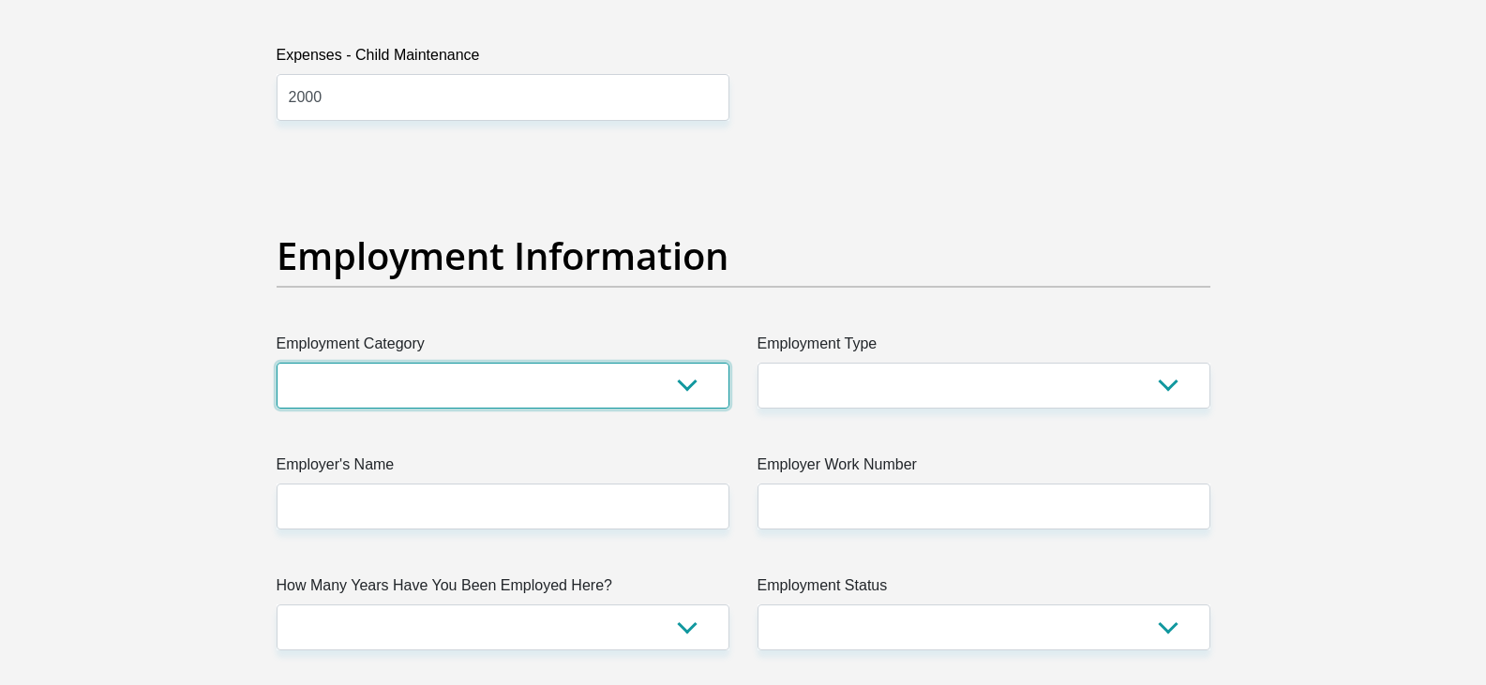
click at [459, 381] on select "AGRICULTURE ALCOHOL & TOBACCO CONSTRUCTION MATERIALS METALLURGY EQUIPMENT FOR R…" at bounding box center [503, 386] width 453 height 46
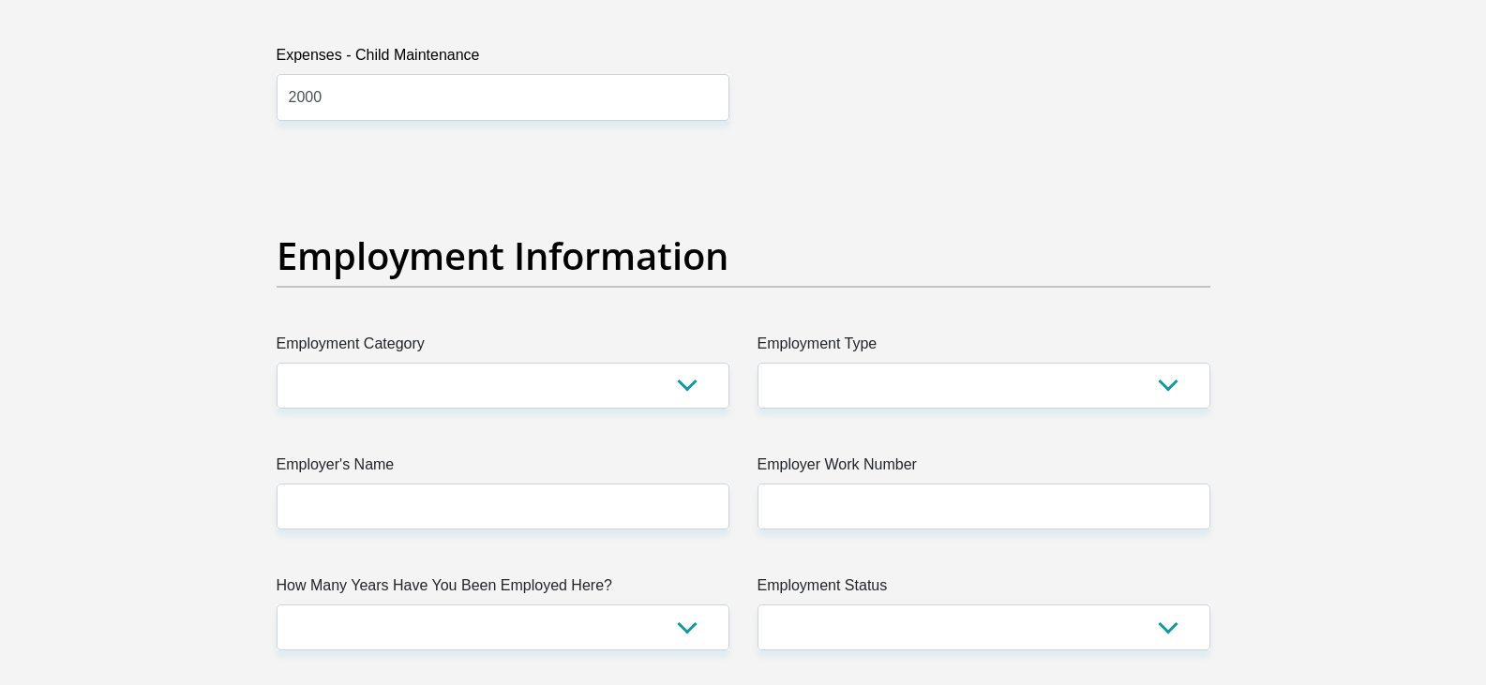
click at [947, 213] on div "Title Mr Ms Mrs Dr Other First Name Louise Surname Snyman ID Number 80100900050…" at bounding box center [744, 156] width 962 height 6101
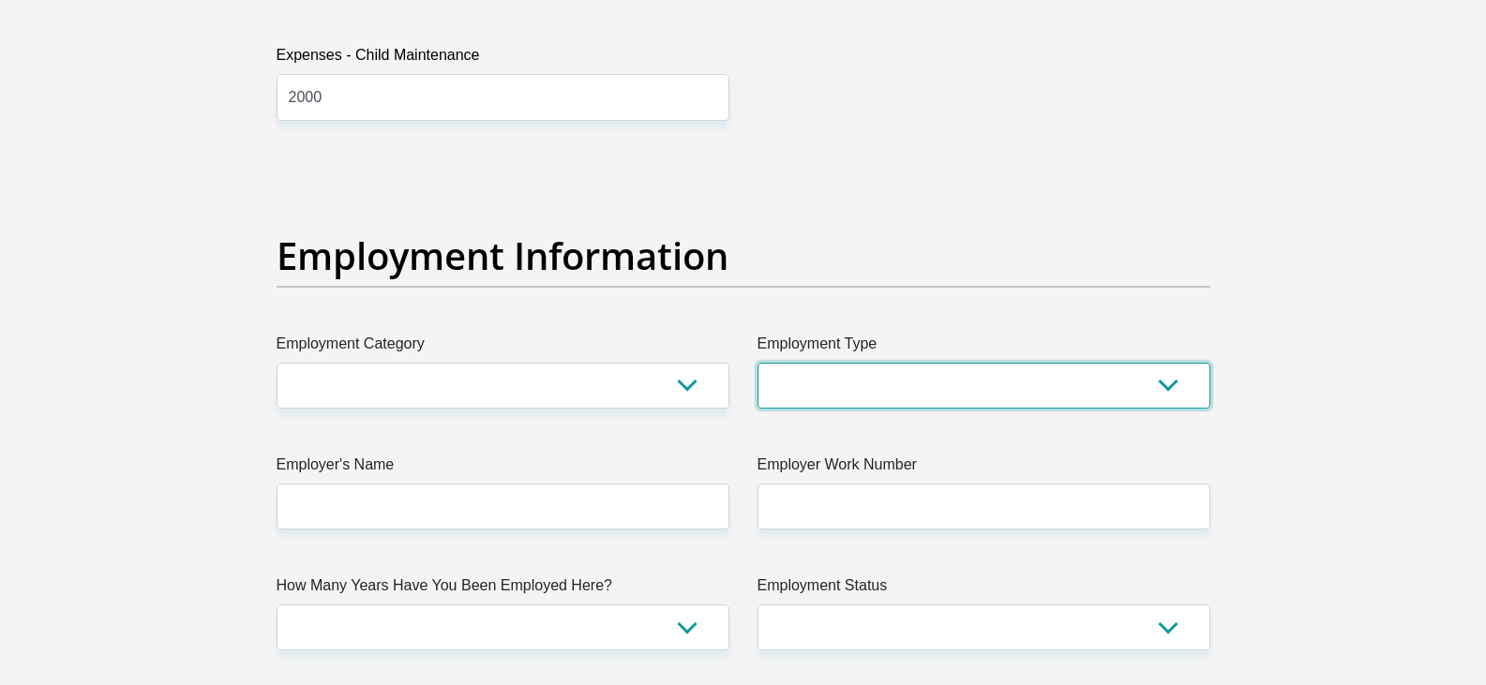
click at [912, 374] on select "College/Lecturer Craft Seller Creative Driver Executive Farmer Forces - Non Com…" at bounding box center [984, 386] width 453 height 46
select select "Sales"
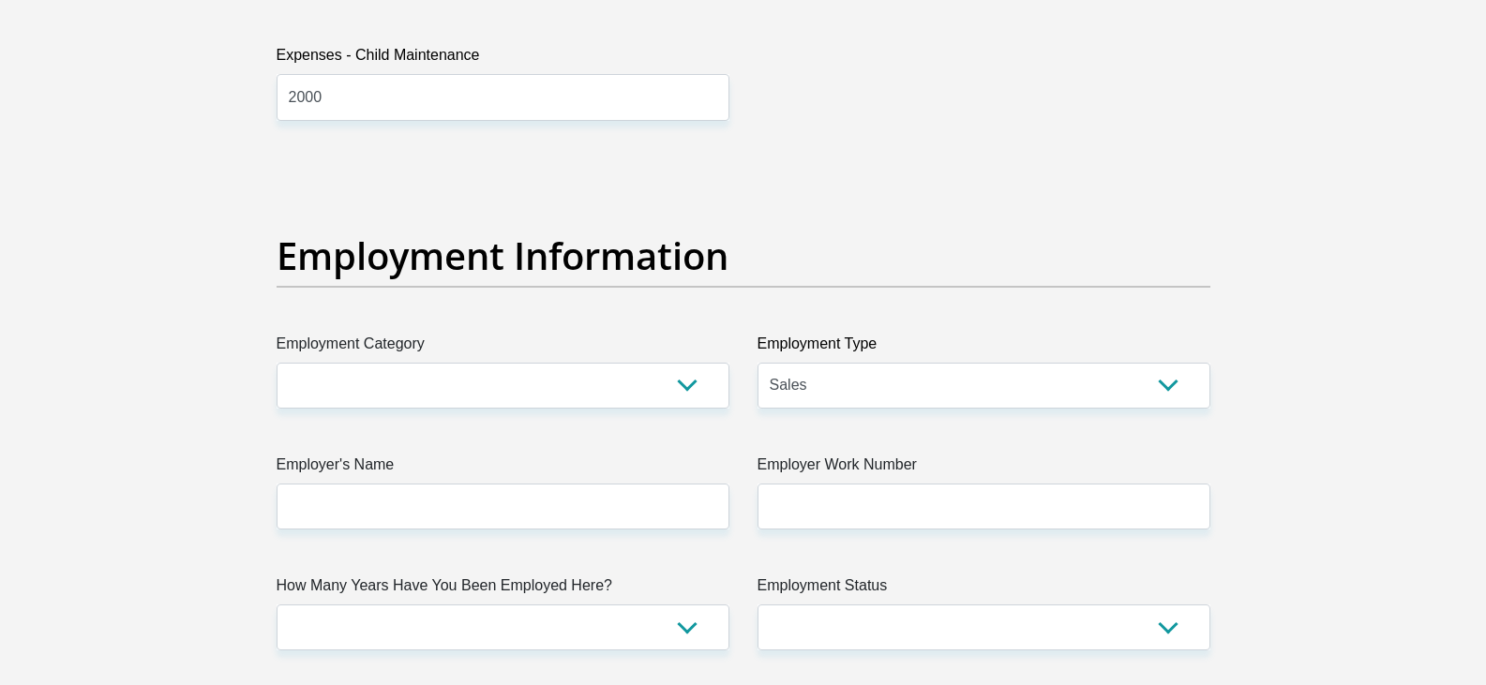
click at [398, 233] on h2 "Employment Information" at bounding box center [744, 255] width 934 height 45
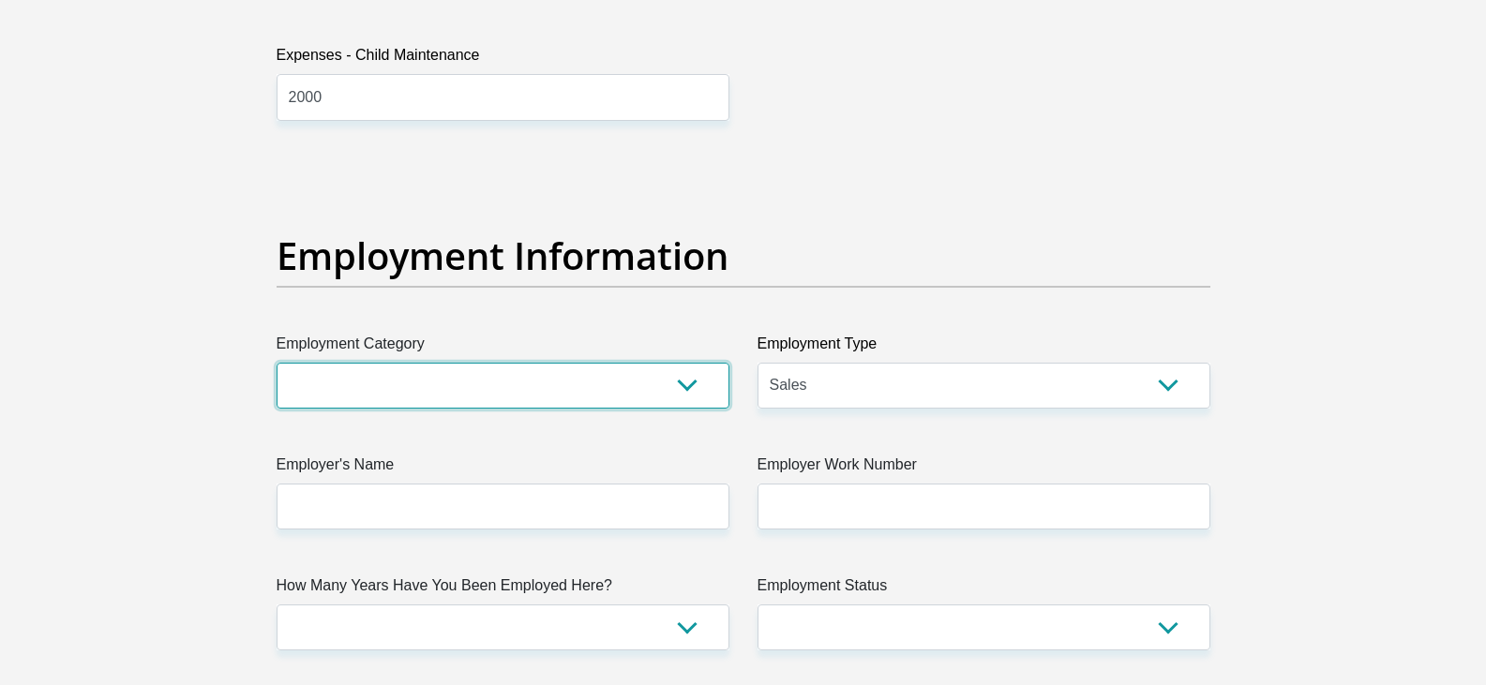
click at [448, 384] on select "AGRICULTURE ALCOHOL & TOBACCO CONSTRUCTION MATERIALS METALLURGY EQUIPMENT FOR R…" at bounding box center [503, 386] width 453 height 46
select select "27"
click at [277, 363] on select "AGRICULTURE ALCOHOL & TOBACCO CONSTRUCTION MATERIALS METALLURGY EQUIPMENT FOR R…" at bounding box center [503, 386] width 453 height 46
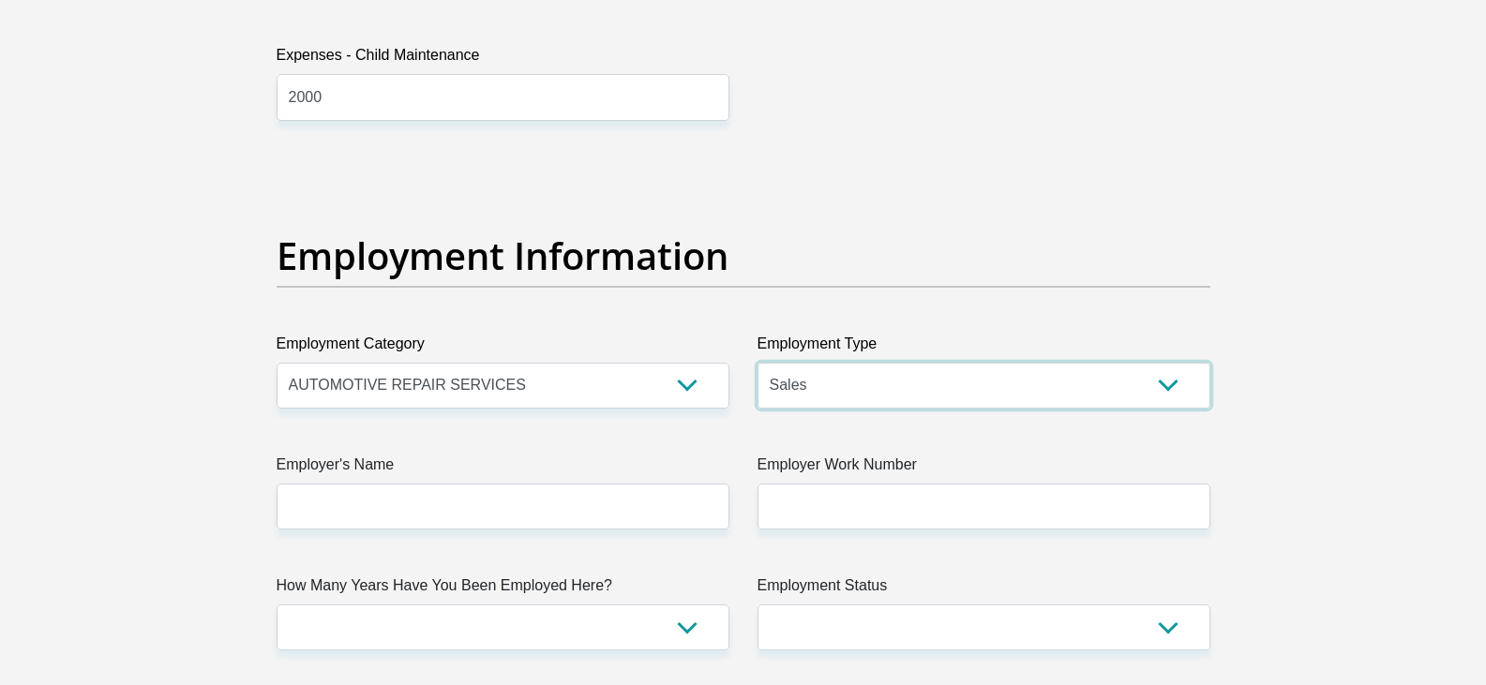
click at [895, 387] on select "College/Lecturer Craft Seller Creative Driver Executive Farmer Forces - Non Com…" at bounding box center [984, 386] width 453 height 46
select select "Manager"
click at [758, 363] on select "College/Lecturer Craft Seller Creative Driver Executive Farmer Forces - Non Com…" at bounding box center [984, 386] width 453 height 46
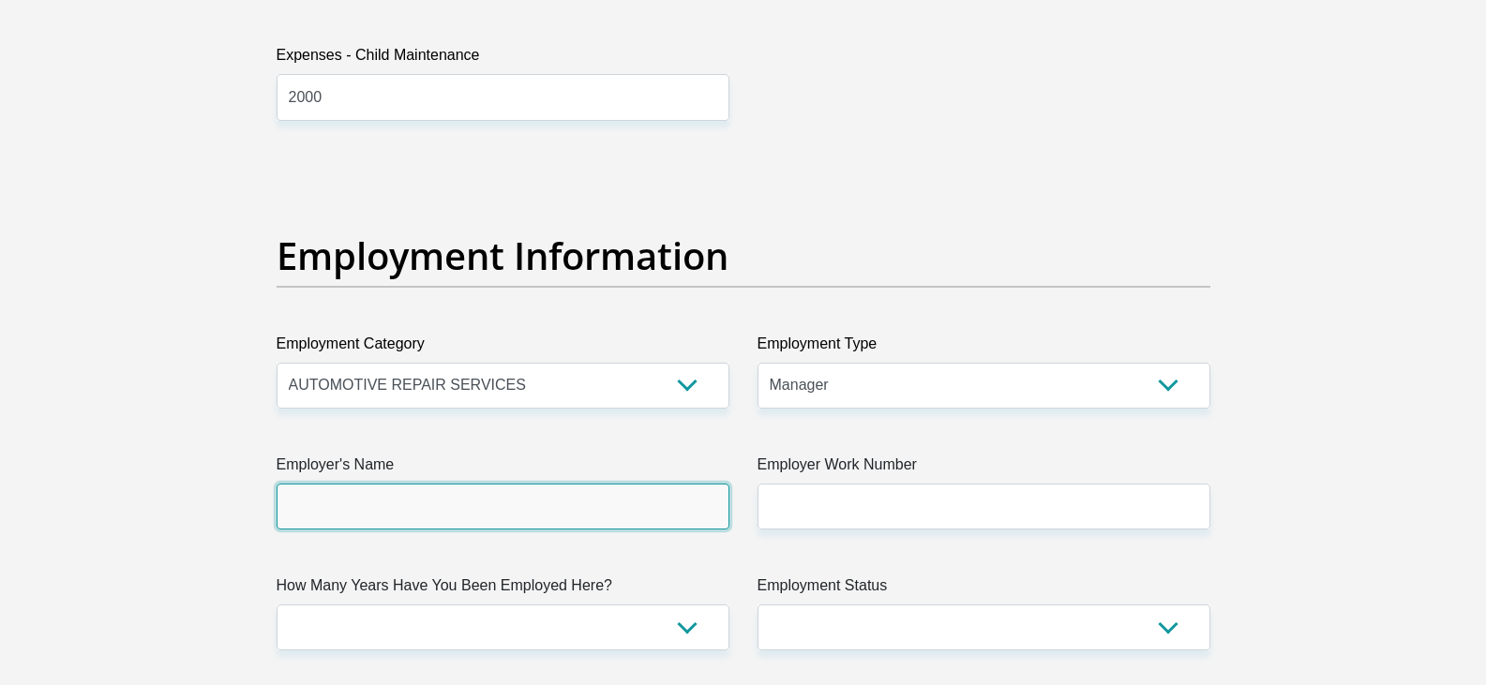
click at [460, 510] on input "Employer's Name" at bounding box center [503, 507] width 453 height 46
type input "W"
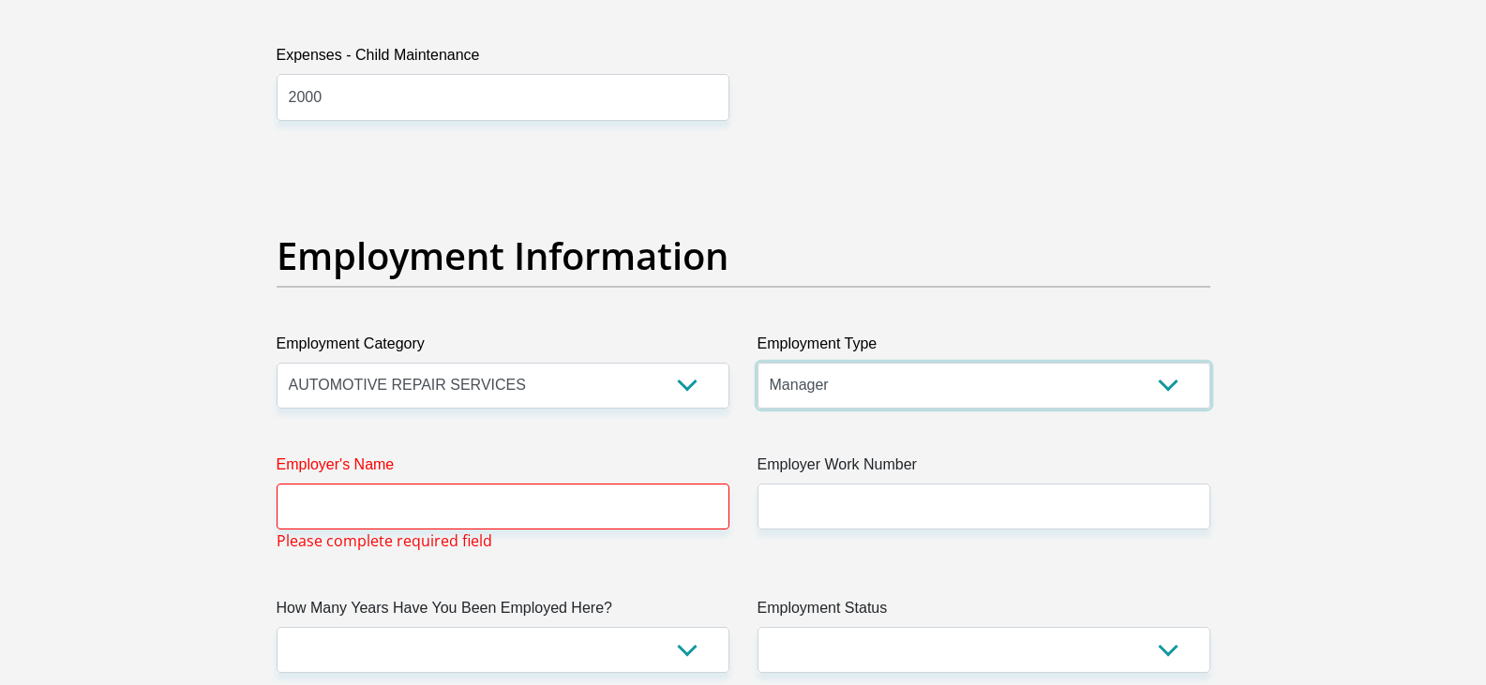
click at [876, 376] on select "College/Lecturer Craft Seller Creative Driver Executive Farmer Forces - Non Com…" at bounding box center [984, 386] width 453 height 46
select select "Self-Employed"
click at [758, 363] on select "College/Lecturer Craft Seller Creative Driver Executive Farmer Forces - Non Com…" at bounding box center [984, 386] width 453 height 46
click at [971, 592] on div "Title Mr Ms Mrs Dr Other First Name Louise Surname Snyman ID Number 80100900050…" at bounding box center [744, 168] width 962 height 6124
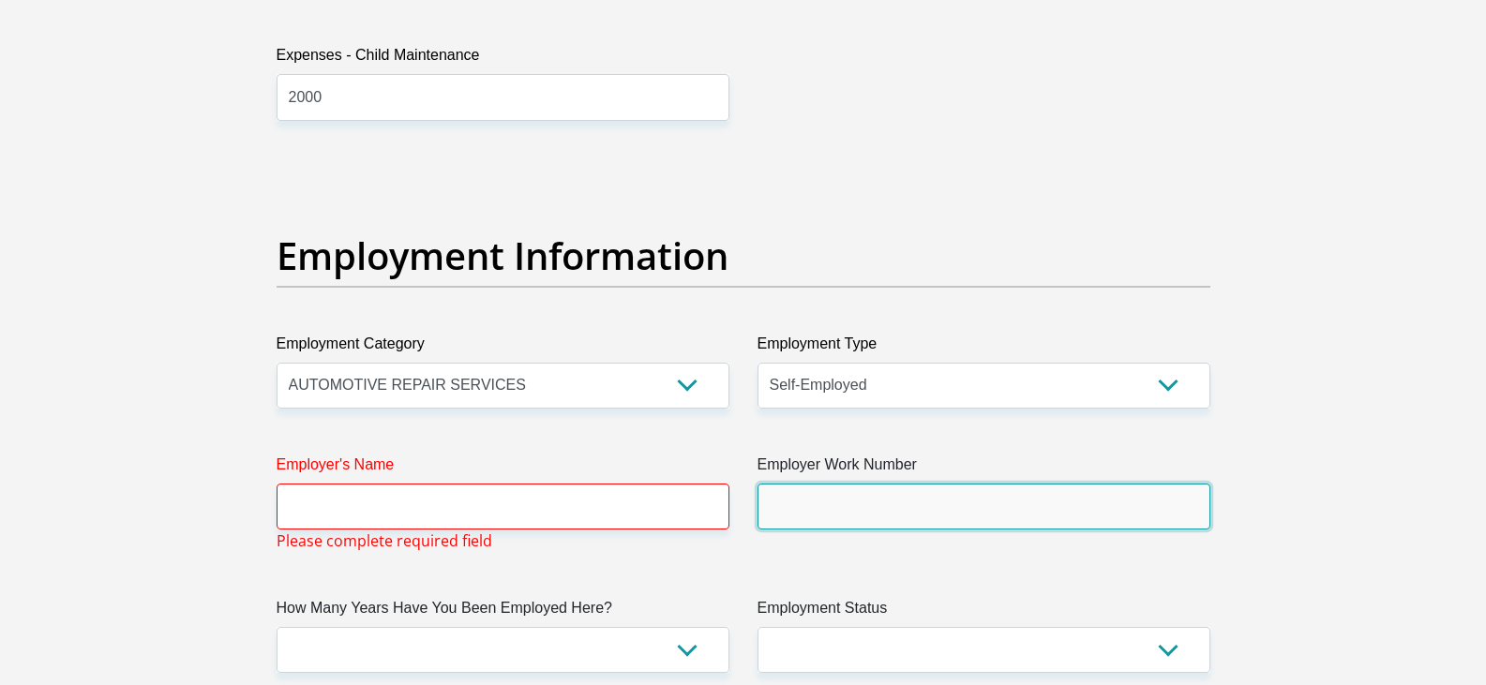
click at [921, 511] on input "Employer Work Number" at bounding box center [984, 507] width 453 height 46
type input "0828725986"
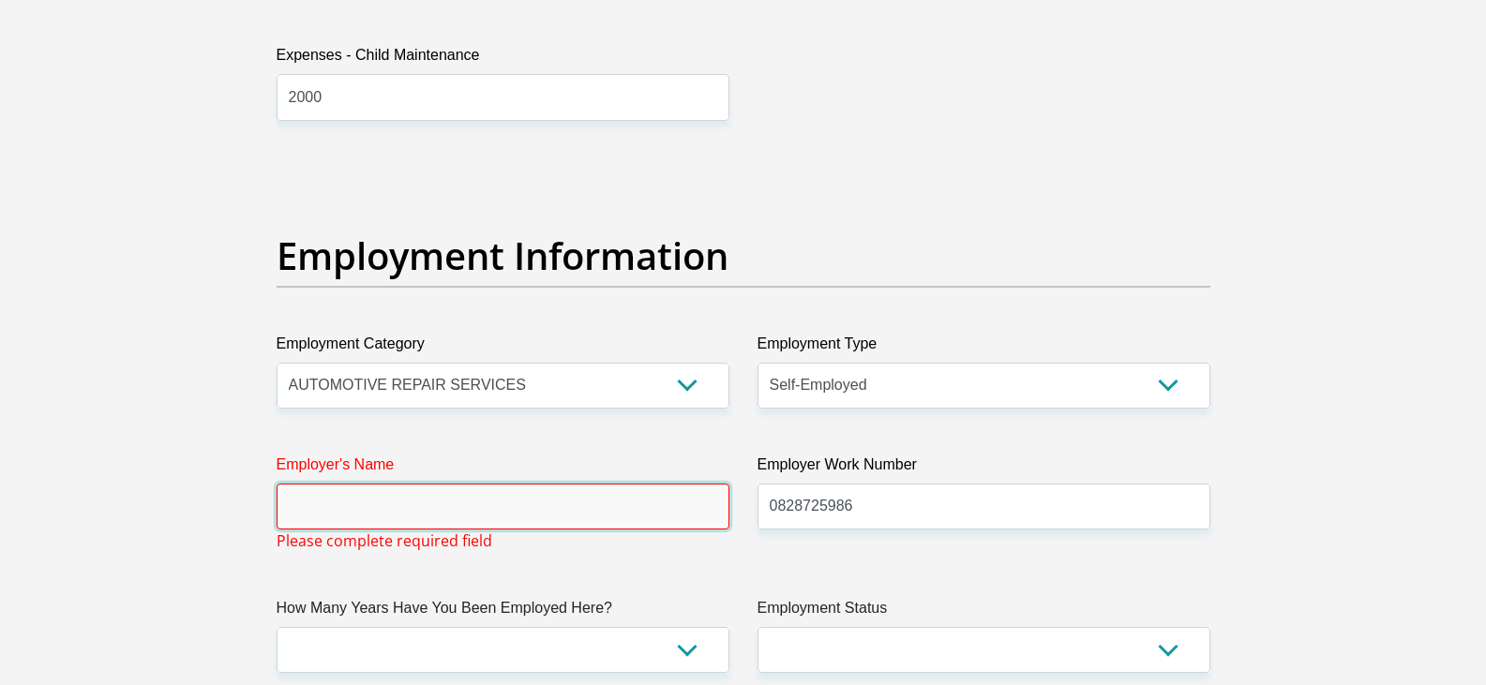
click at [548, 504] on input "Employer's Name" at bounding box center [503, 507] width 453 height 46
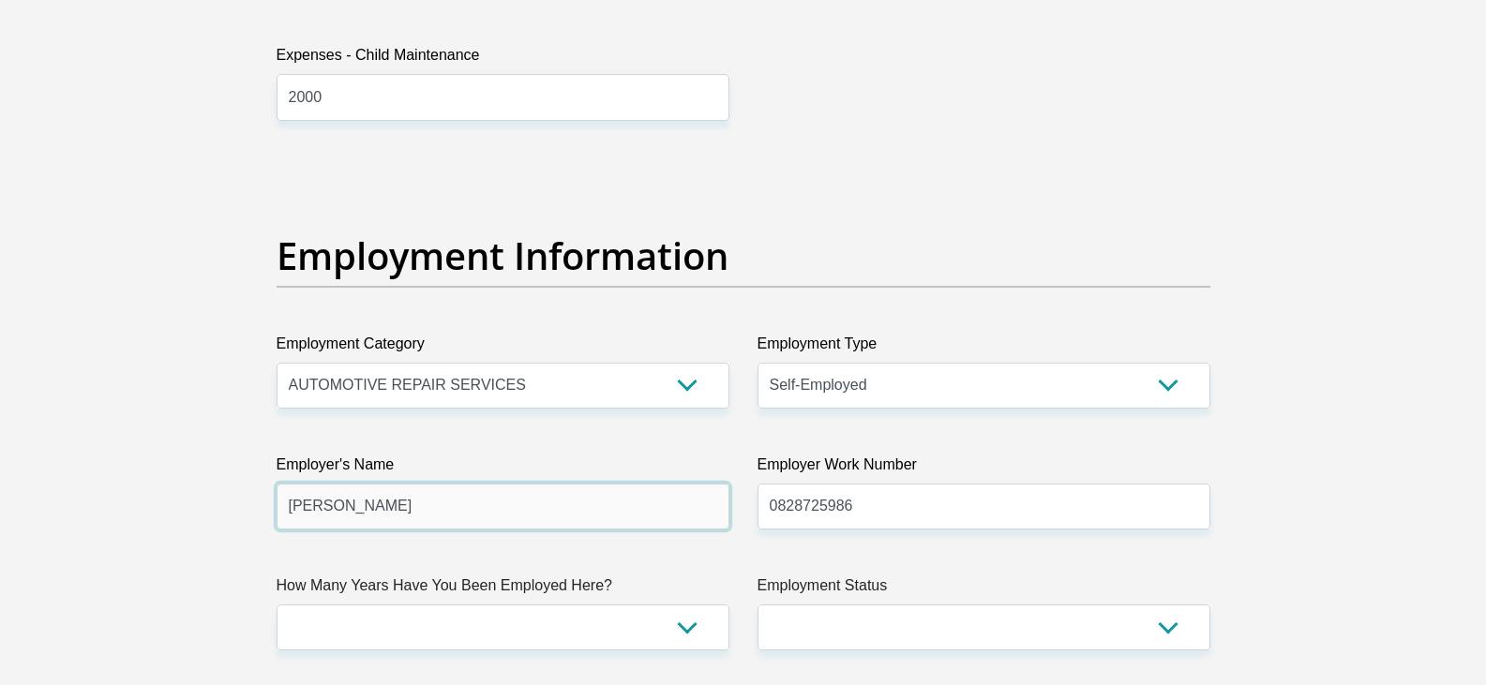
type input "Louise"
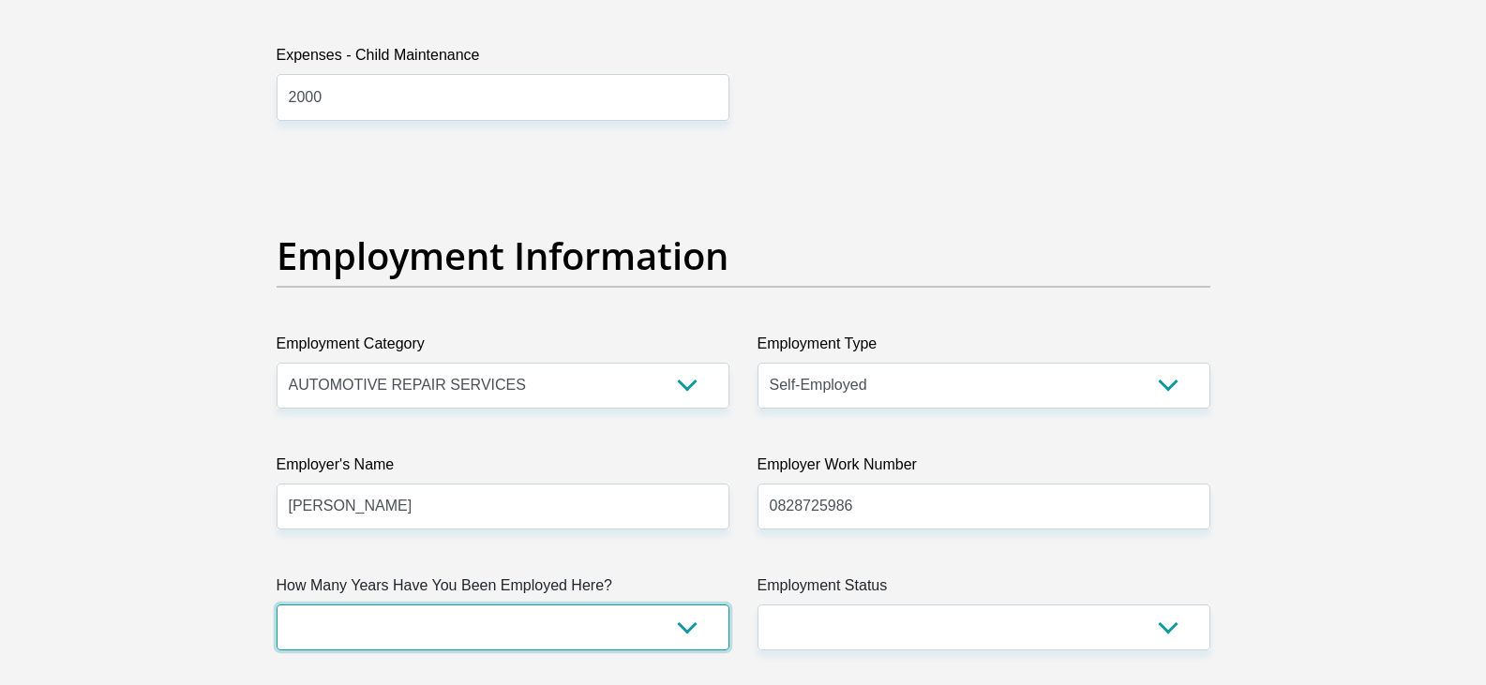
click at [564, 617] on select "less than 1 year 1-3 years 3-5 years 5+ years" at bounding box center [503, 628] width 453 height 46
select select "60"
click at [277, 605] on select "less than 1 year 1-3 years 3-5 years 5+ years" at bounding box center [503, 628] width 453 height 46
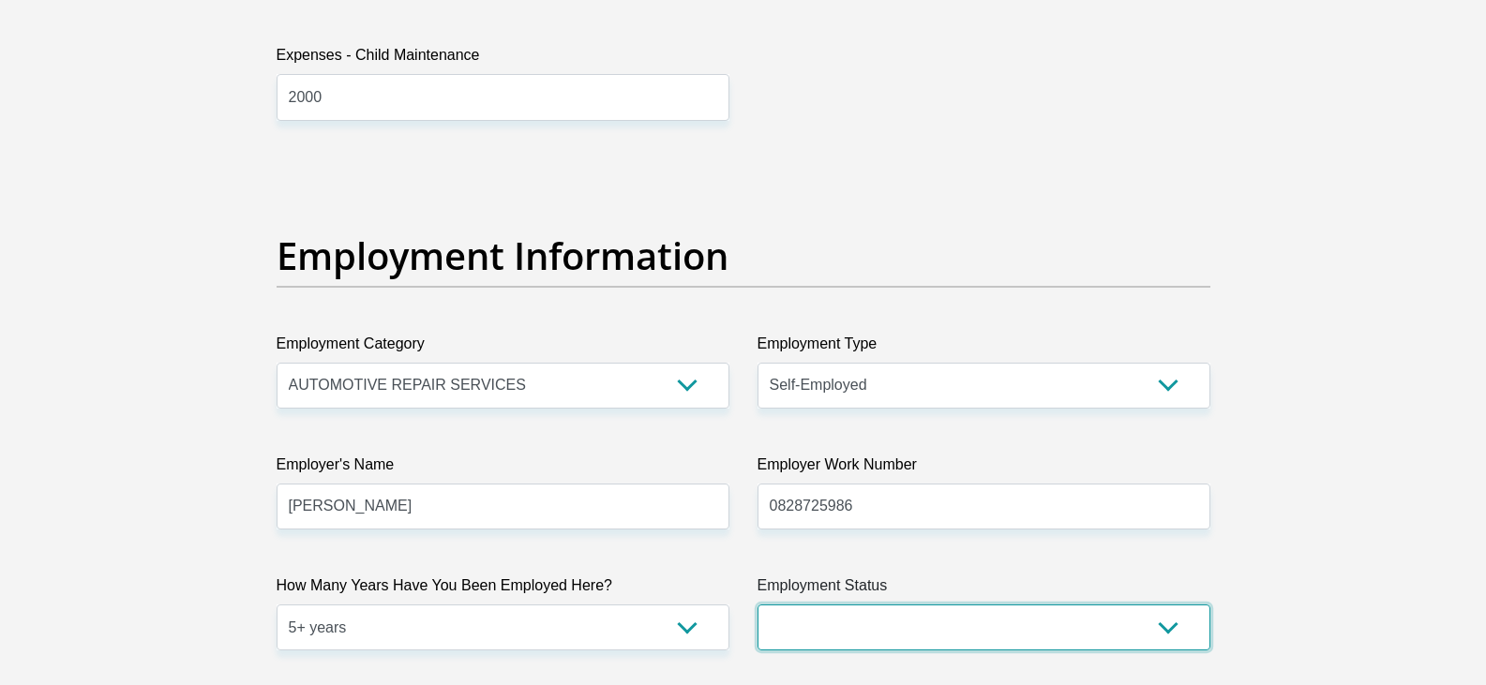
click at [765, 624] on select "Permanent/Full-time Part-time/Casual Contract Worker Self-Employed Housewife Re…" at bounding box center [984, 628] width 453 height 46
select select "4"
click at [758, 605] on select "Permanent/Full-time Part-time/Casual Contract Worker Self-Employed Housewife Re…" at bounding box center [984, 628] width 453 height 46
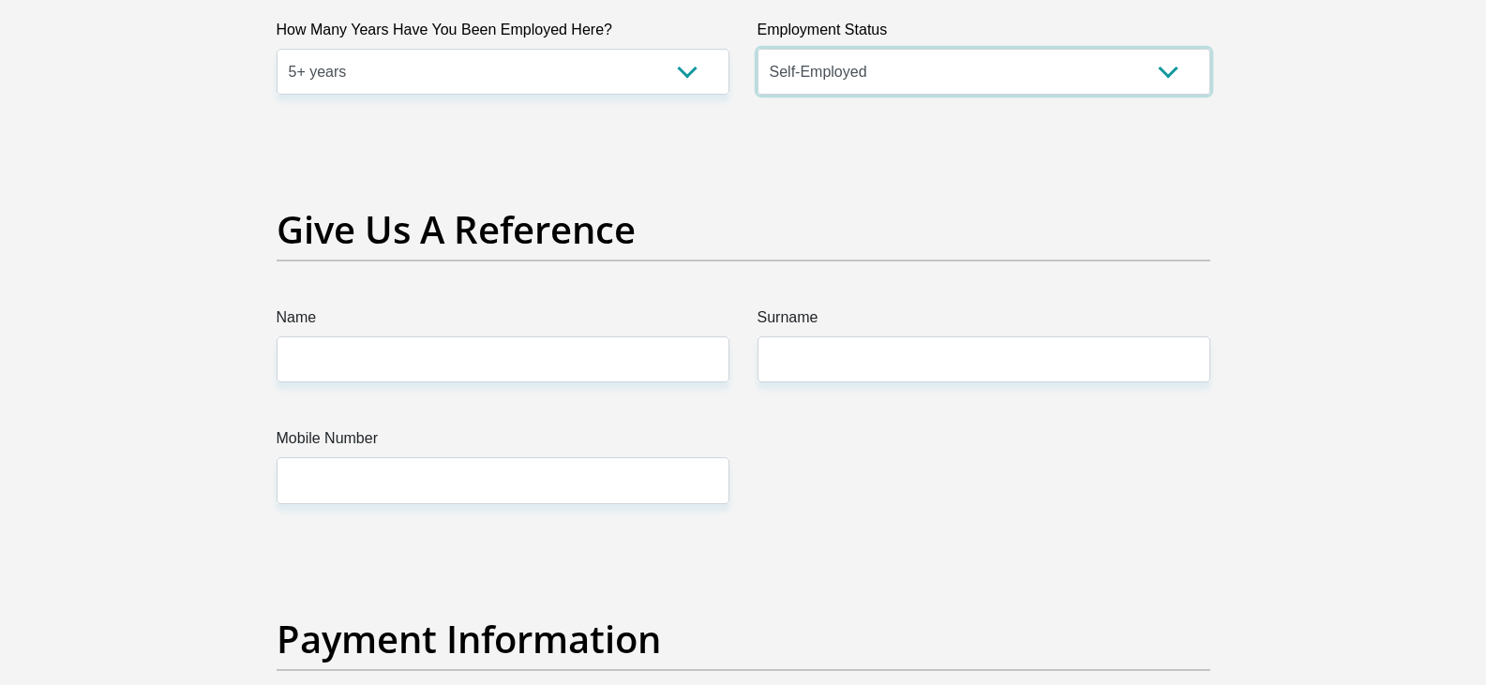
scroll to position [3844, 0]
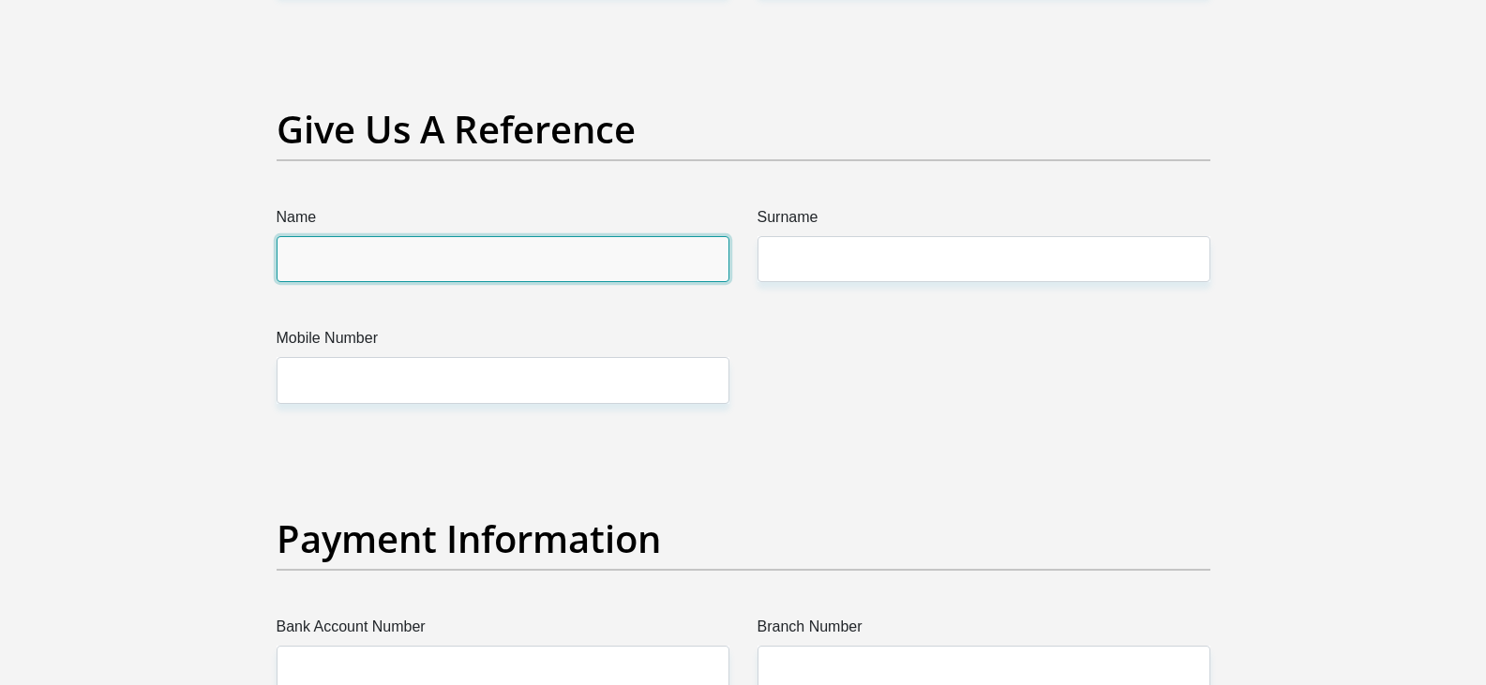
click at [336, 255] on input "Name" at bounding box center [503, 259] width 453 height 46
type input "Johann"
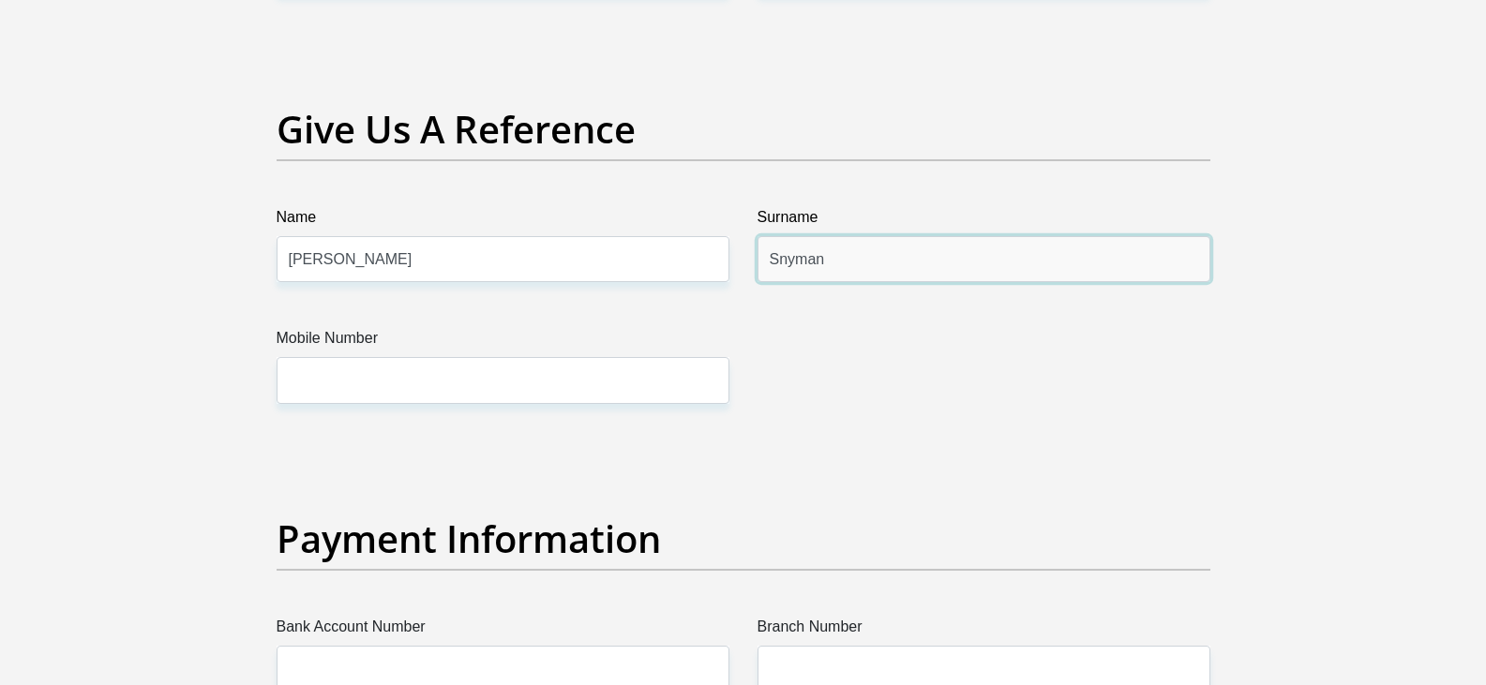
type input "Snyman"
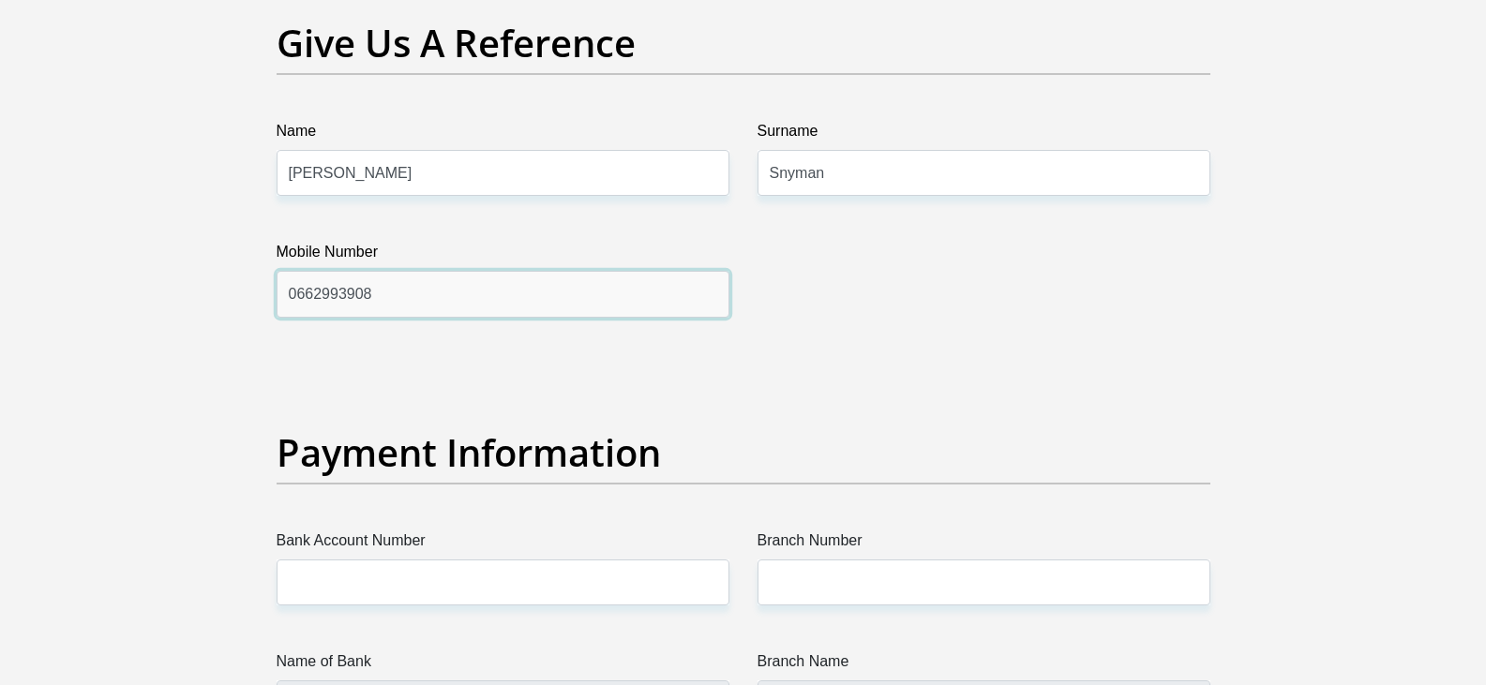
scroll to position [4220, 0]
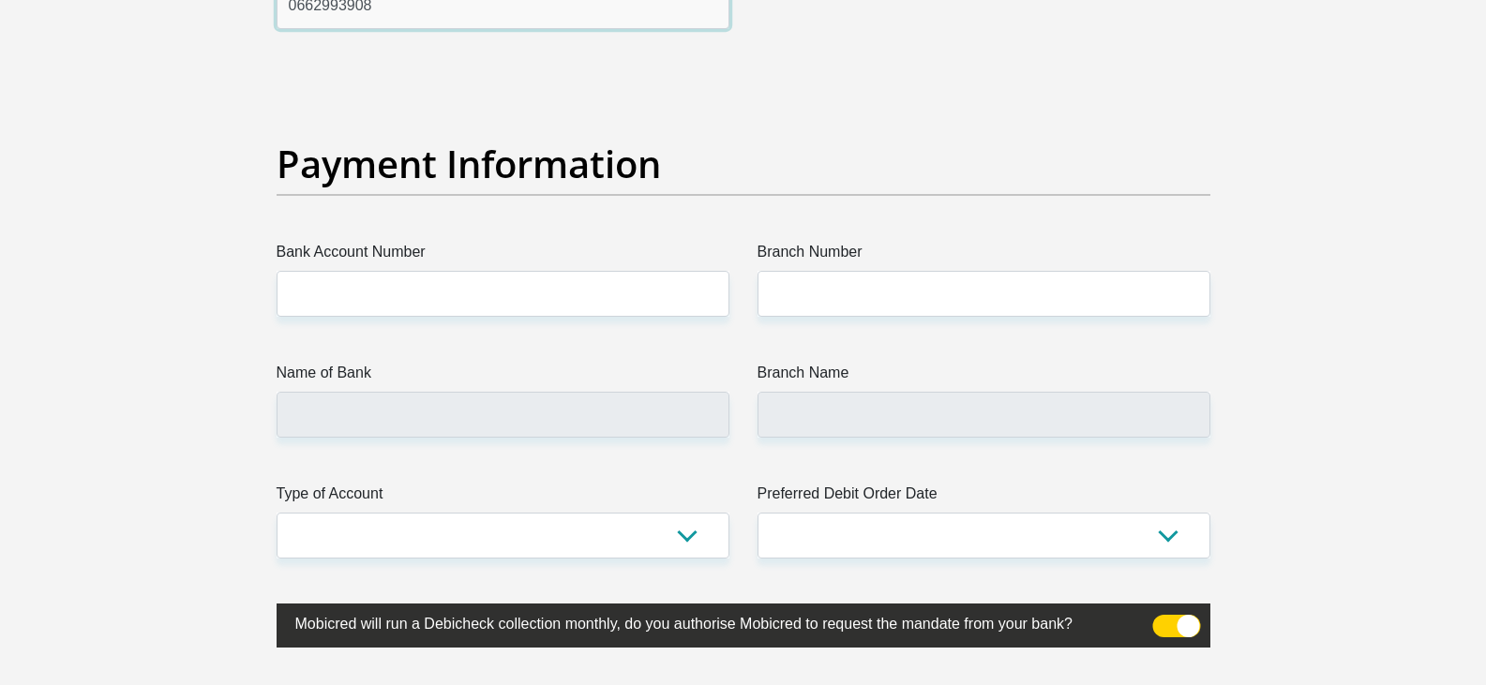
type input "0662993908"
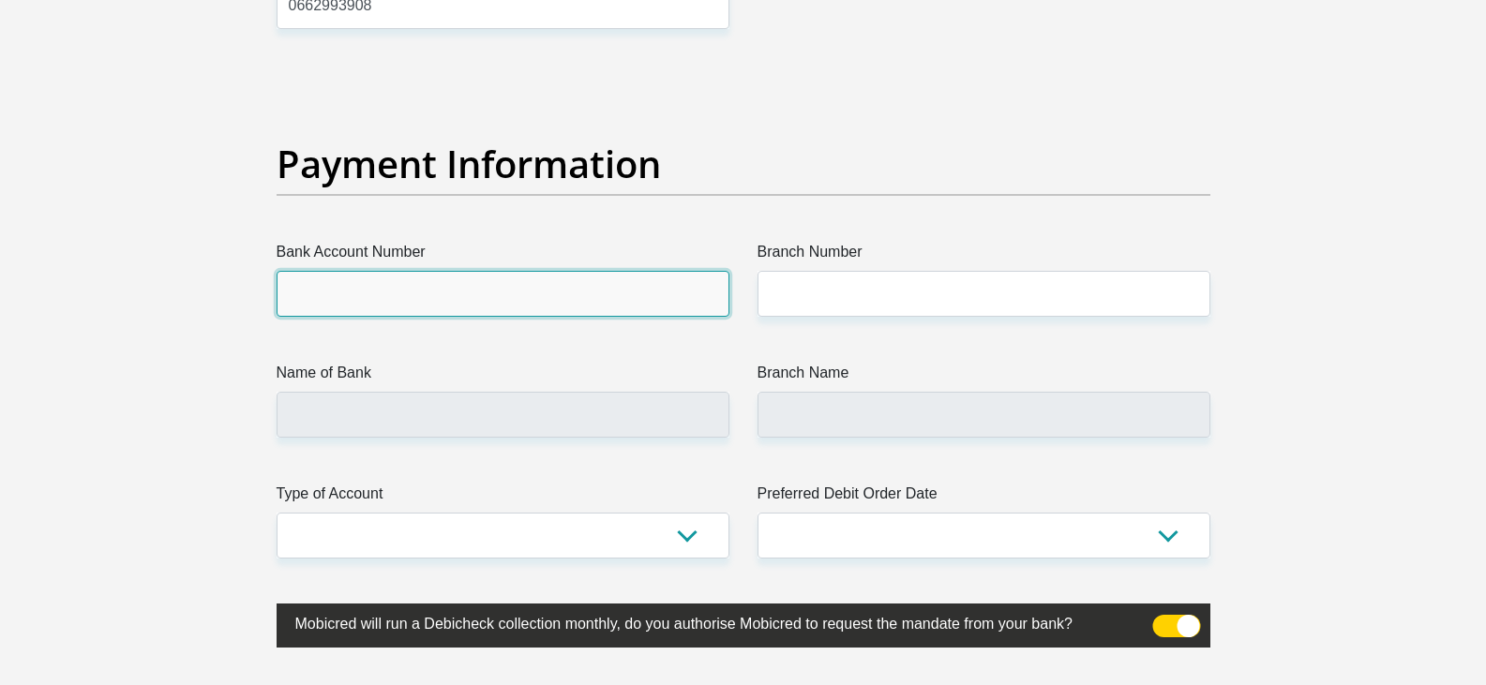
click at [389, 305] on input "Bank Account Number" at bounding box center [503, 294] width 453 height 46
type input "f"
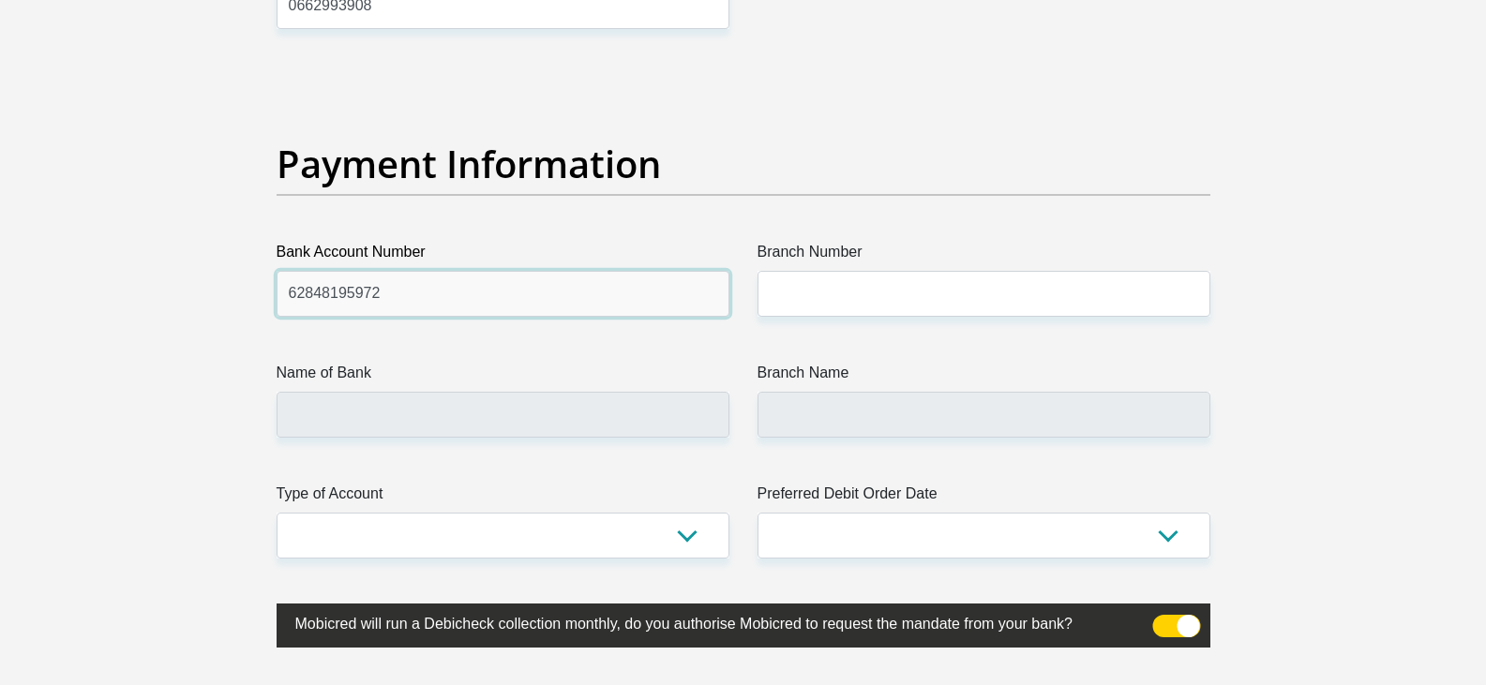
type input "62848195972"
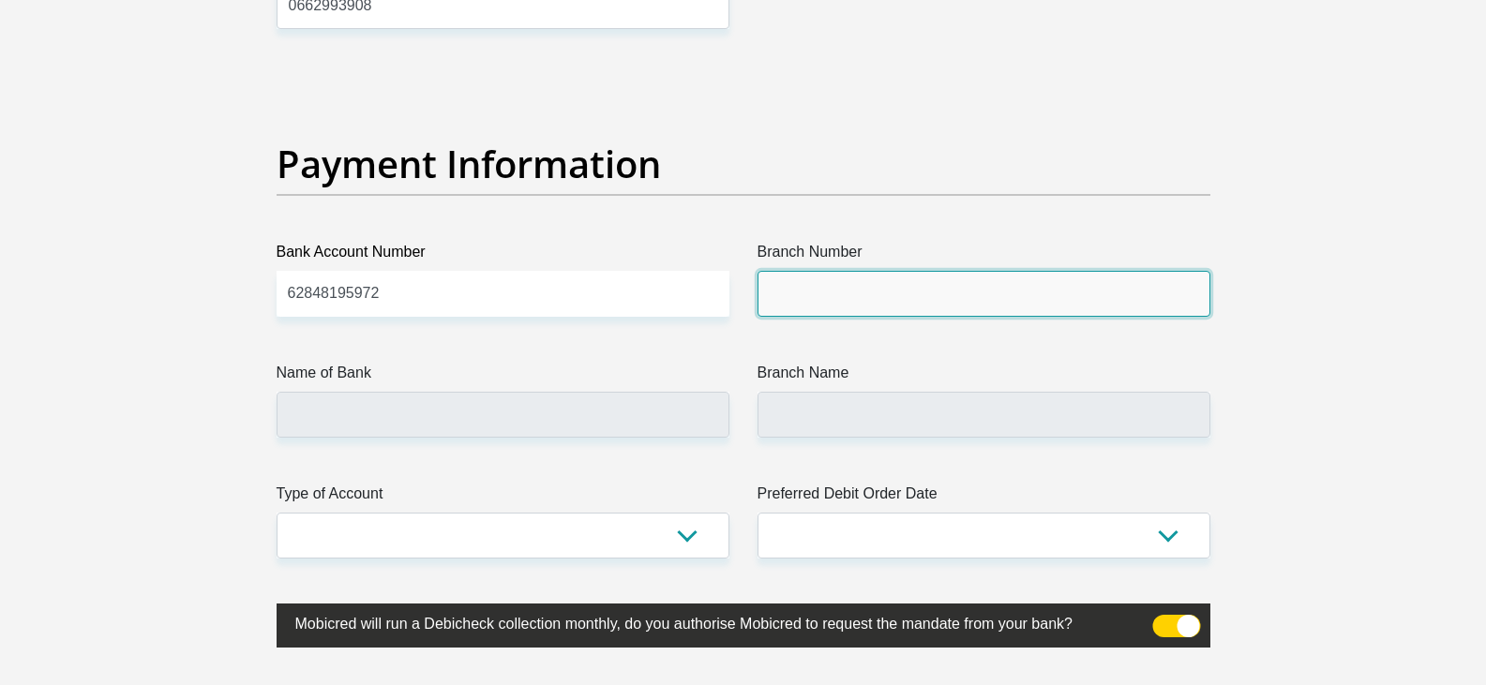
click at [940, 284] on input "Branch Number" at bounding box center [984, 294] width 453 height 46
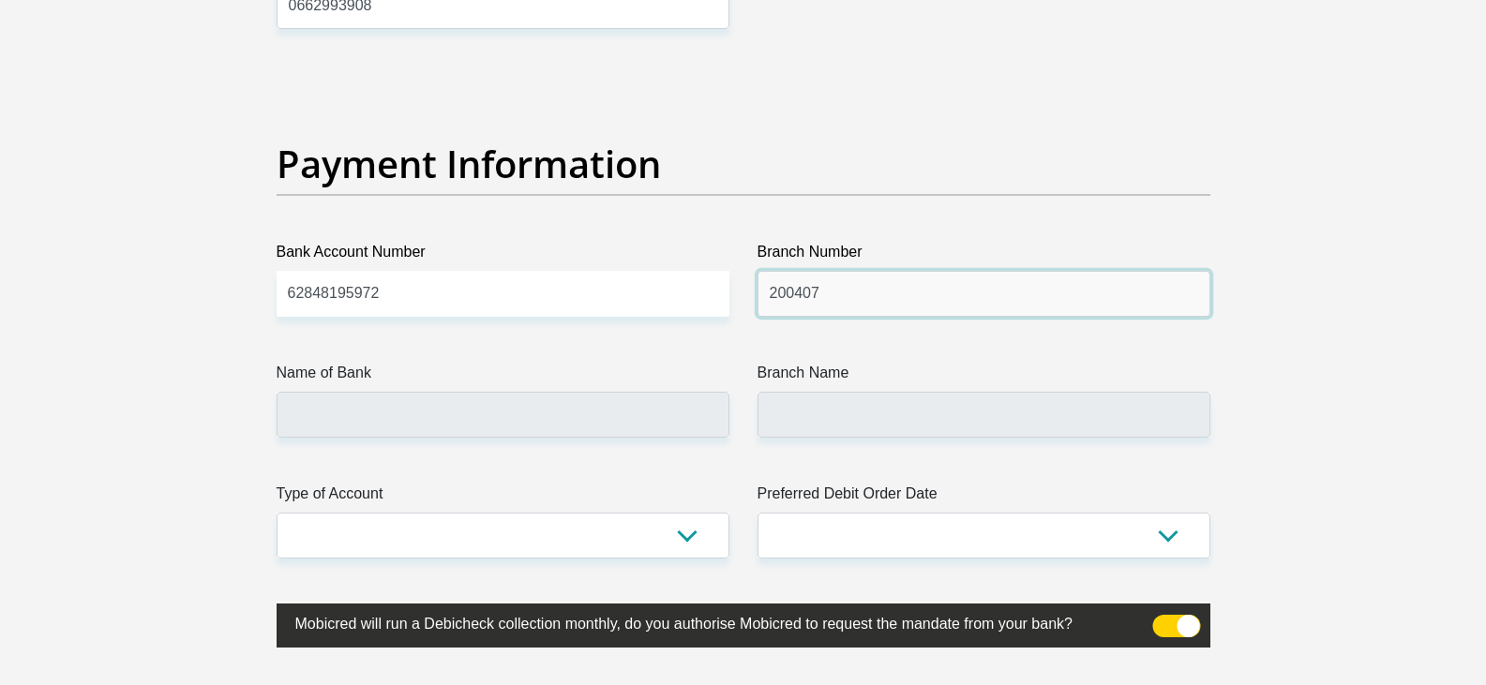
type input "200407"
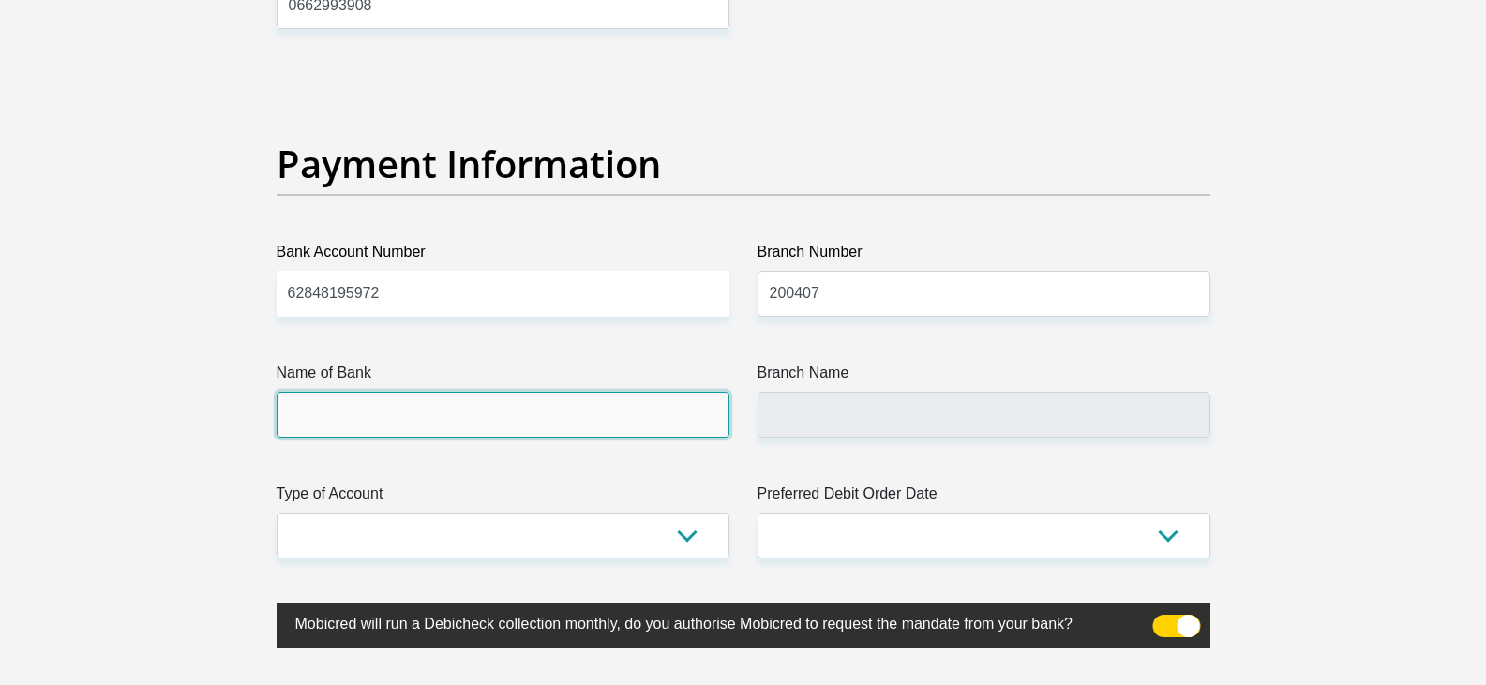
click at [529, 409] on input "Name of Bank" at bounding box center [503, 415] width 453 height 46
type input "FIRSTRAND BANK"
type input "WORCESTER, C.P. 433"
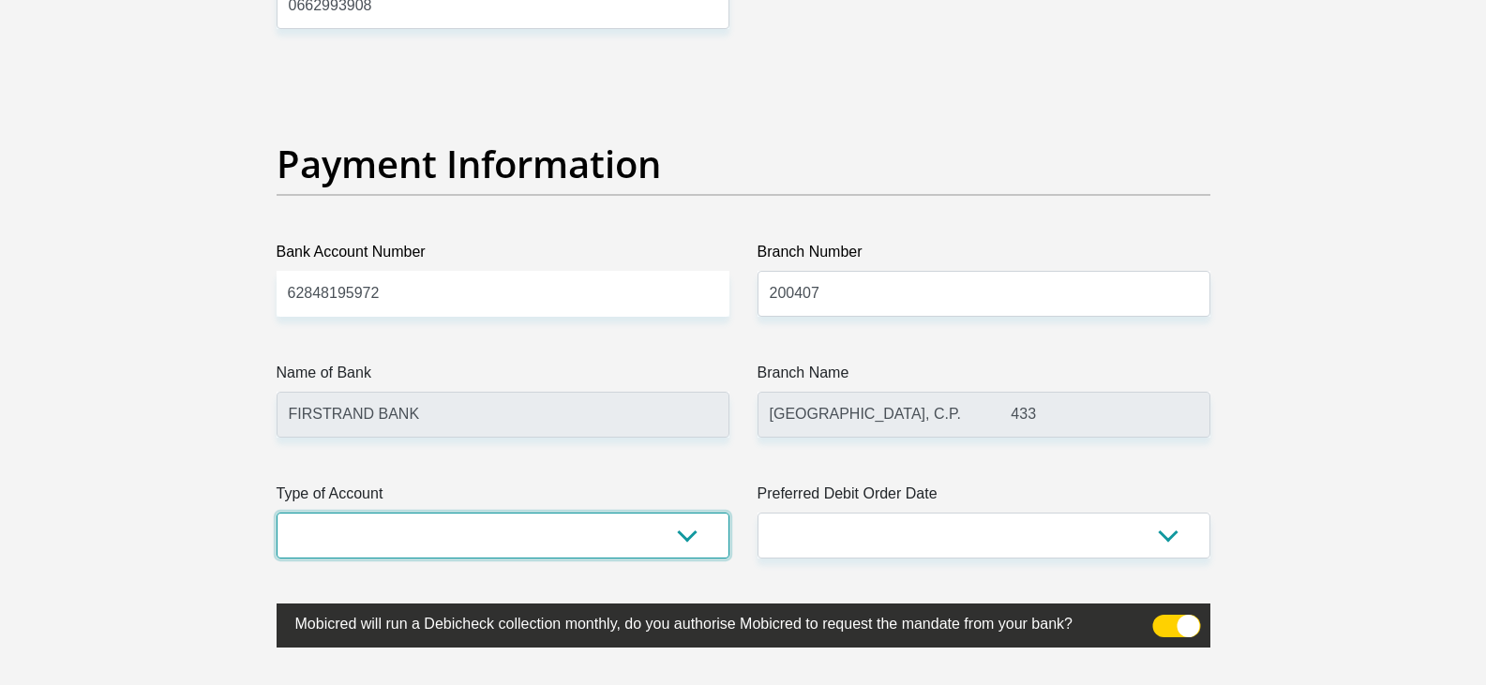
click at [522, 532] on select "Cheque Savings" at bounding box center [503, 536] width 453 height 46
select select "CUR"
click at [277, 513] on select "Cheque Savings" at bounding box center [503, 536] width 453 height 46
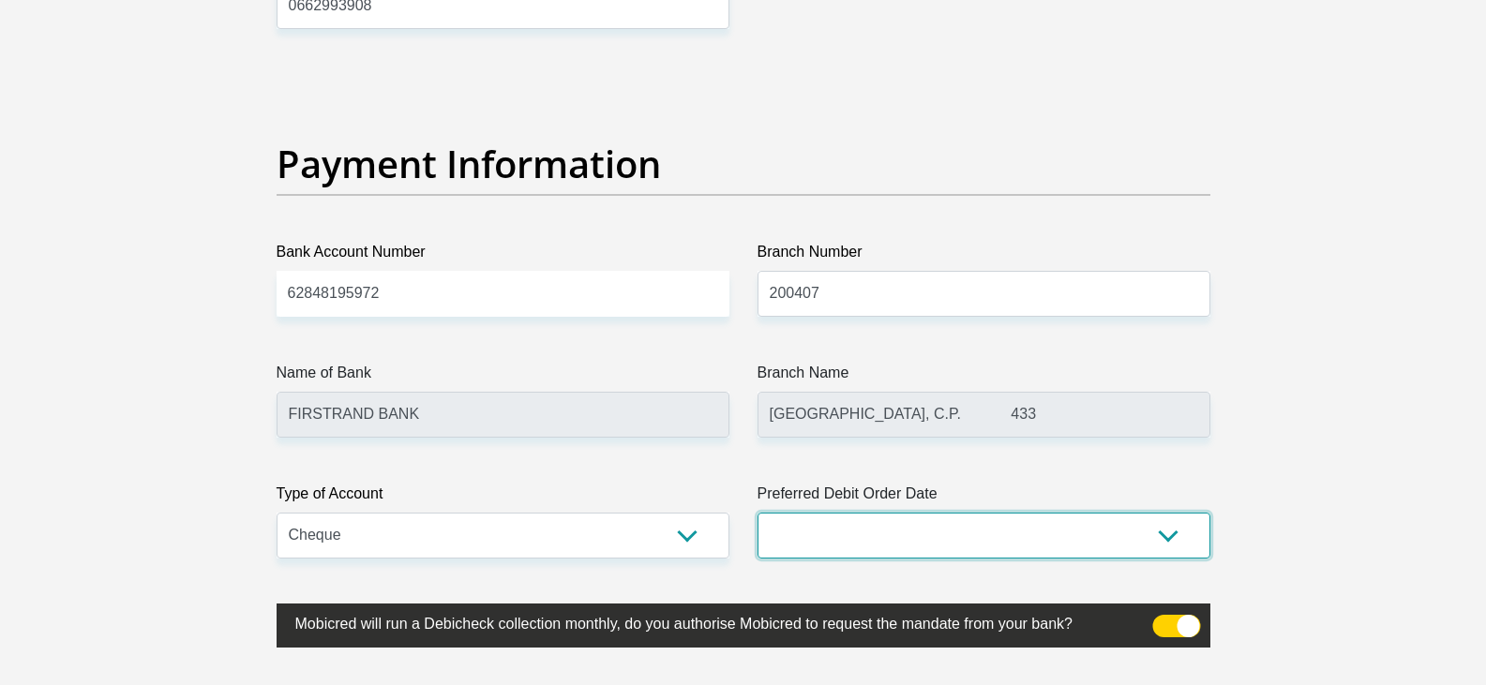
click at [805, 525] on select "1st 2nd 3rd 4th 5th 7th 18th 19th 20th 21st 22nd 23rd 24th 25th 26th 27th 28th …" at bounding box center [984, 536] width 453 height 46
select select "2"
click at [758, 513] on select "1st 2nd 3rd 4th 5th 7th 18th 19th 20th 21st 22nd 23rd 24th 25th 26th 27th 28th …" at bounding box center [984, 536] width 453 height 46
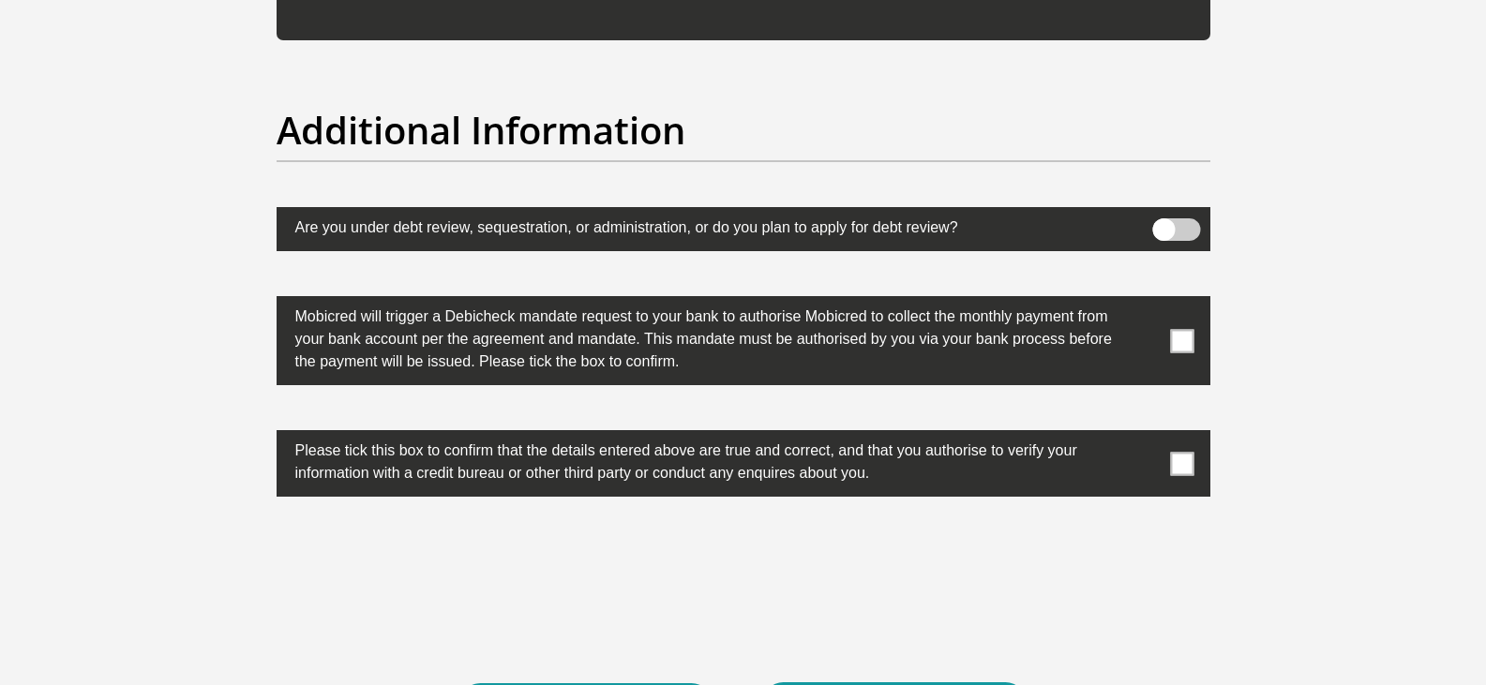
scroll to position [5814, 0]
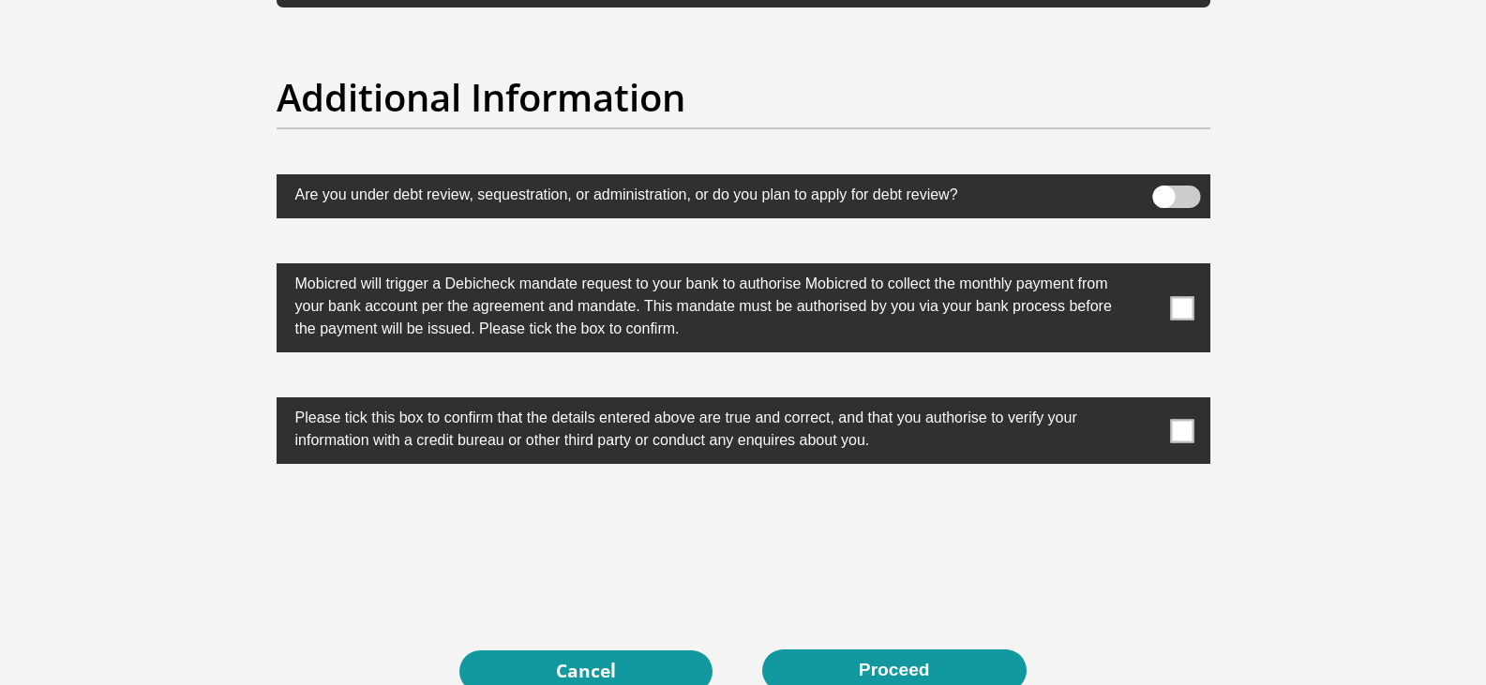
click at [1192, 313] on span at bounding box center [1181, 307] width 23 height 23
click at [1145, 268] on input "checkbox" at bounding box center [1145, 268] width 0 height 0
click at [1180, 436] on span at bounding box center [1181, 430] width 23 height 23
click at [1145, 402] on input "checkbox" at bounding box center [1145, 402] width 0 height 0
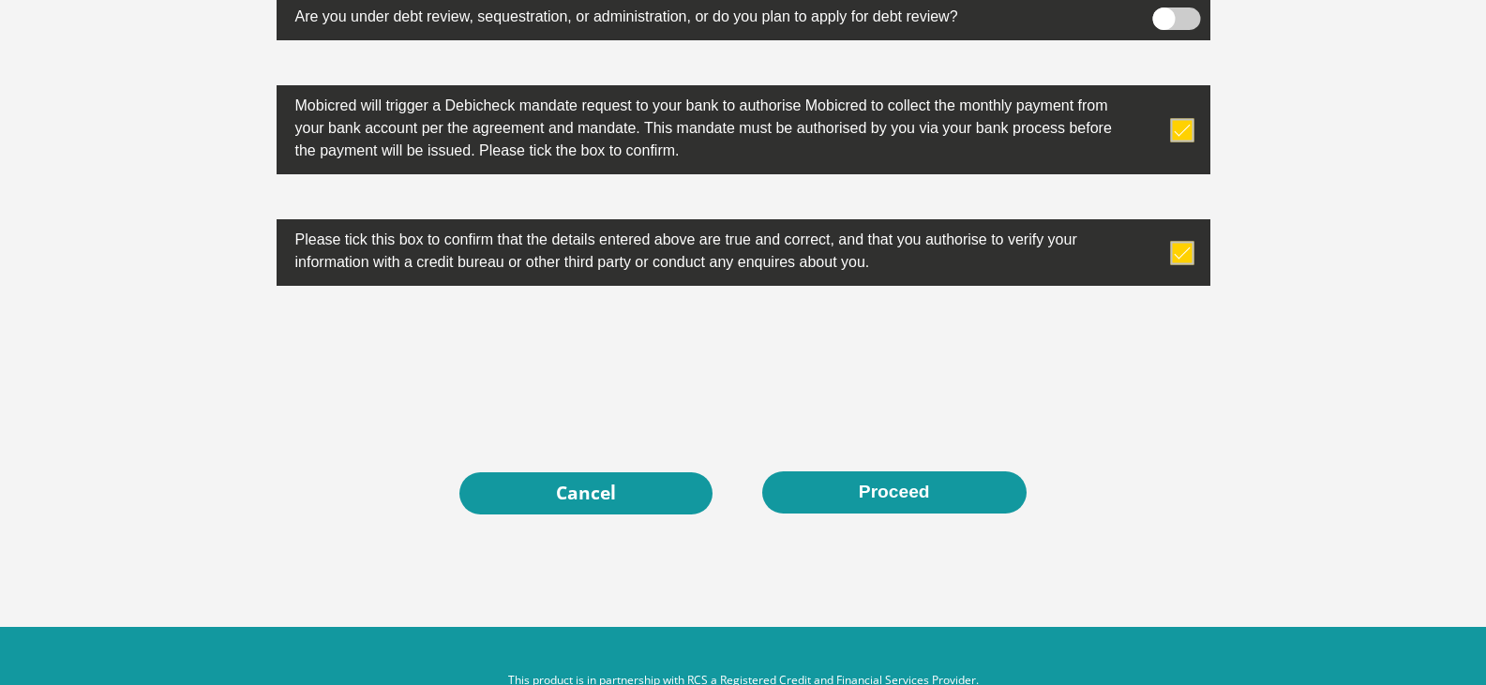
scroll to position [6001, 0]
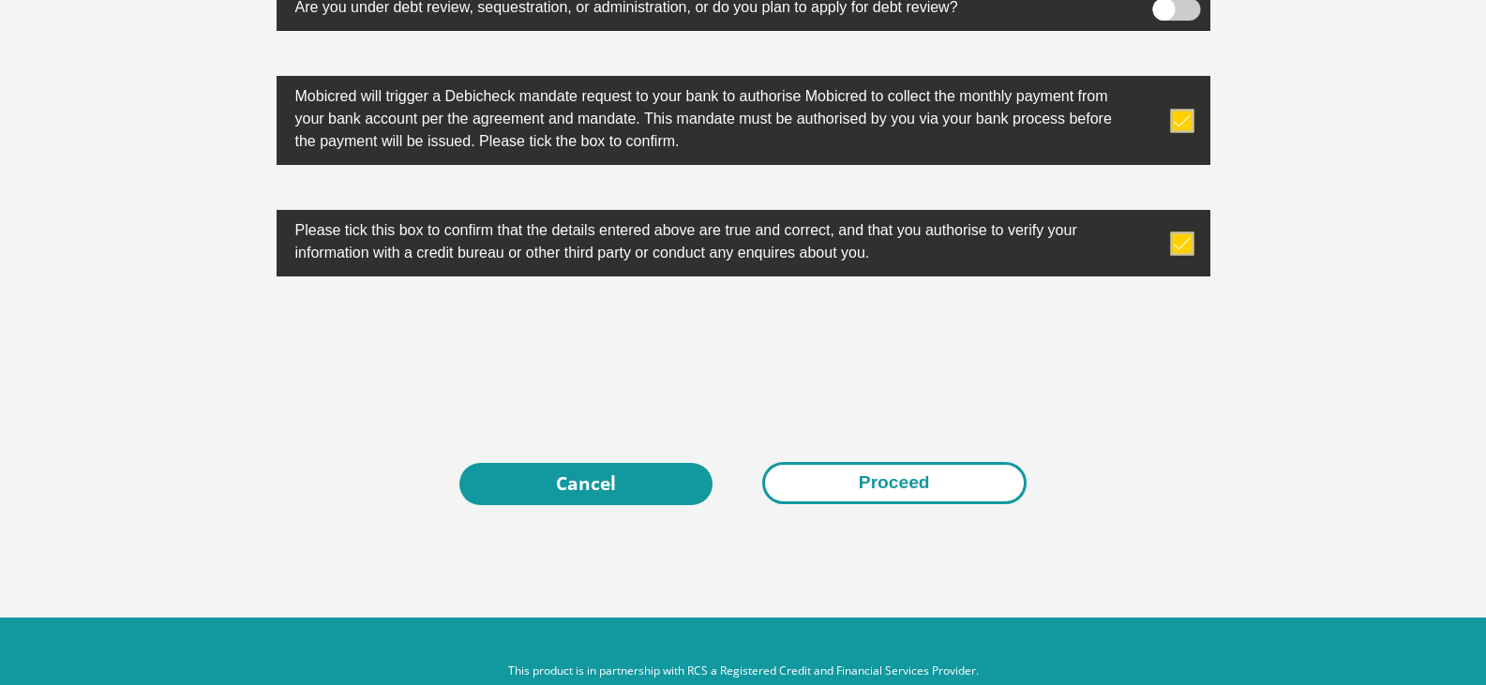
click at [880, 484] on button "Proceed" at bounding box center [894, 483] width 264 height 42
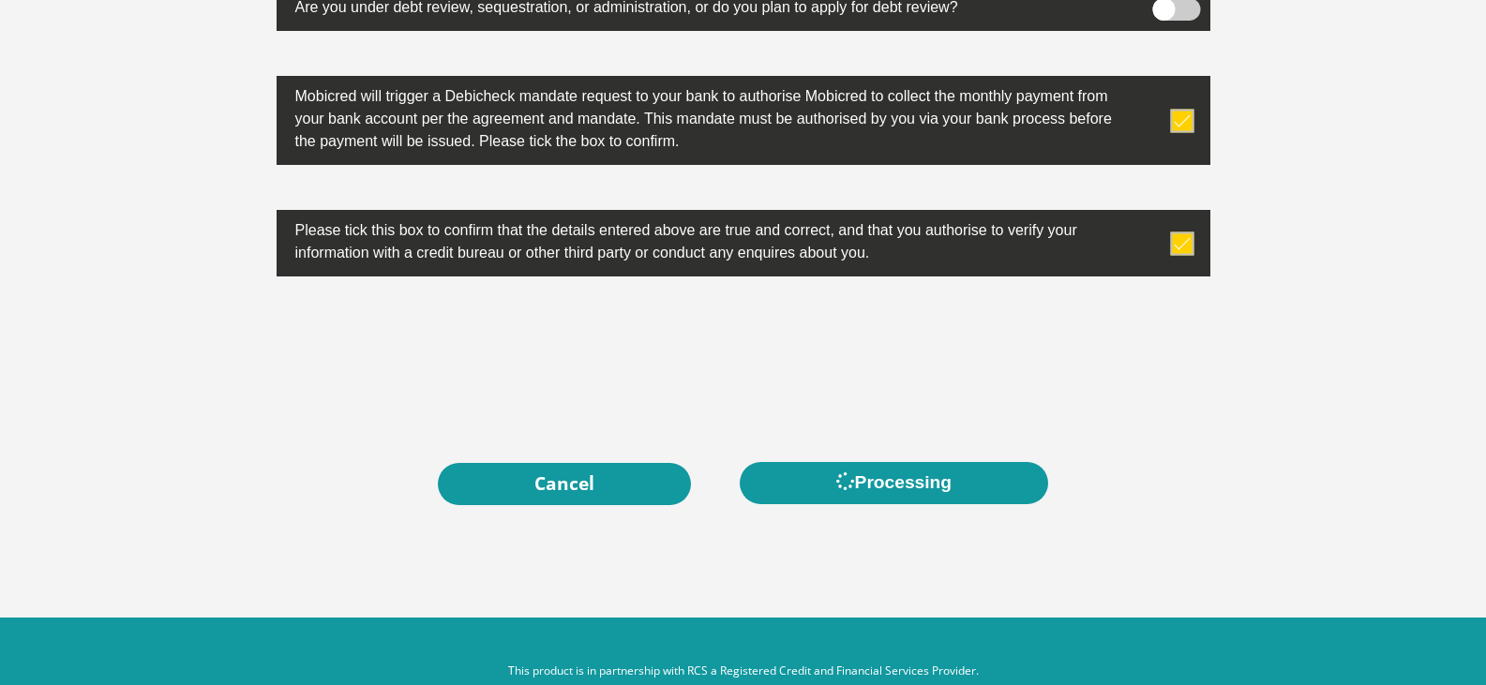
scroll to position [0, 0]
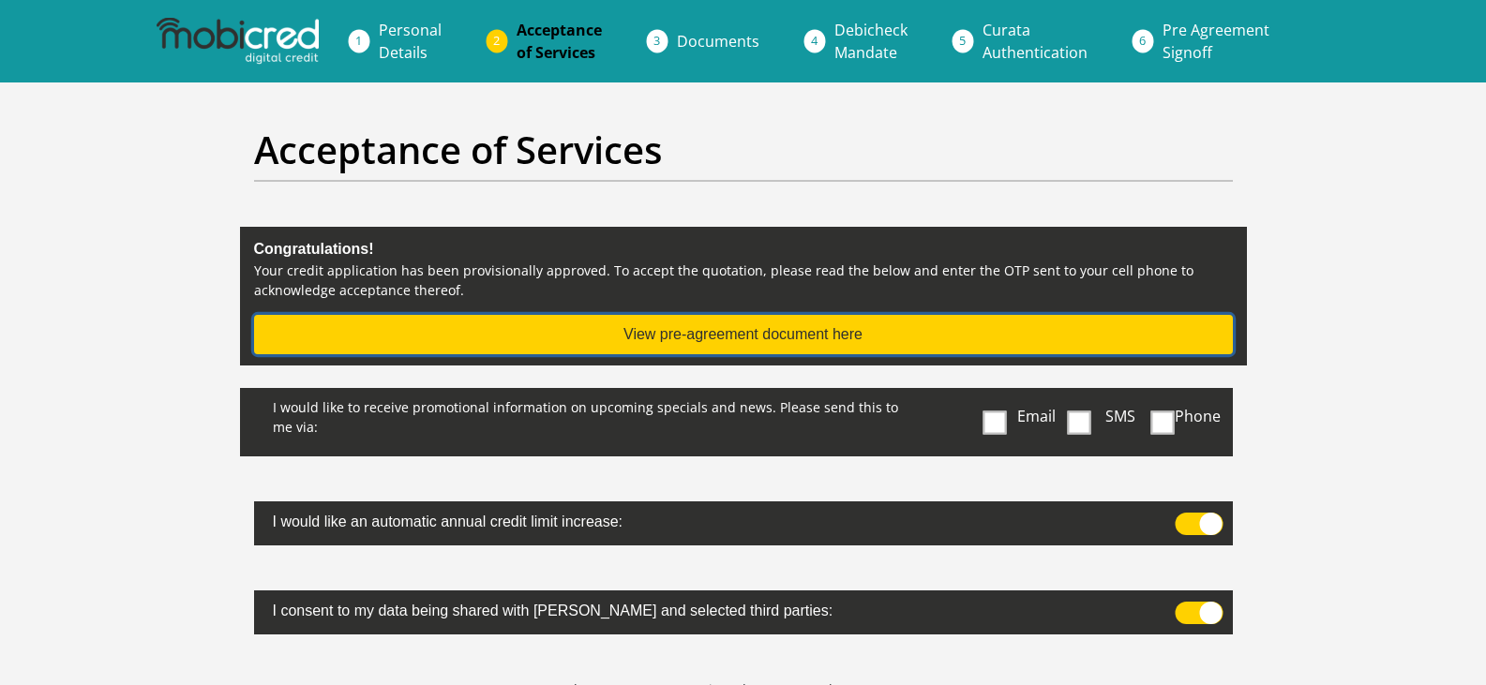
click at [770, 337] on button "View pre-agreement document here" at bounding box center [743, 334] width 979 height 39
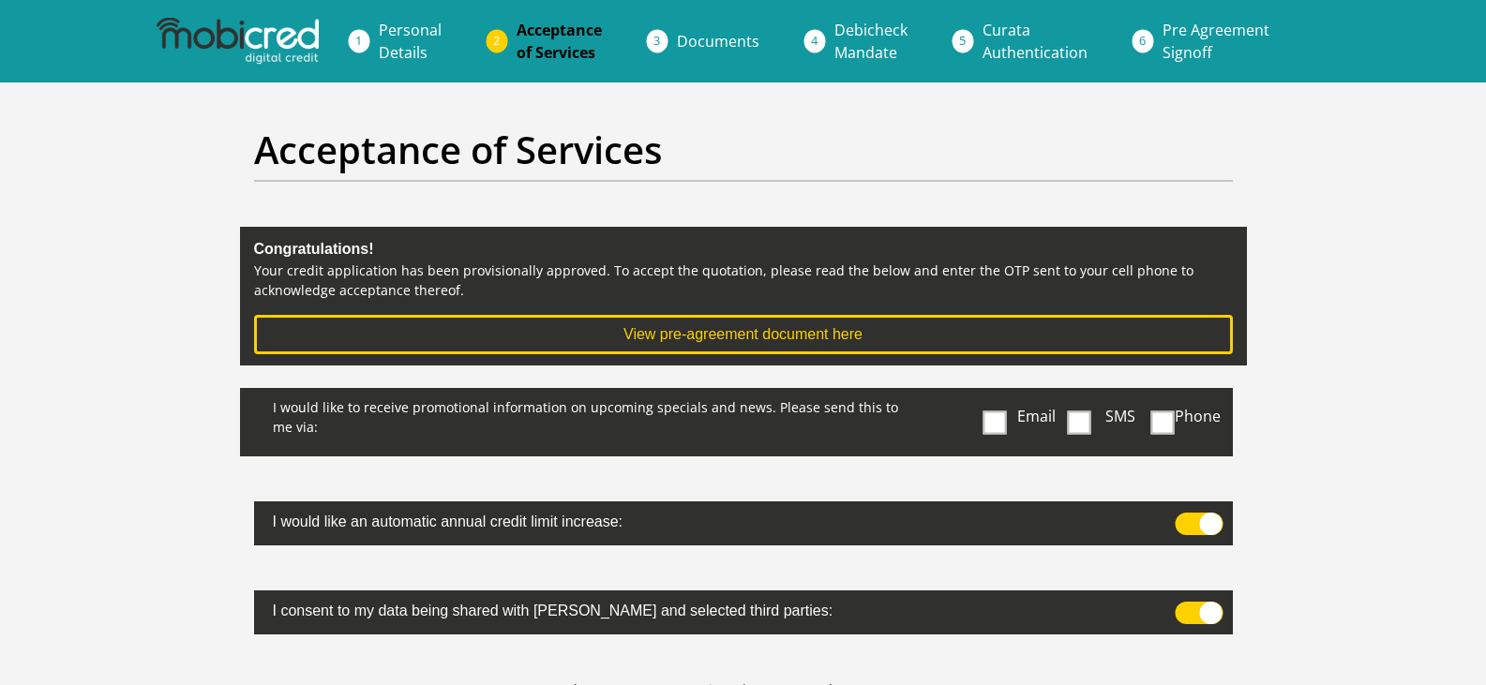
click at [995, 422] on span at bounding box center [995, 422] width 23 height 23
click at [999, 393] on input "Email" at bounding box center [999, 393] width 0 height 0
click at [1184, 519] on span at bounding box center [1199, 524] width 48 height 23
click at [1183, 518] on input "checkbox" at bounding box center [1183, 518] width 0 height 0
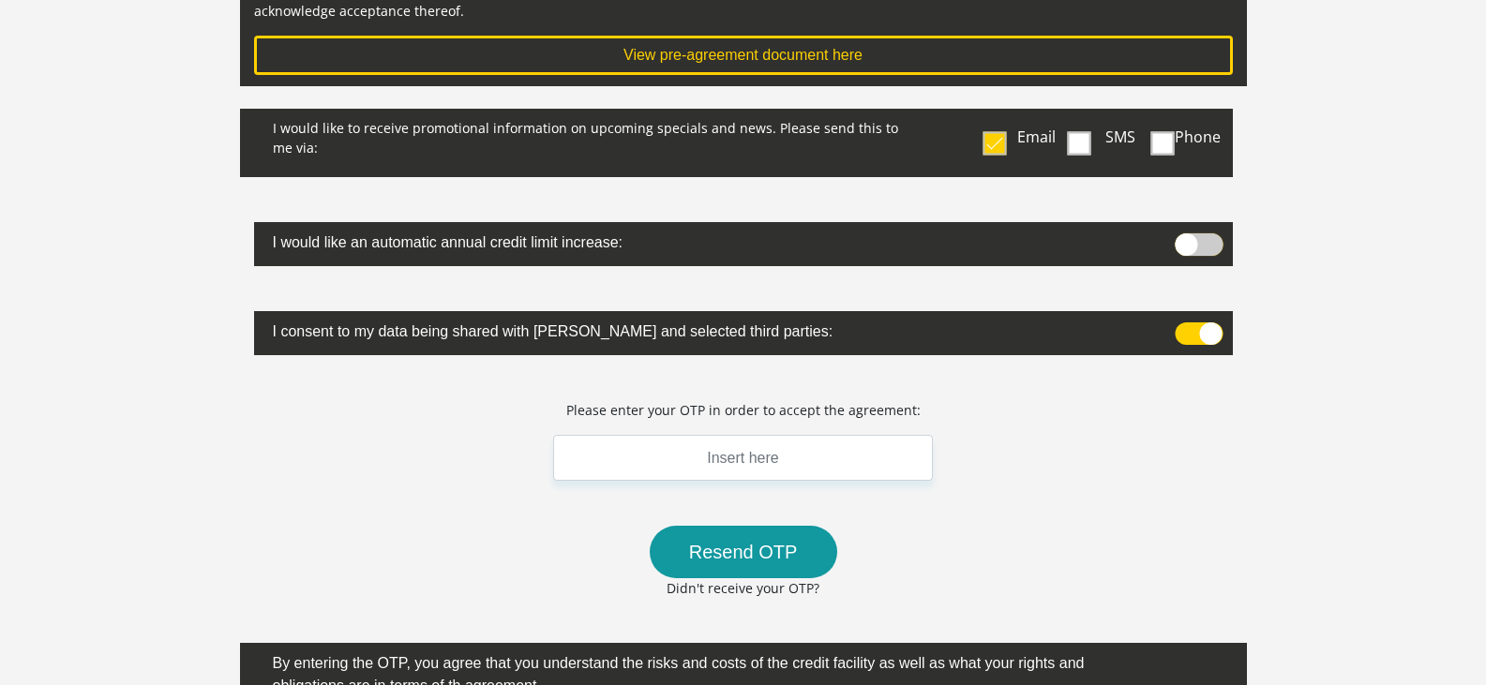
scroll to position [281, 0]
